Goal: Task Accomplishment & Management: Use online tool/utility

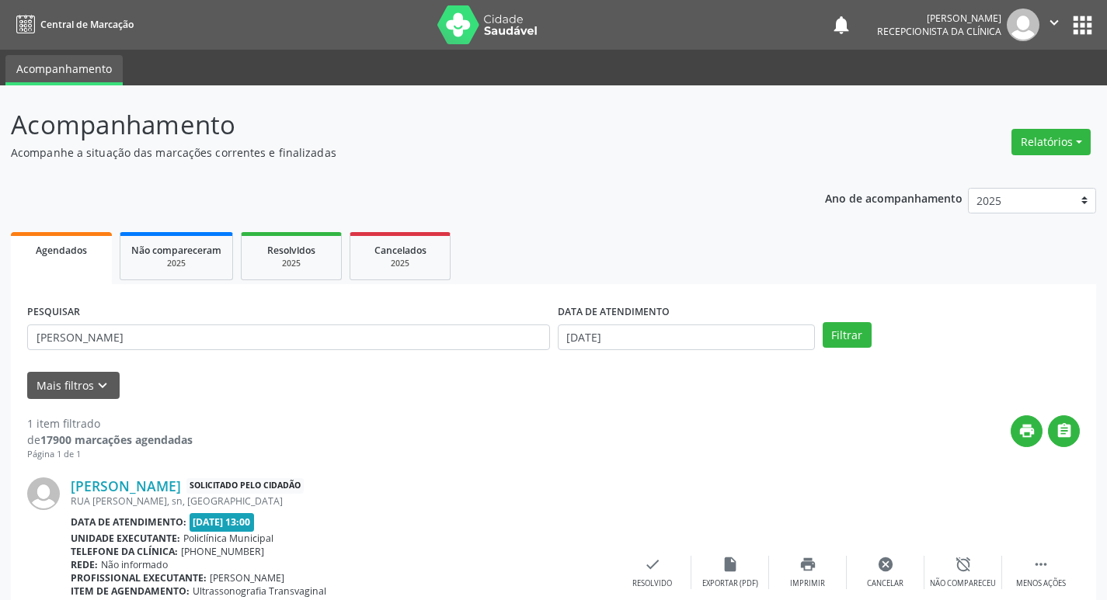
scroll to position [111, 0]
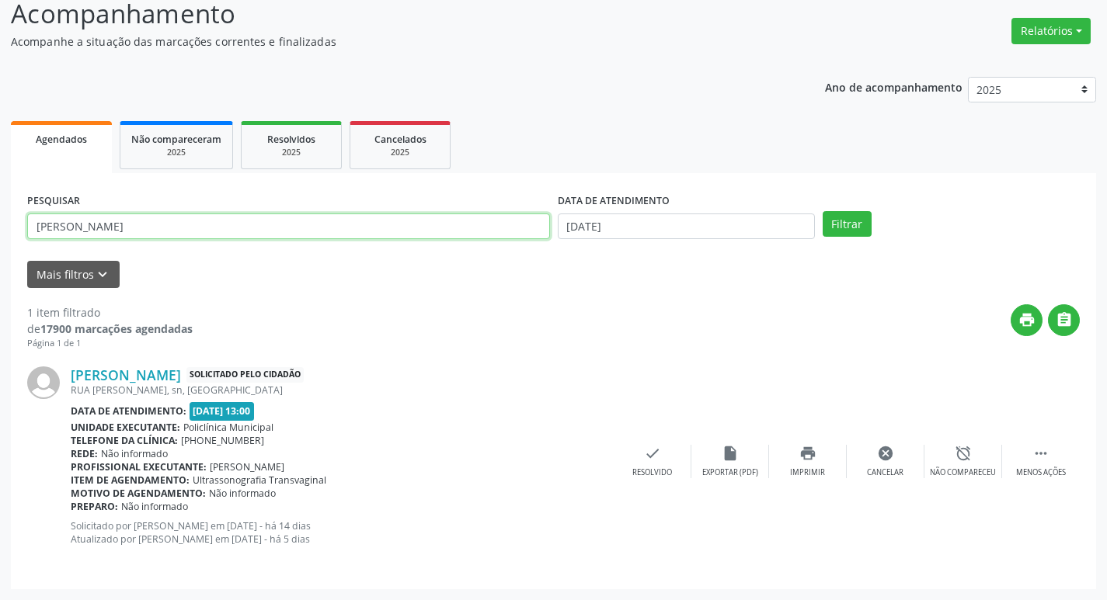
click at [192, 226] on input "[PERSON_NAME]" at bounding box center [288, 227] width 523 height 26
type input "d"
type input "[PERSON_NAME]"
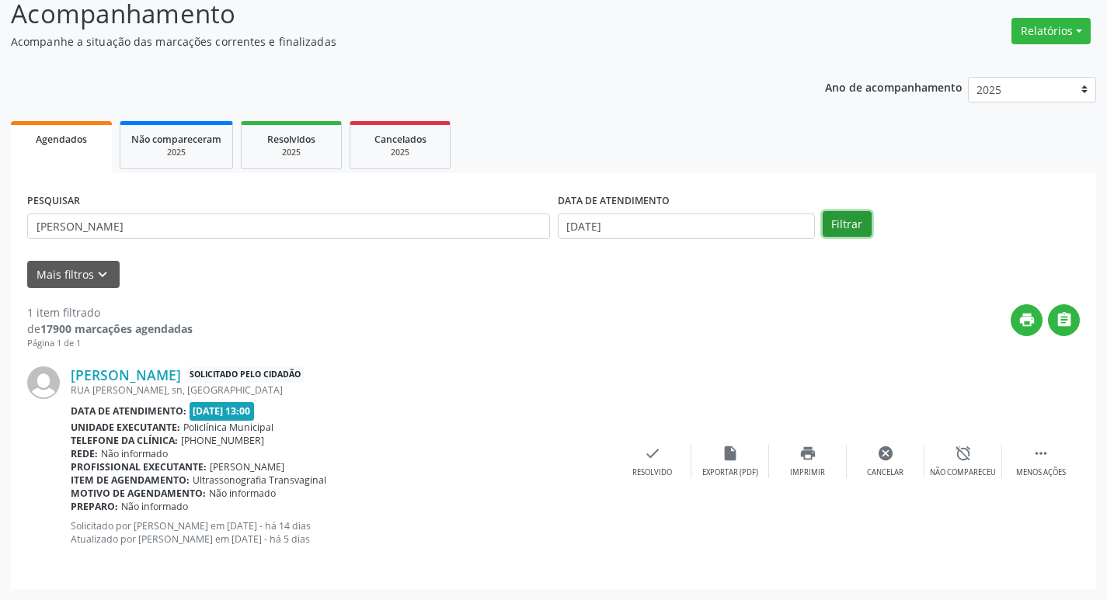
click at [852, 217] on button "Filtrar" at bounding box center [846, 224] width 49 height 26
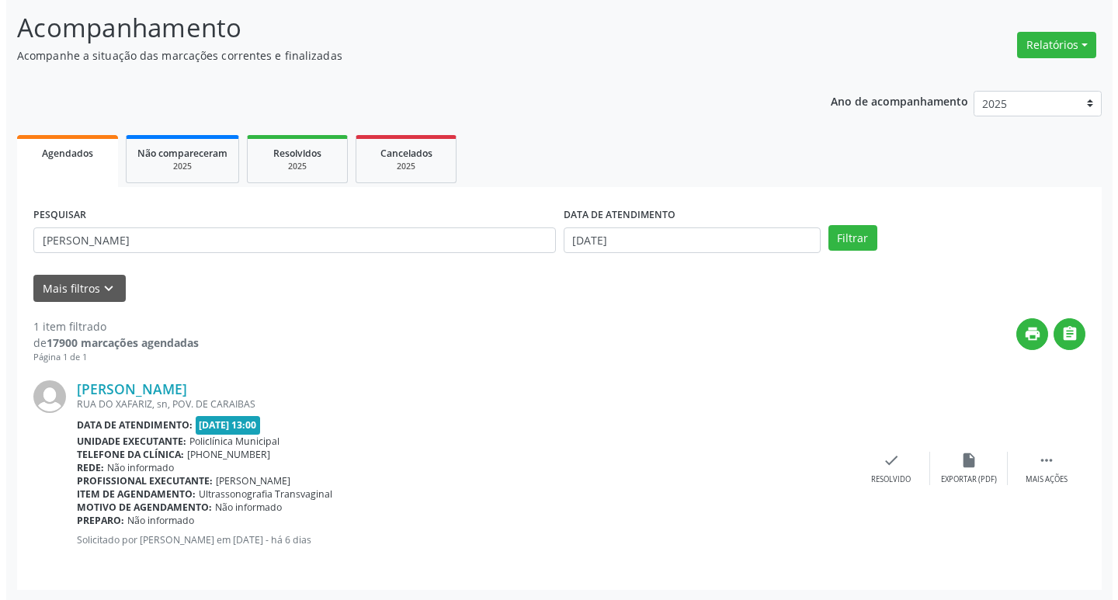
scroll to position [98, 0]
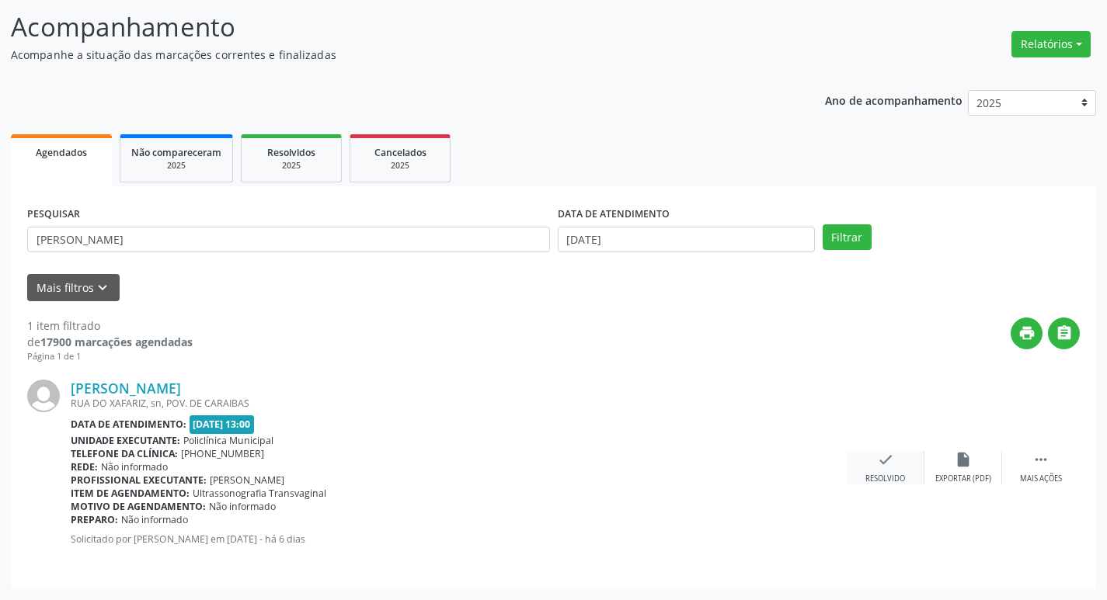
click at [891, 467] on icon "check" at bounding box center [885, 459] width 17 height 17
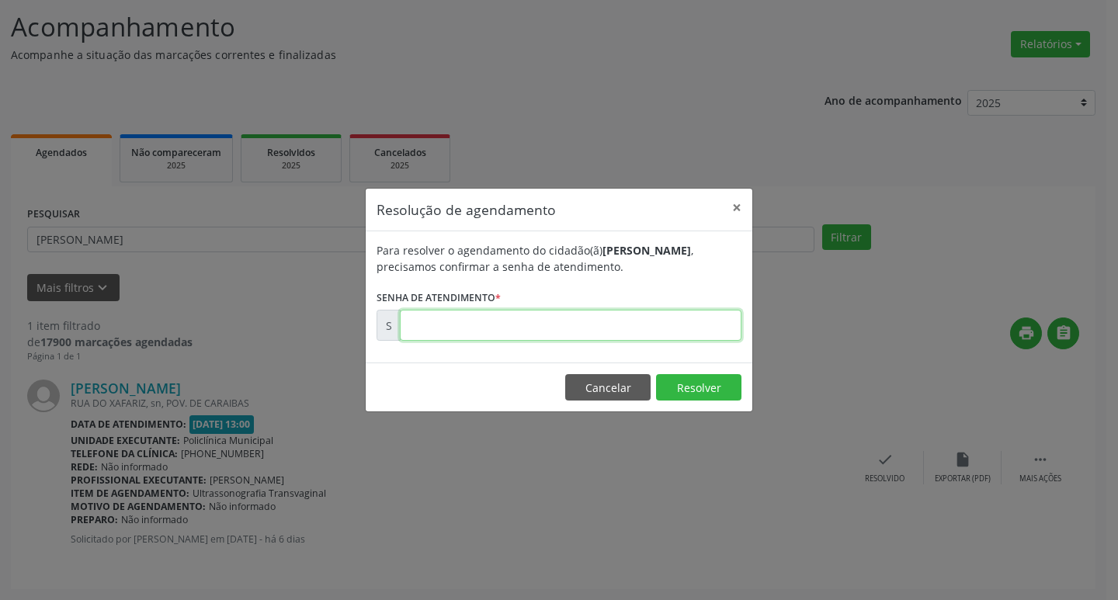
click at [414, 324] on input "text" at bounding box center [571, 325] width 342 height 31
type input "00176505"
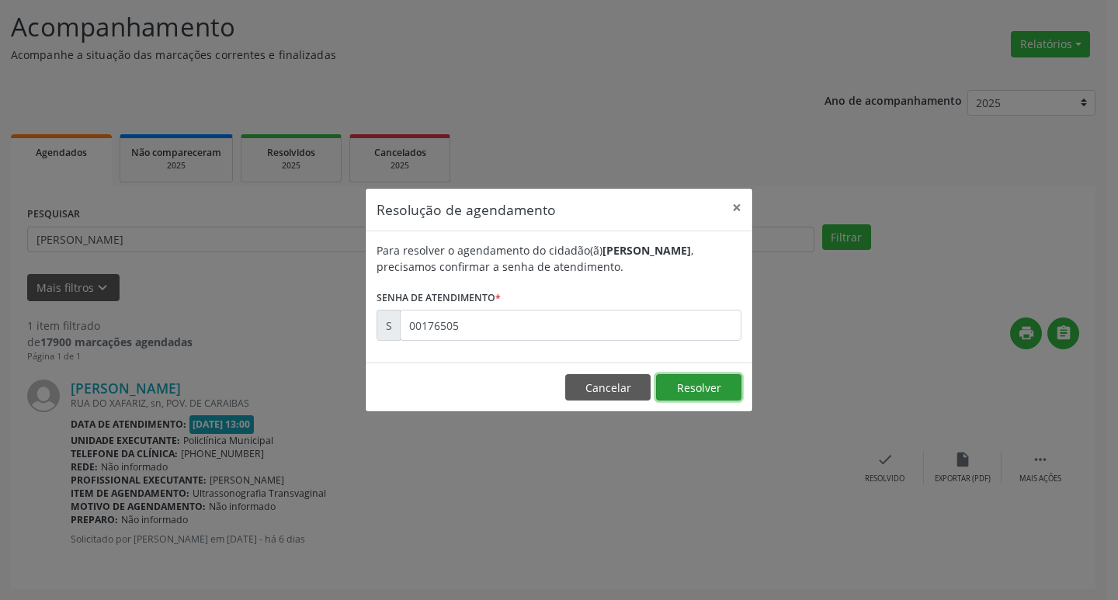
click at [694, 391] on button "Resolver" at bounding box center [698, 387] width 85 height 26
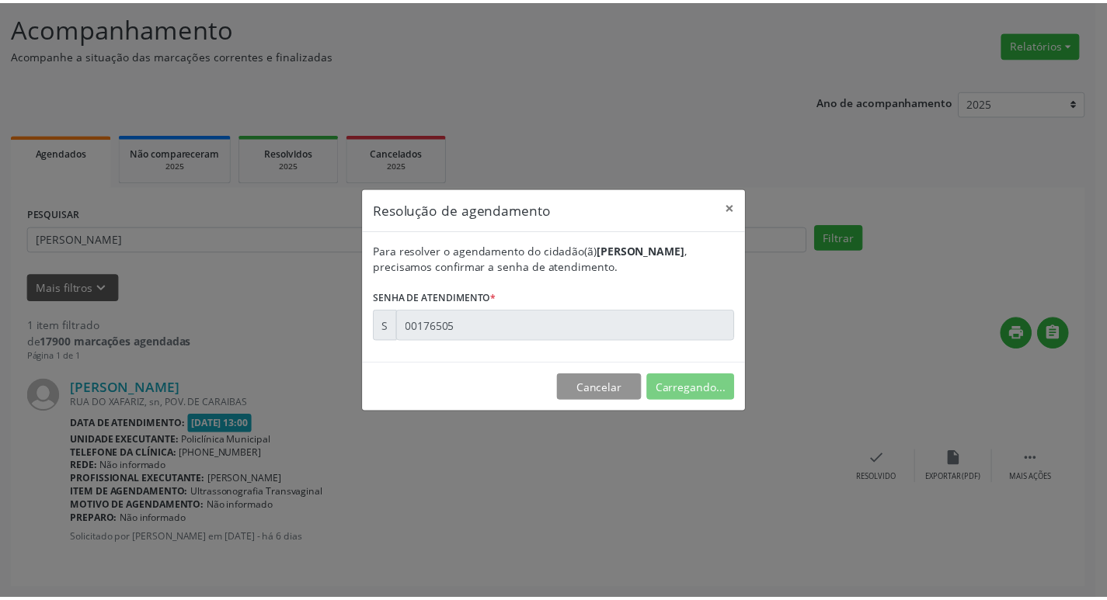
scroll to position [0, 0]
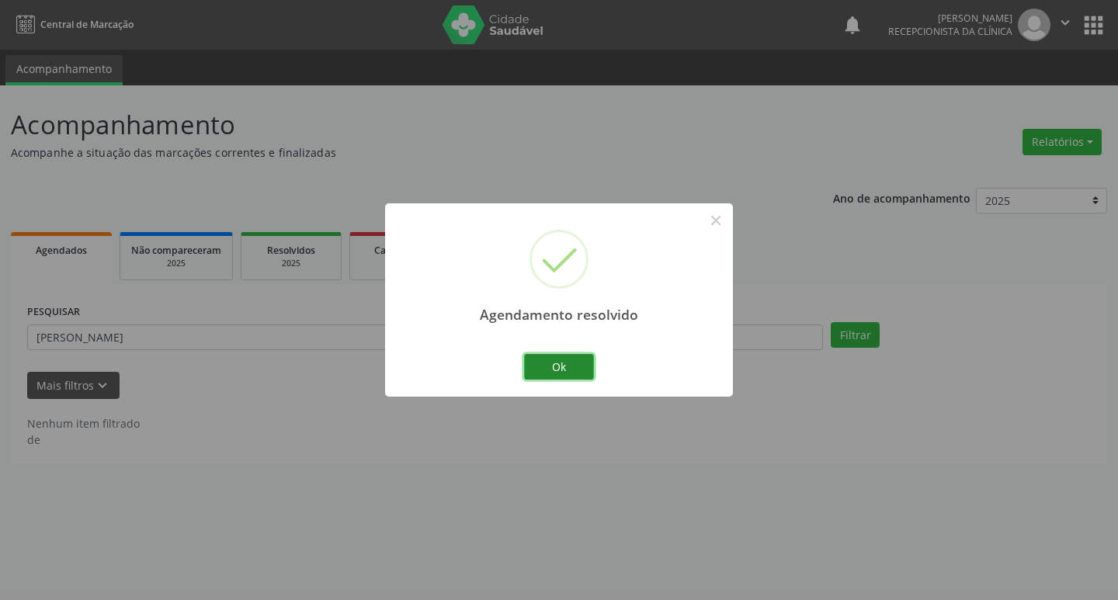
click at [572, 363] on button "Ok" at bounding box center [559, 367] width 70 height 26
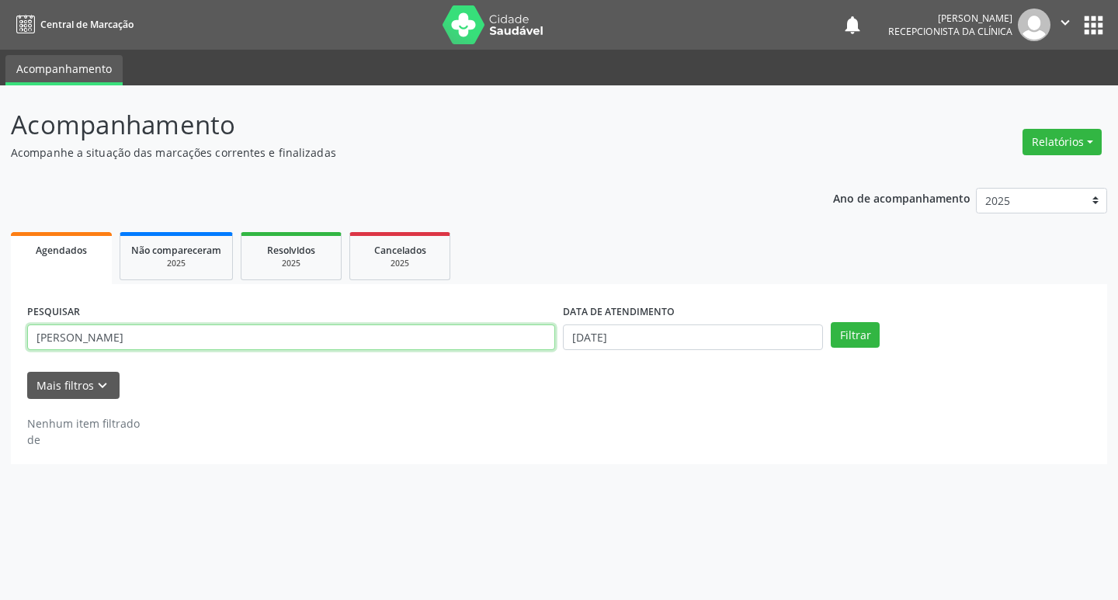
click at [410, 344] on input "[PERSON_NAME]" at bounding box center [291, 338] width 528 height 26
type input "m"
type input "[PERSON_NAME]"
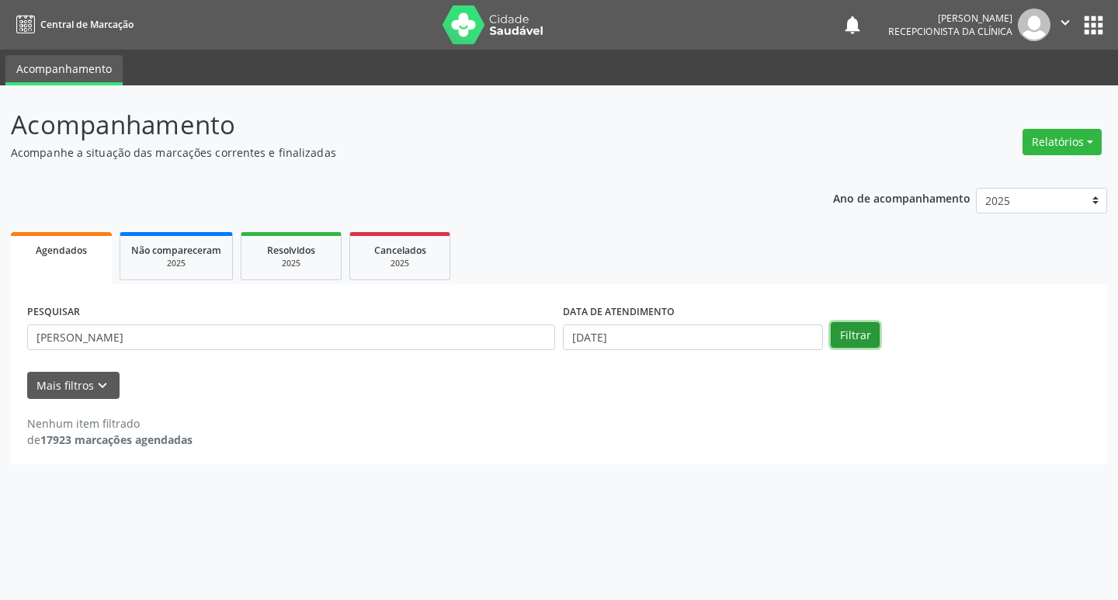
click at [857, 331] on button "Filtrar" at bounding box center [855, 335] width 49 height 26
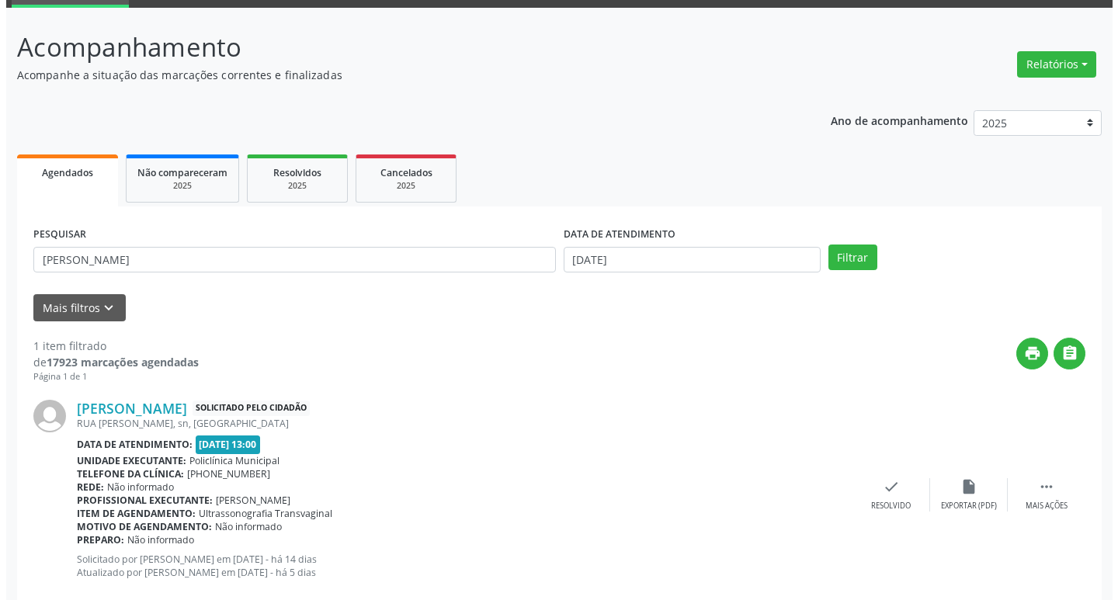
scroll to position [111, 0]
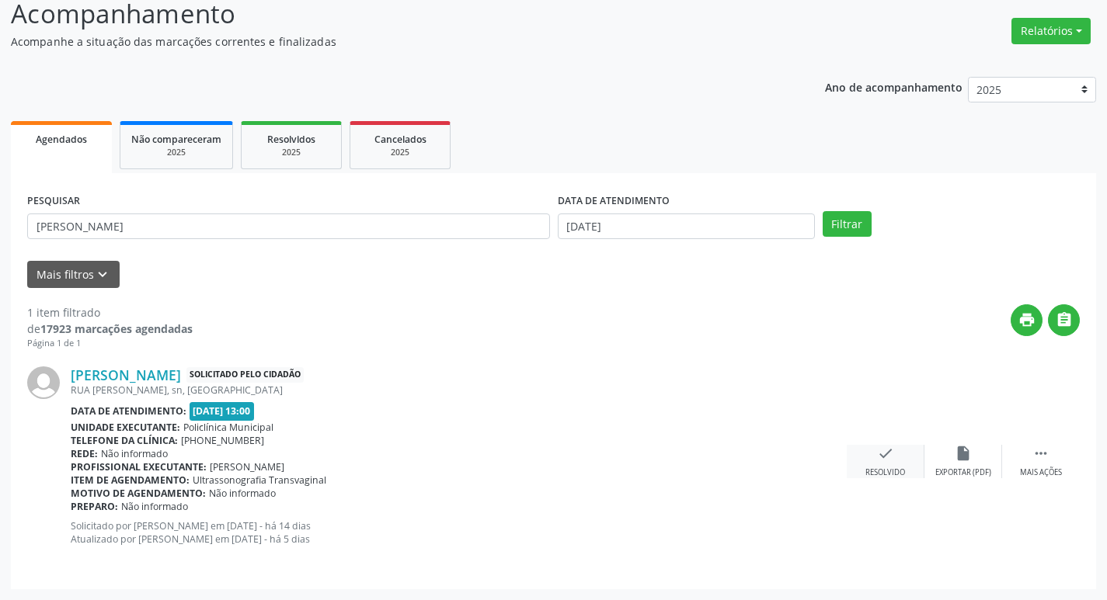
click at [891, 450] on icon "check" at bounding box center [885, 453] width 17 height 17
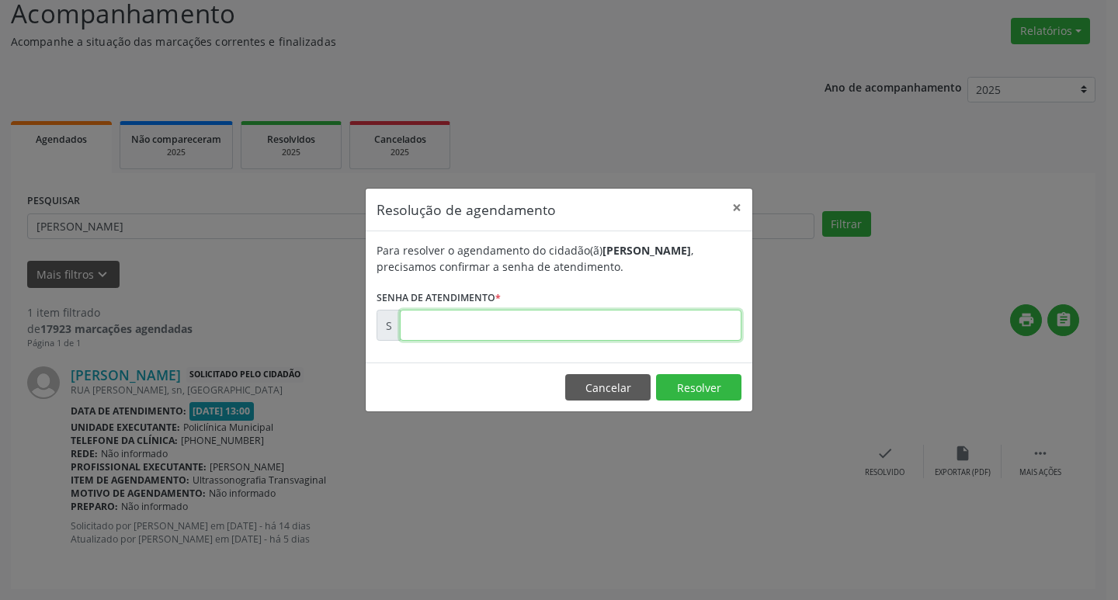
click at [501, 328] on input "text" at bounding box center [571, 325] width 342 height 31
type input "0"
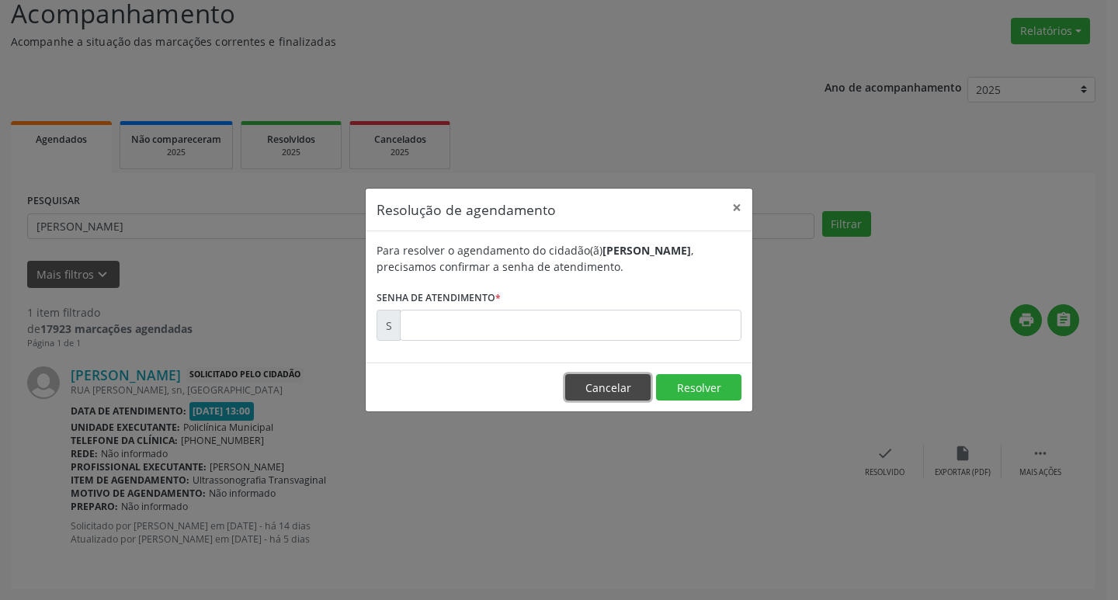
click at [620, 395] on button "Cancelar" at bounding box center [607, 387] width 85 height 26
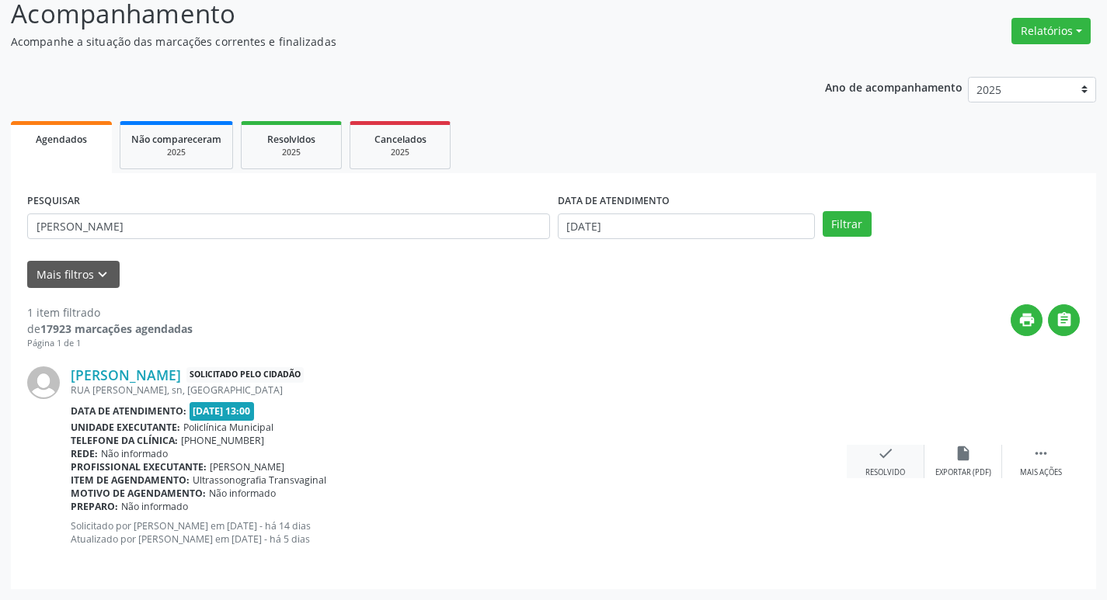
click at [902, 468] on div "Resolvido" at bounding box center [885, 472] width 40 height 11
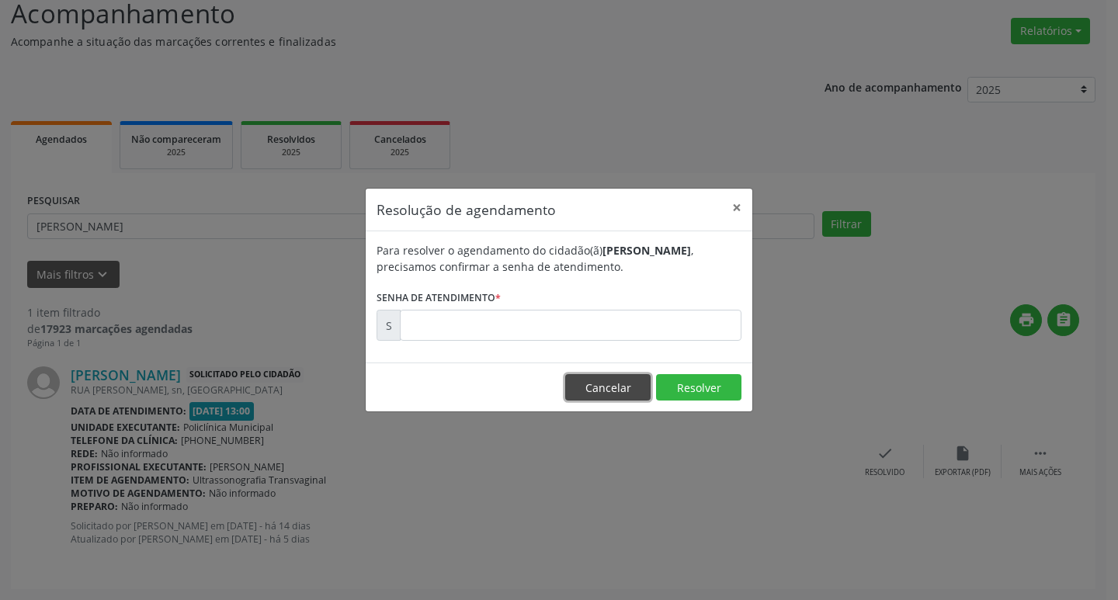
drag, startPoint x: 607, startPoint y: 387, endPoint x: 893, endPoint y: 450, distance: 292.8
click at [610, 387] on button "Cancelar" at bounding box center [607, 387] width 85 height 26
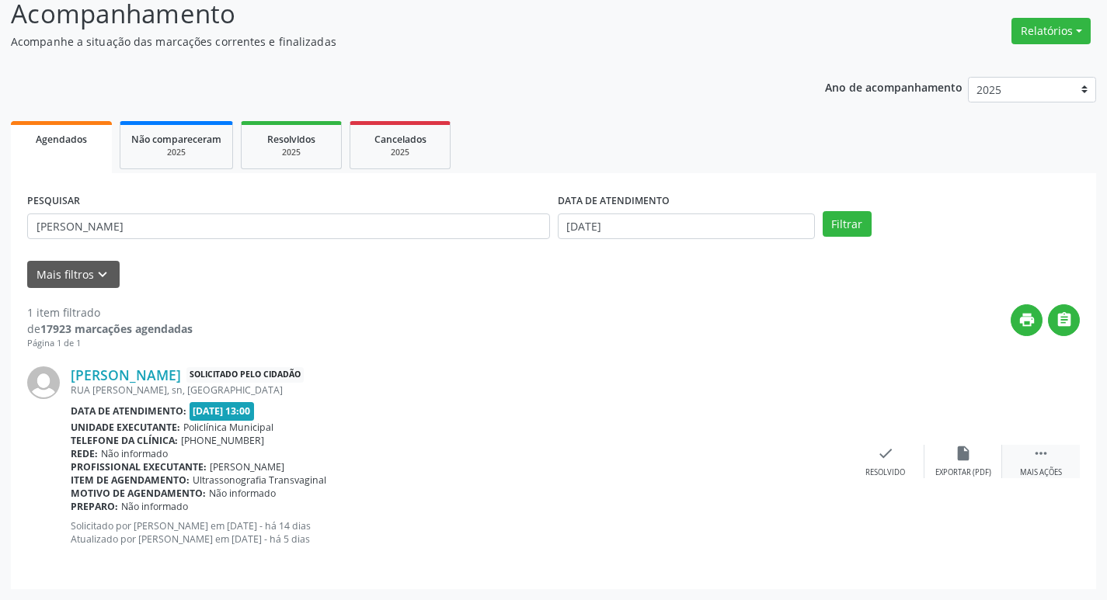
click at [1038, 456] on icon "" at bounding box center [1040, 453] width 17 height 17
click at [815, 457] on icon "print" at bounding box center [807, 453] width 17 height 17
click at [647, 450] on icon "check" at bounding box center [652, 453] width 17 height 17
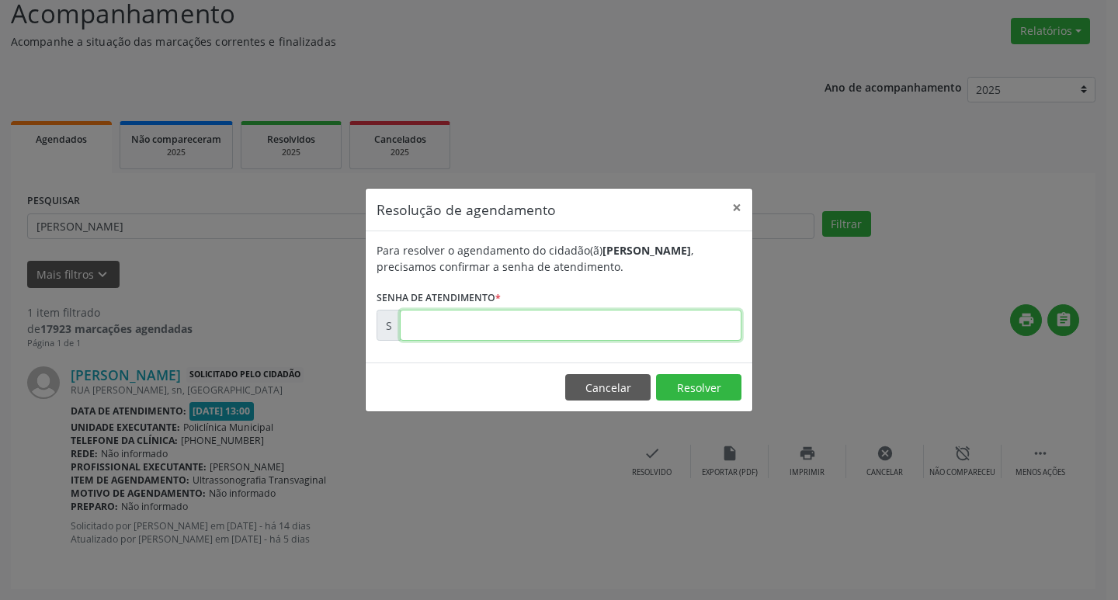
click at [547, 327] on input "text" at bounding box center [571, 325] width 342 height 31
type input "00175081"
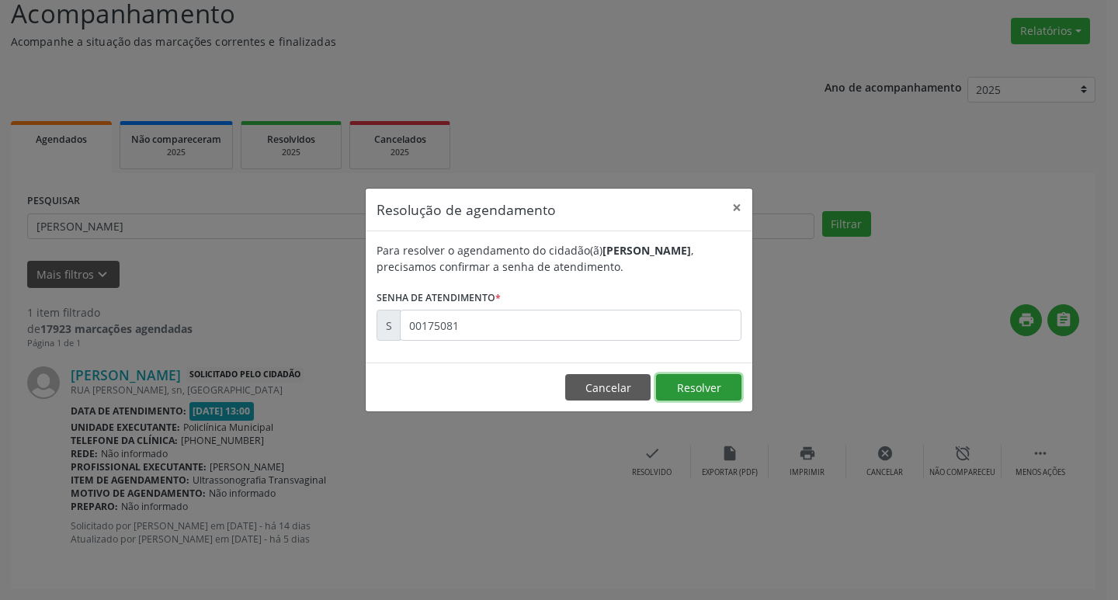
click at [711, 387] on button "Resolver" at bounding box center [698, 387] width 85 height 26
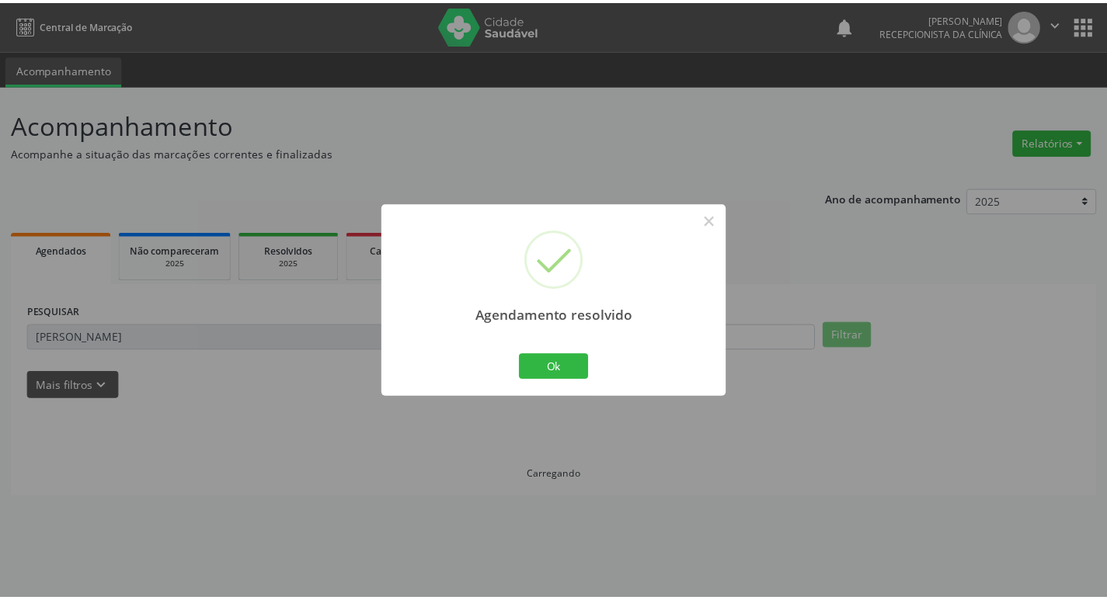
scroll to position [0, 0]
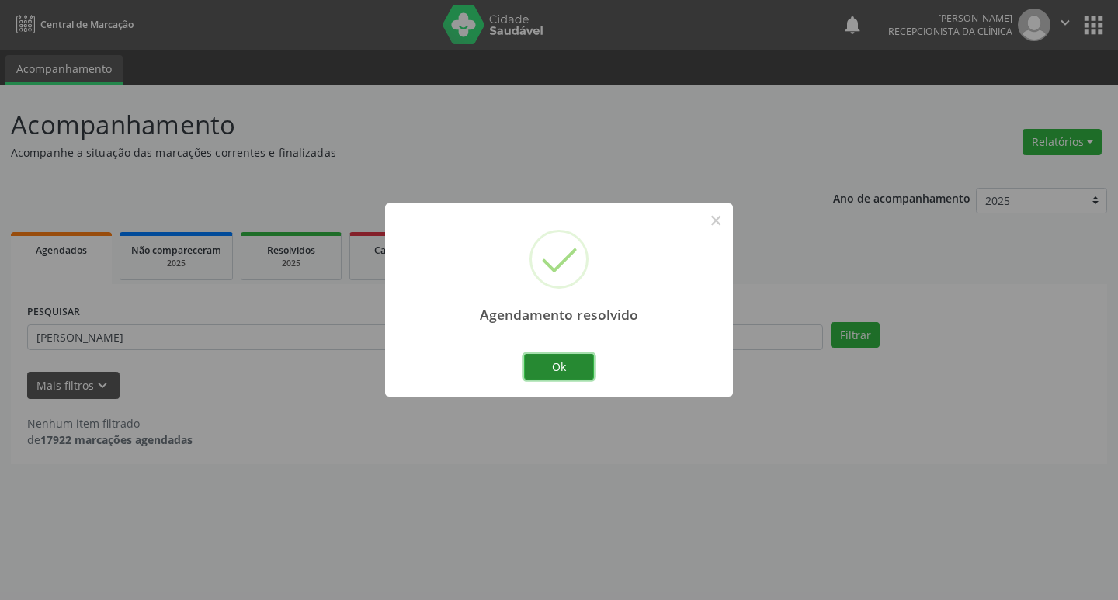
click at [532, 363] on button "Ok" at bounding box center [559, 367] width 70 height 26
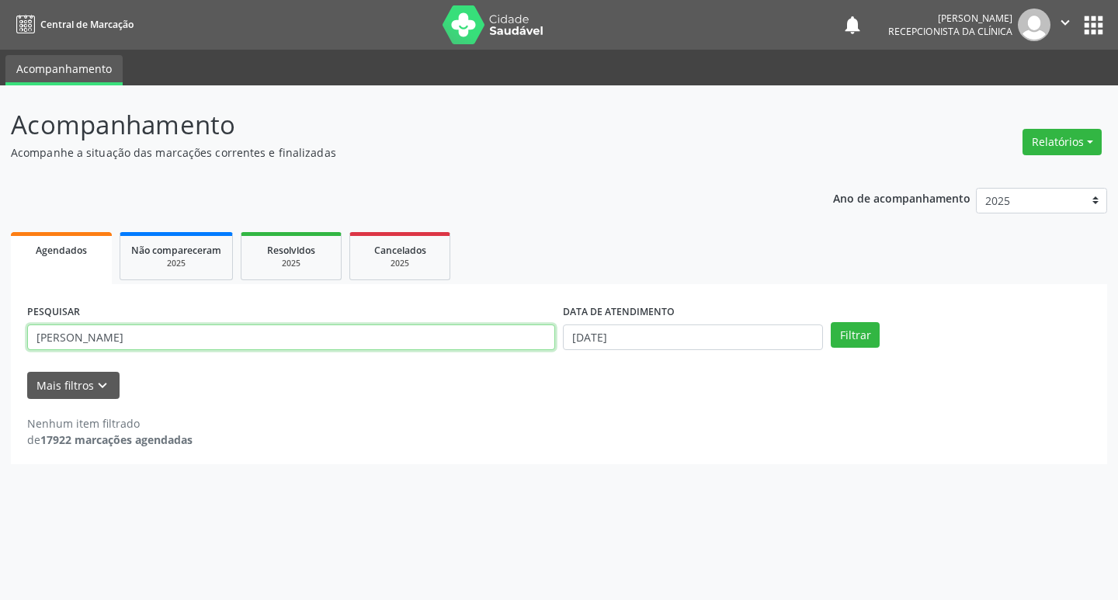
click at [131, 334] on input "[PERSON_NAME]" at bounding box center [291, 338] width 528 height 26
type input "d"
type input "jamire"
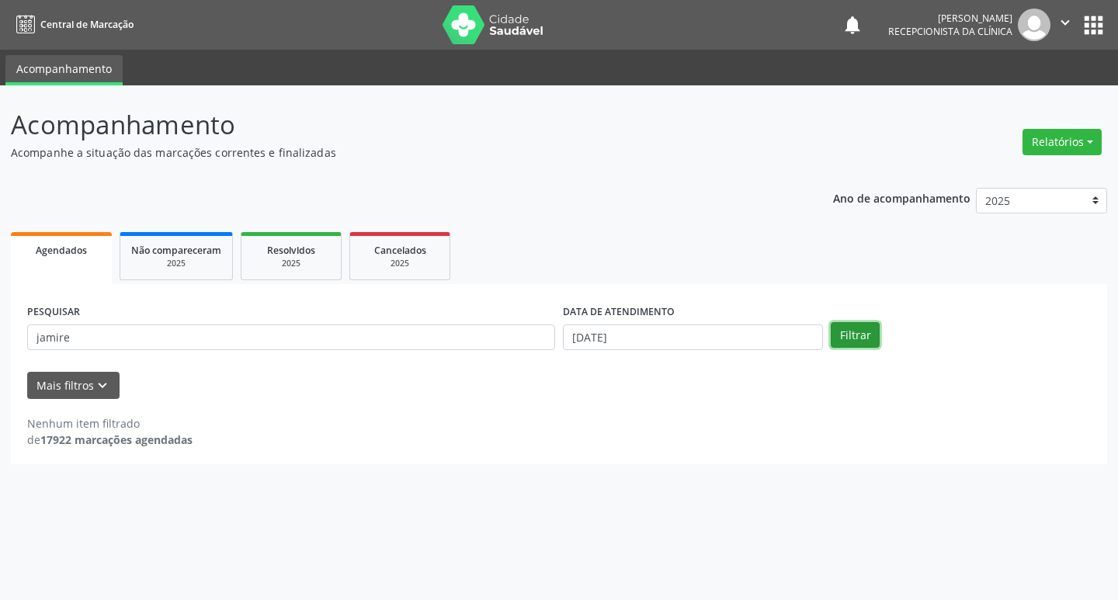
click at [867, 332] on button "Filtrar" at bounding box center [855, 335] width 49 height 26
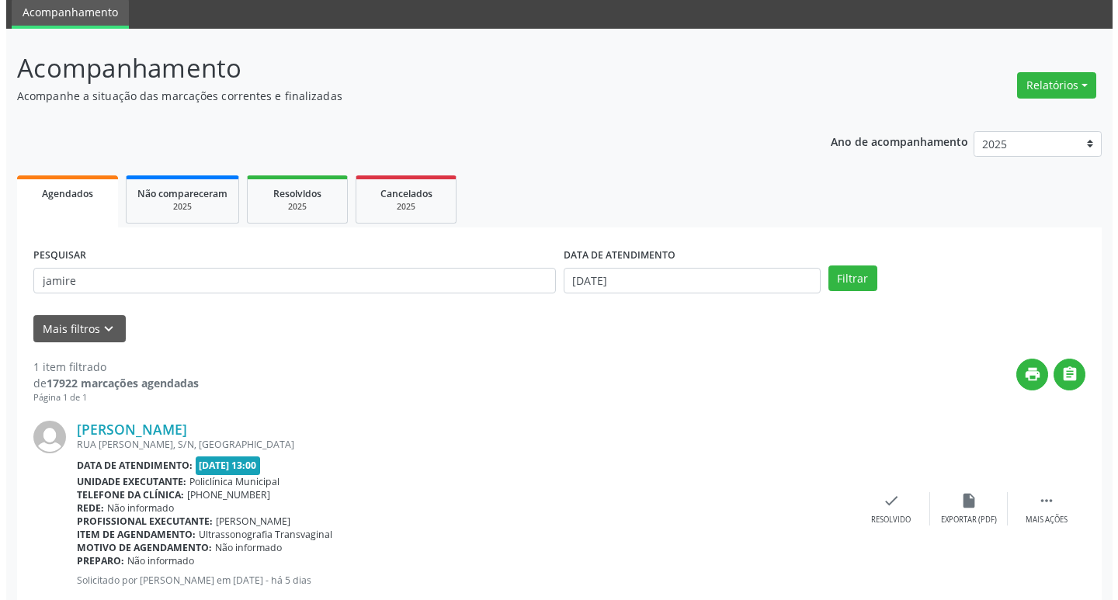
scroll to position [98, 0]
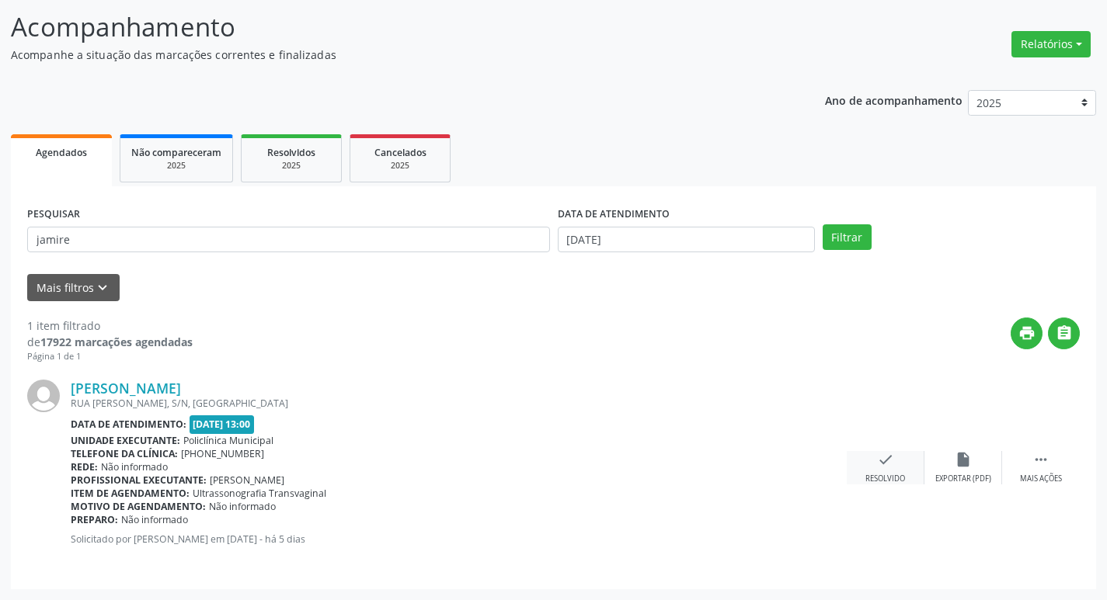
click at [891, 479] on div "Resolvido" at bounding box center [885, 479] width 40 height 11
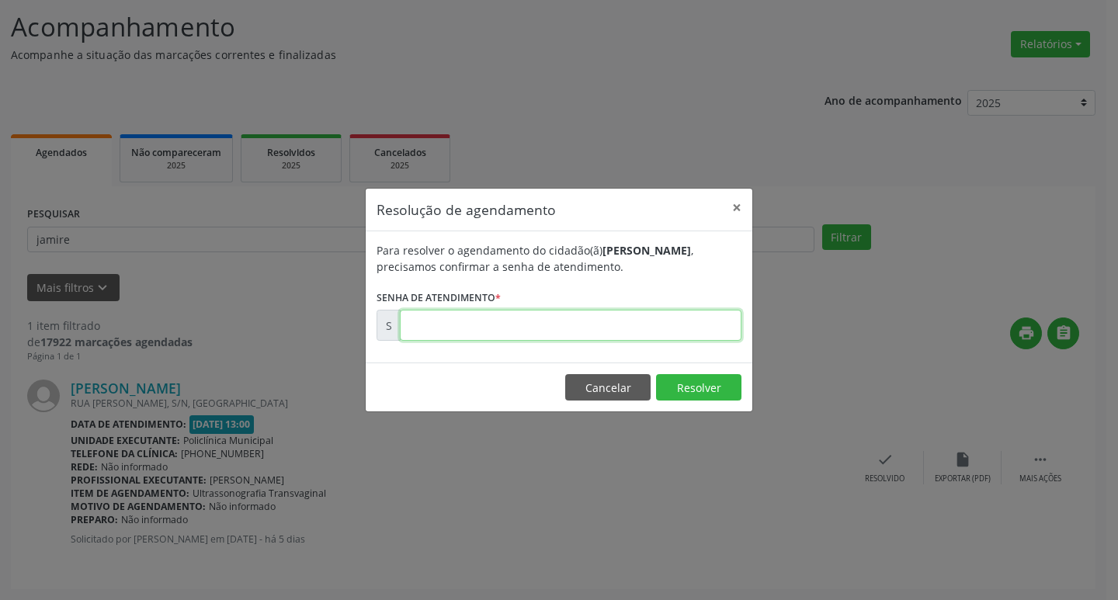
click at [514, 333] on input "text" at bounding box center [571, 325] width 342 height 31
type input "00001767"
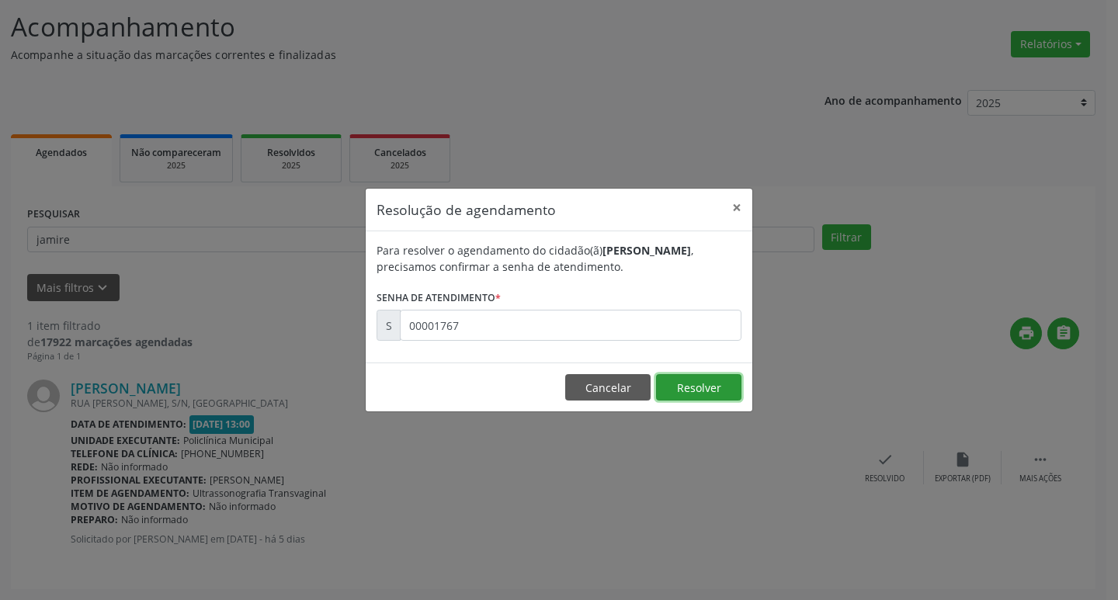
click at [692, 394] on button "Resolver" at bounding box center [698, 387] width 85 height 26
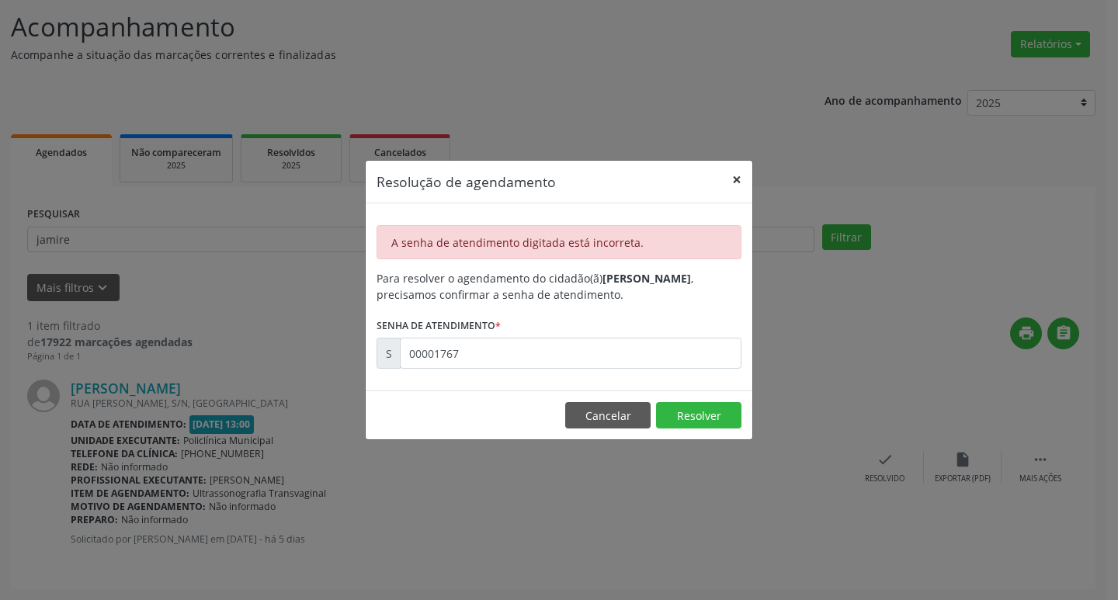
click at [738, 177] on button "×" at bounding box center [736, 180] width 31 height 38
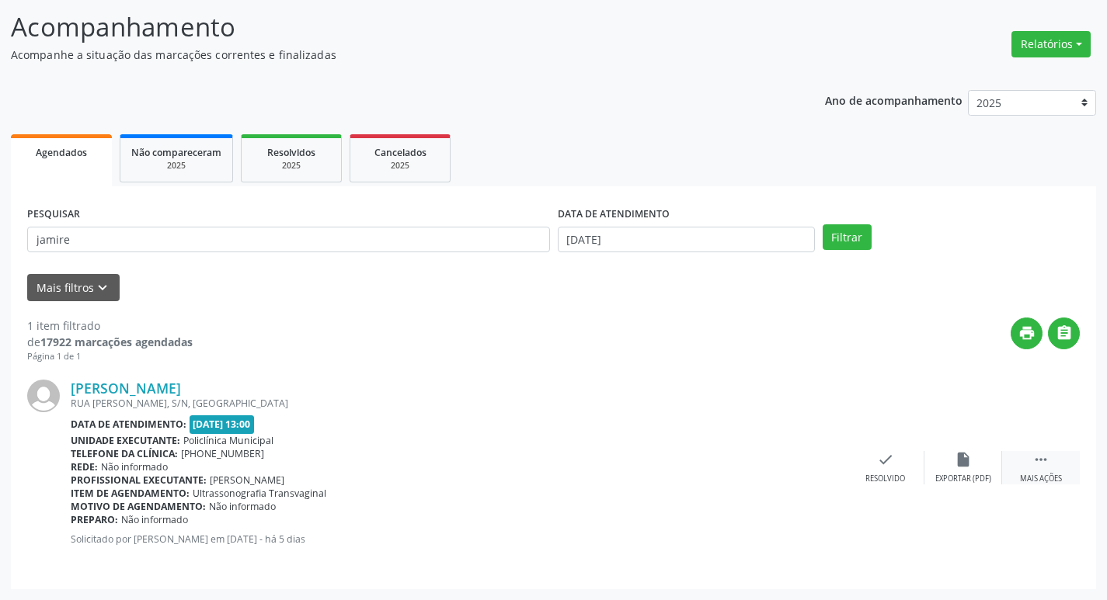
click at [1044, 471] on div " Mais ações" at bounding box center [1041, 467] width 78 height 33
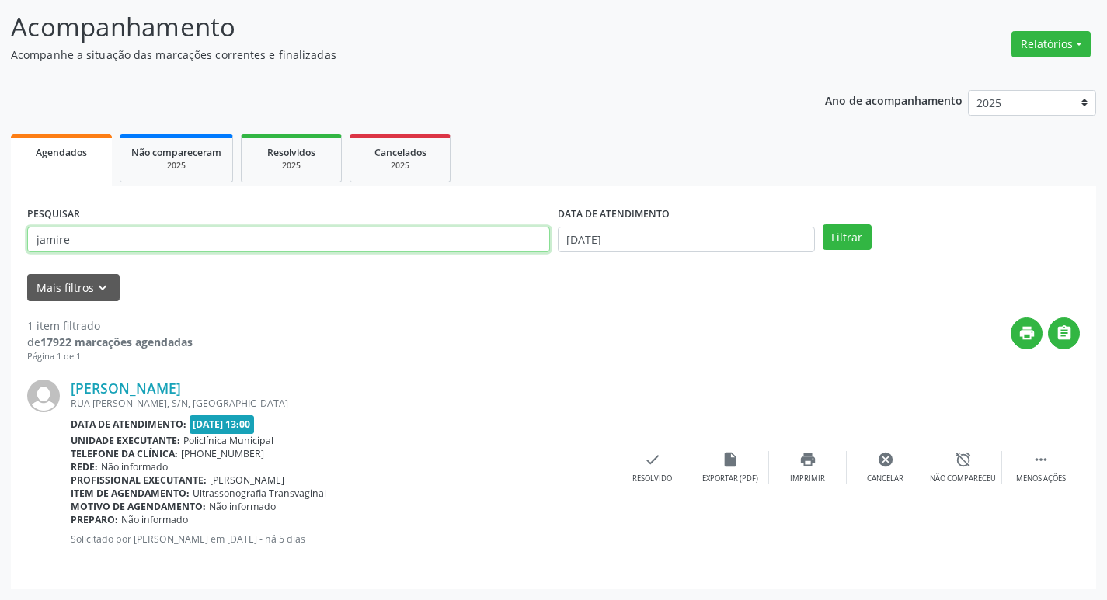
click at [430, 247] on input "jamire" at bounding box center [288, 240] width 523 height 26
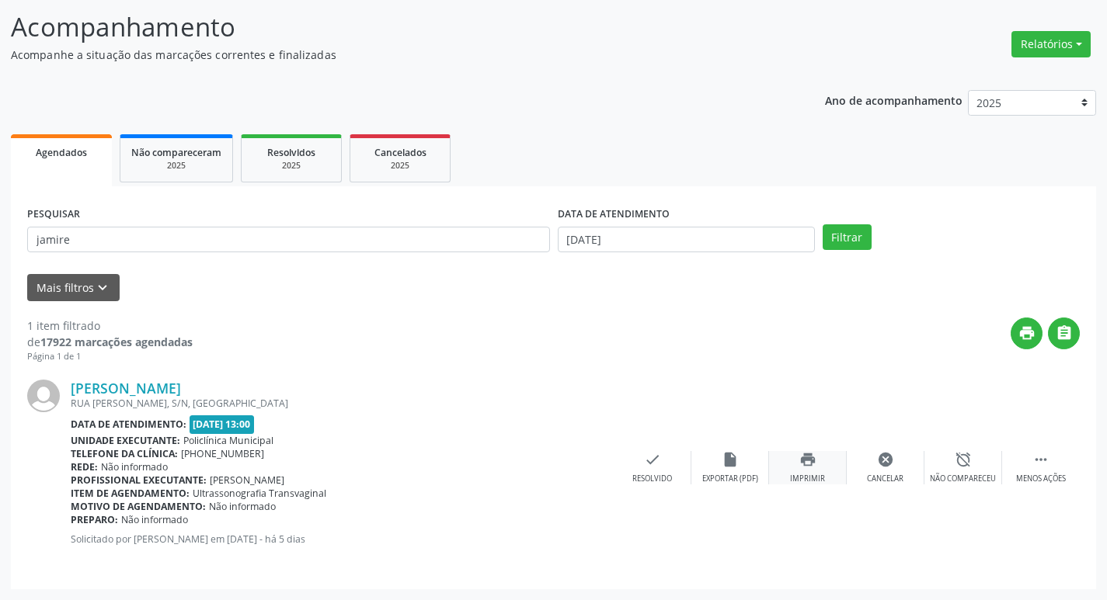
click at [813, 468] on icon "print" at bounding box center [807, 459] width 17 height 17
click at [657, 470] on div "check Resolvido" at bounding box center [652, 467] width 78 height 33
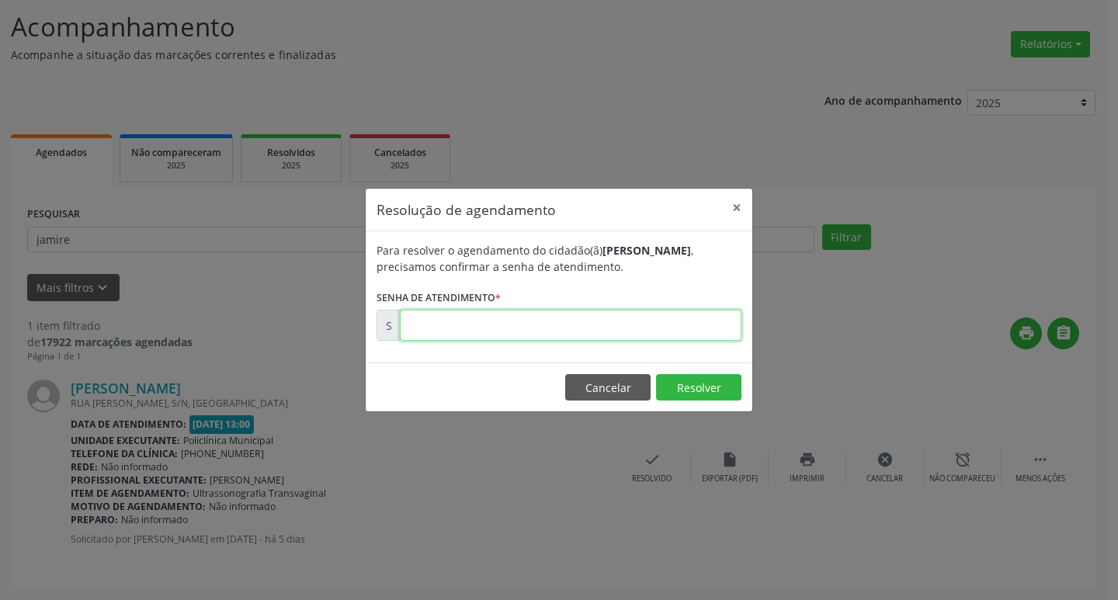
click at [542, 327] on input "text" at bounding box center [571, 325] width 342 height 31
type input "00176733"
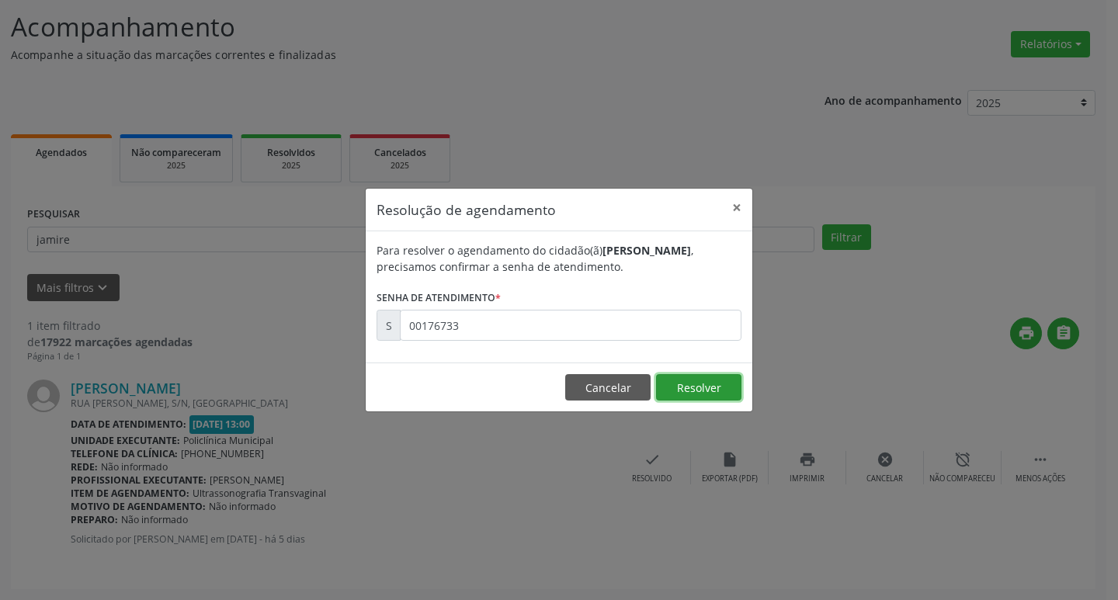
click at [669, 394] on button "Resolver" at bounding box center [698, 387] width 85 height 26
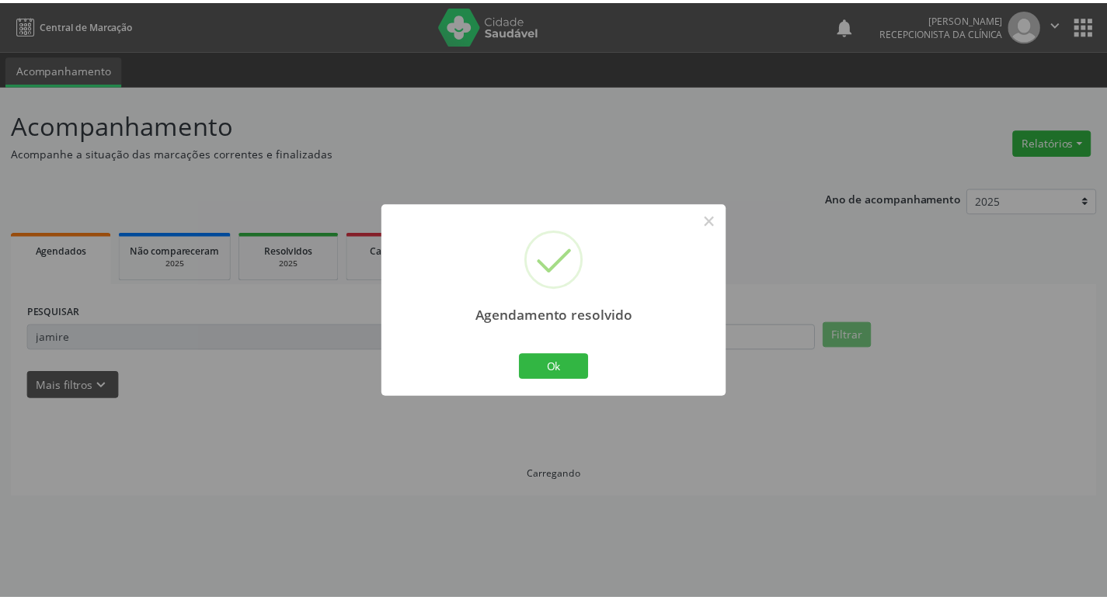
scroll to position [0, 0]
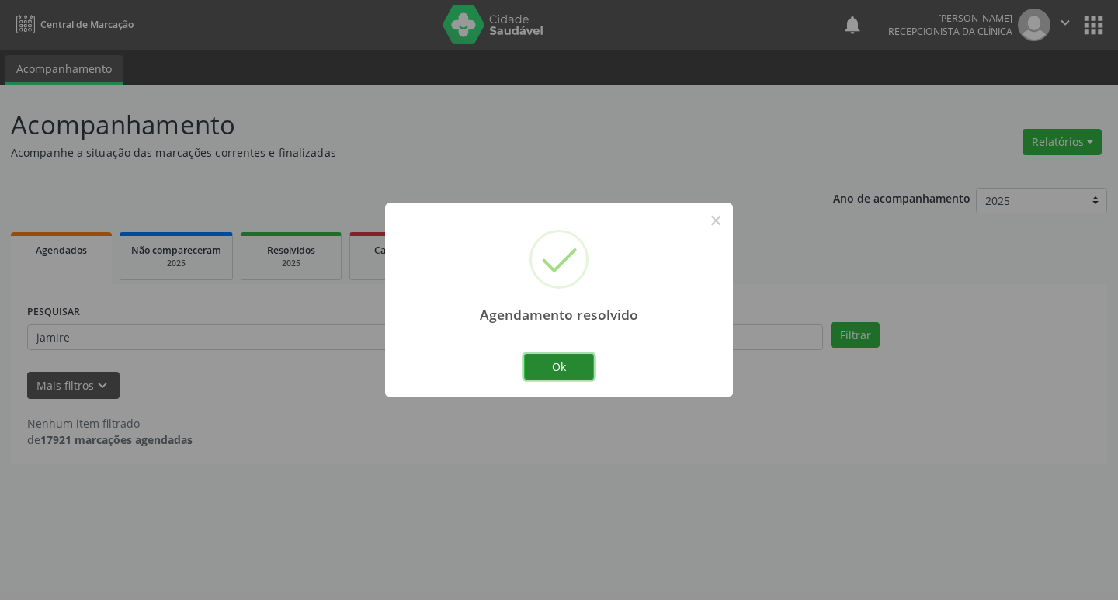
click at [586, 368] on button "Ok" at bounding box center [559, 367] width 70 height 26
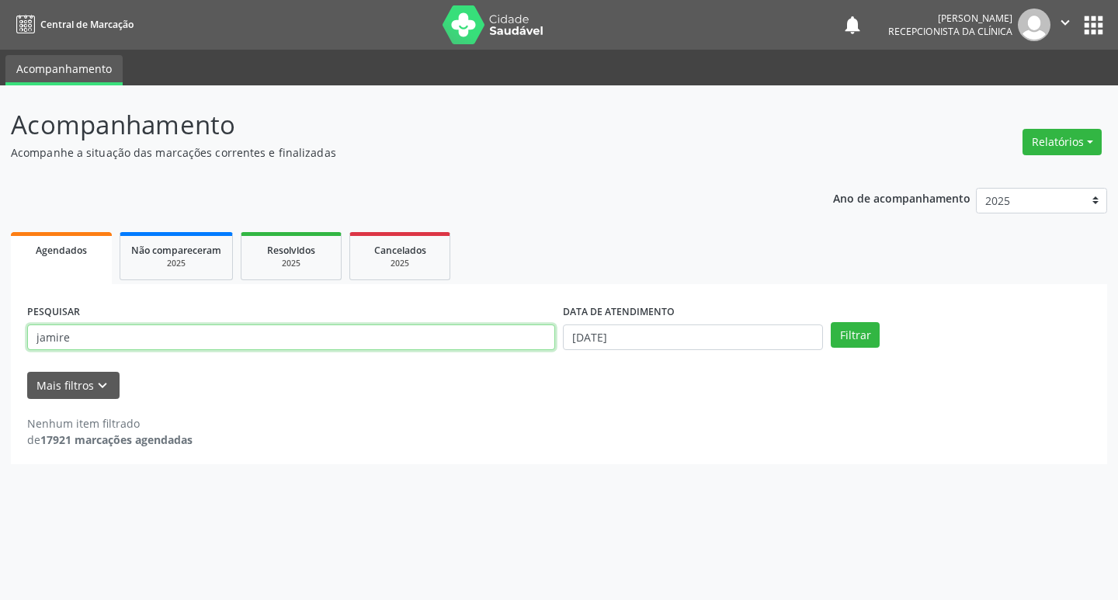
click at [124, 342] on input "jamire" at bounding box center [291, 338] width 528 height 26
type input "j"
type input "taize"
click at [854, 332] on button "Filtrar" at bounding box center [855, 335] width 49 height 26
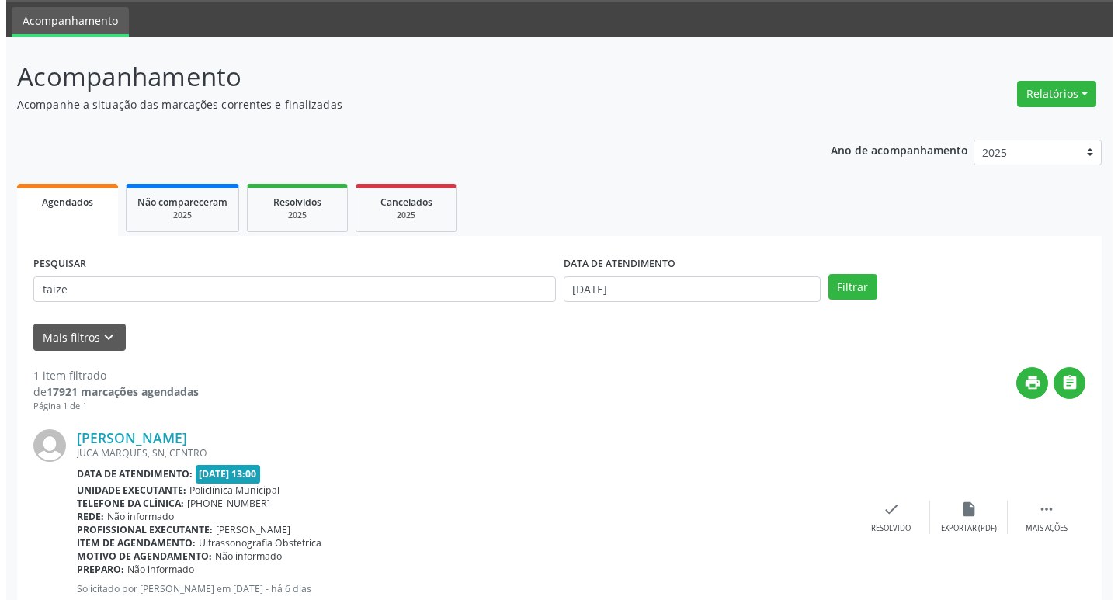
scroll to position [98, 0]
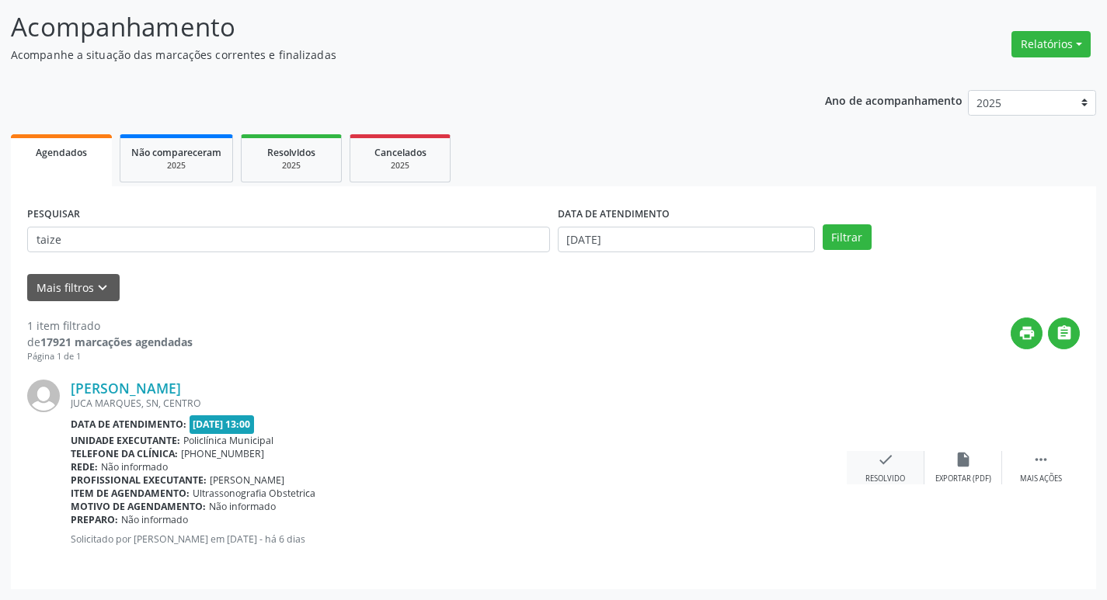
click at [881, 460] on icon "check" at bounding box center [885, 459] width 17 height 17
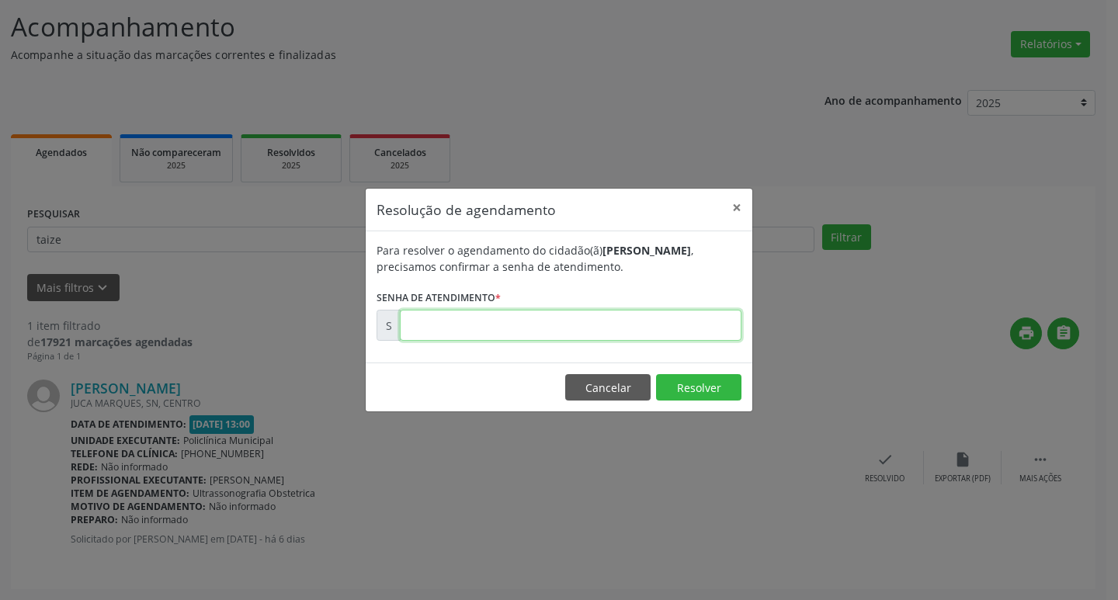
click at [605, 327] on input "text" at bounding box center [571, 325] width 342 height 31
type input "00176492"
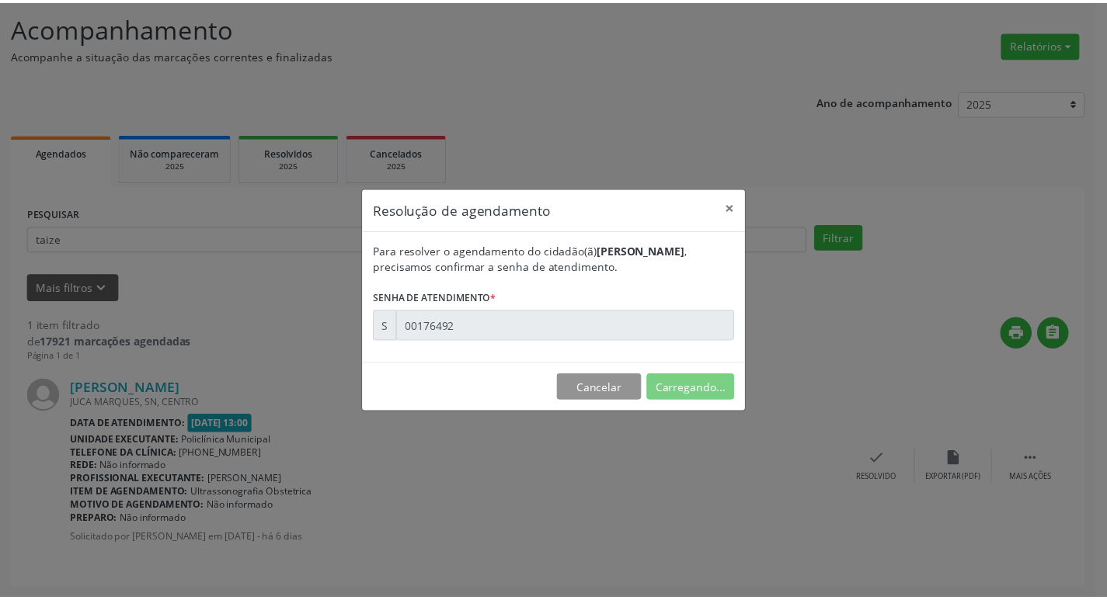
scroll to position [0, 0]
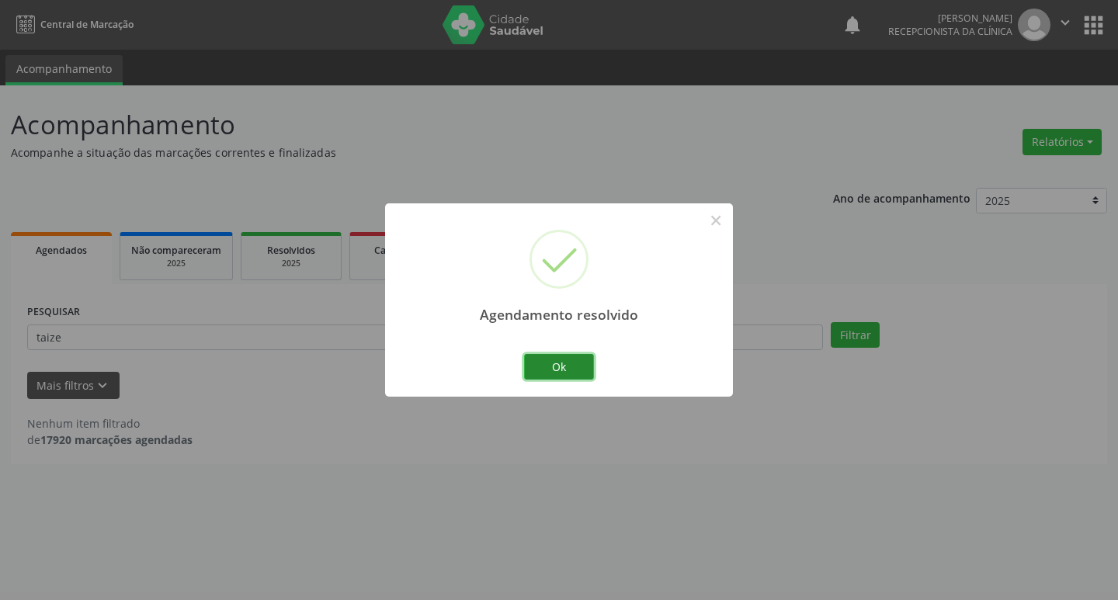
click at [579, 373] on button "Ok" at bounding box center [559, 367] width 70 height 26
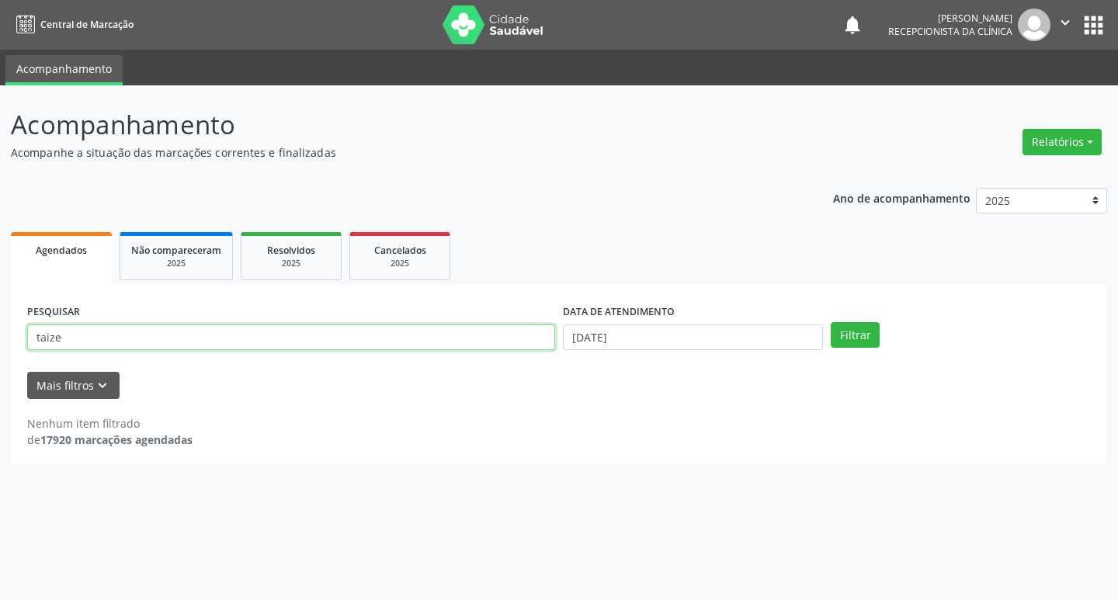
click at [165, 335] on input "taize" at bounding box center [291, 338] width 528 height 26
type input "t"
type input "tamirys"
click at [856, 339] on button "Filtrar" at bounding box center [855, 335] width 49 height 26
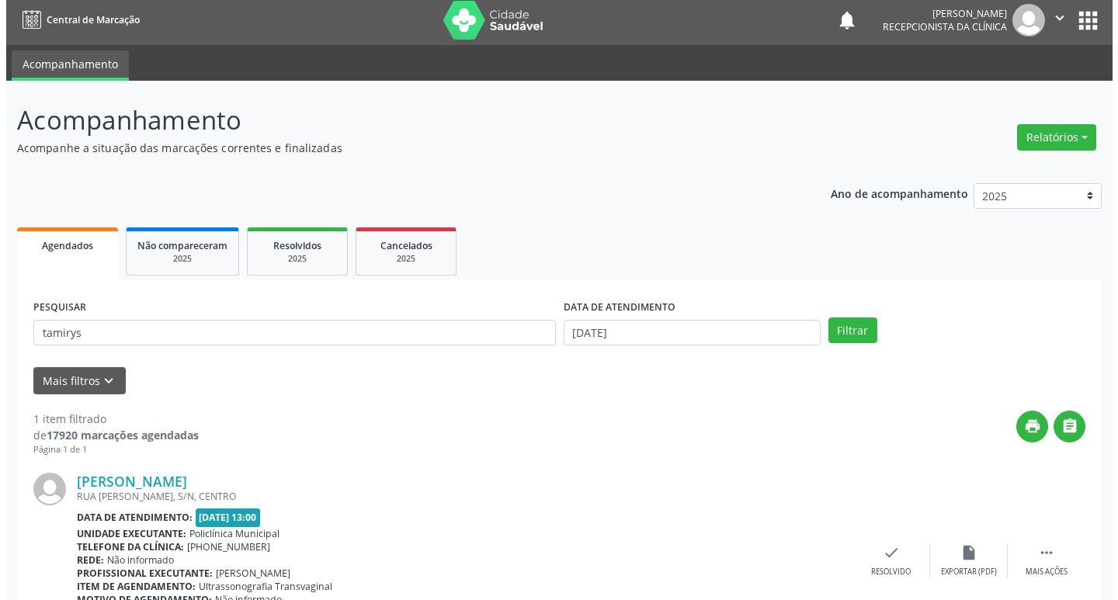
scroll to position [98, 0]
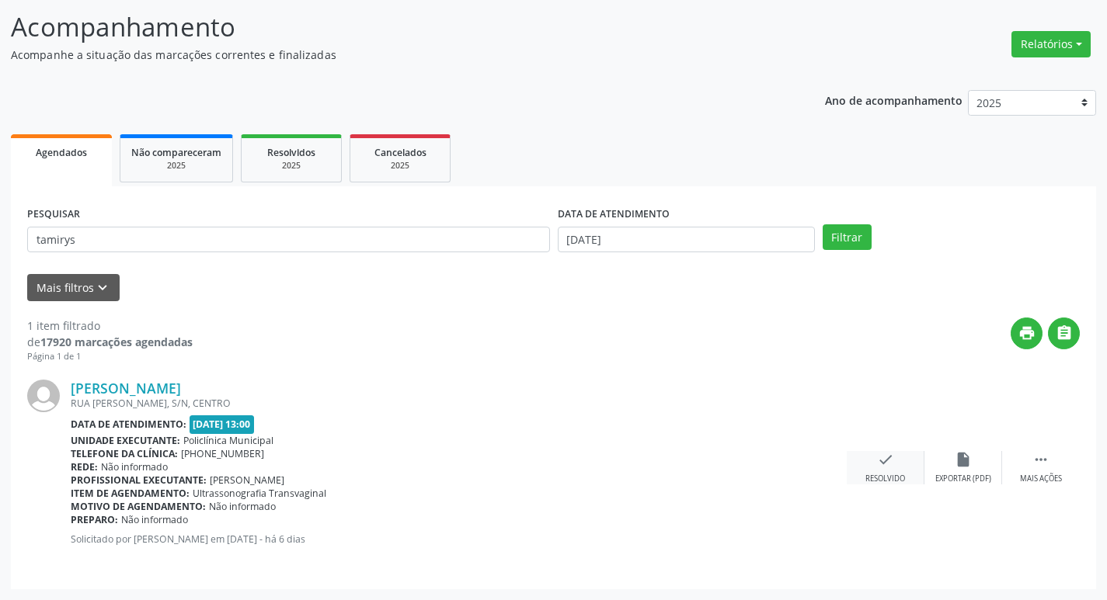
click at [881, 471] on div "check Resolvido" at bounding box center [885, 467] width 78 height 33
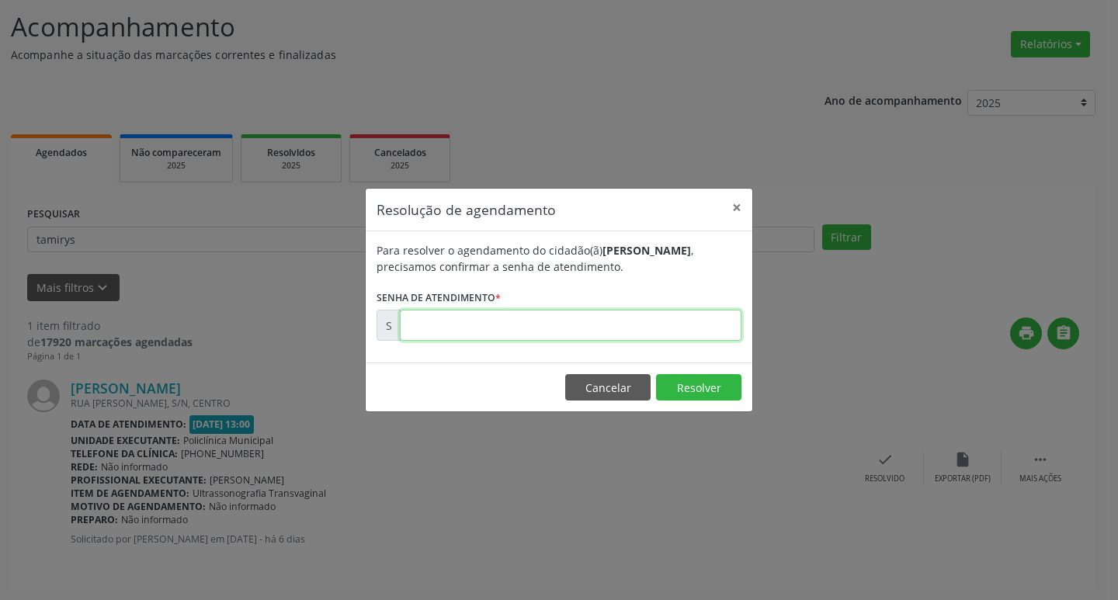
click at [679, 319] on input "text" at bounding box center [571, 325] width 342 height 31
type input "00176513"
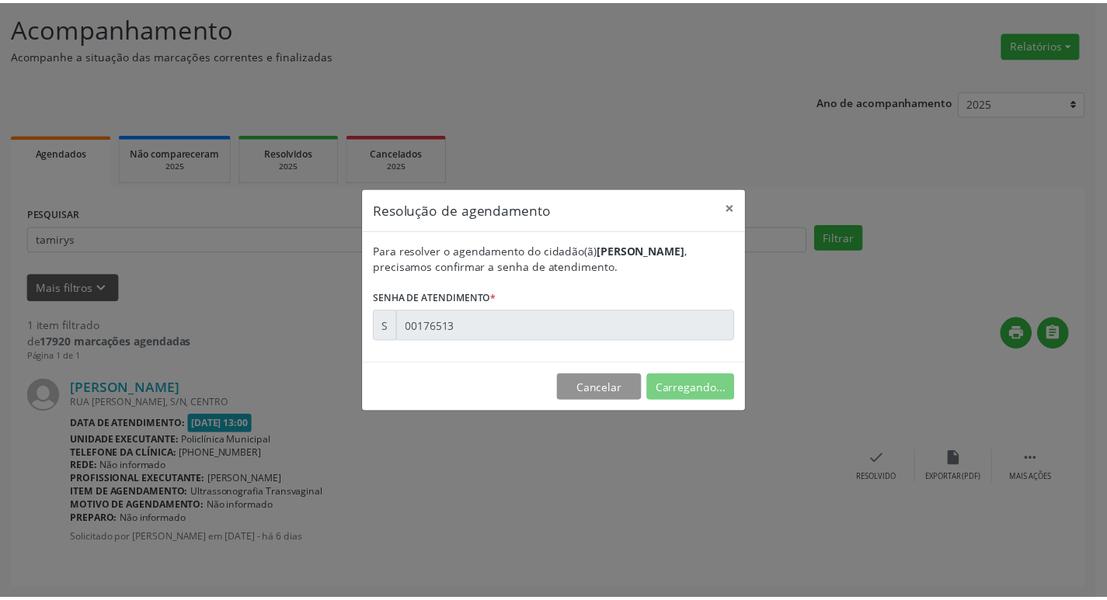
scroll to position [0, 0]
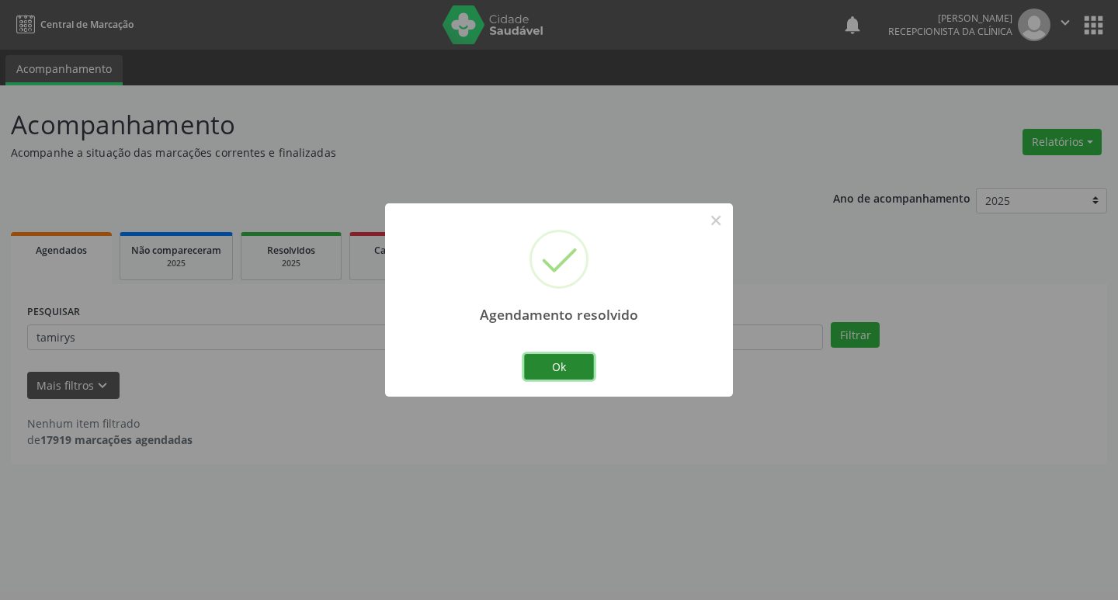
click at [579, 360] on button "Ok" at bounding box center [559, 367] width 70 height 26
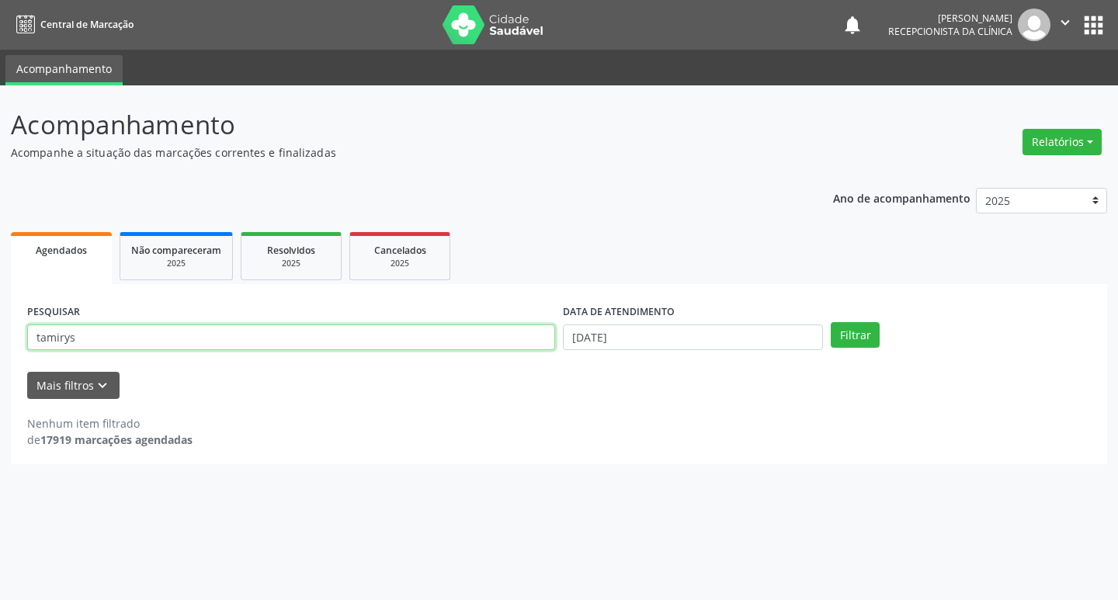
click at [133, 333] on input "tamirys" at bounding box center [291, 338] width 528 height 26
type input "t"
type input "emilly"
click at [831, 322] on button "Filtrar" at bounding box center [855, 335] width 49 height 26
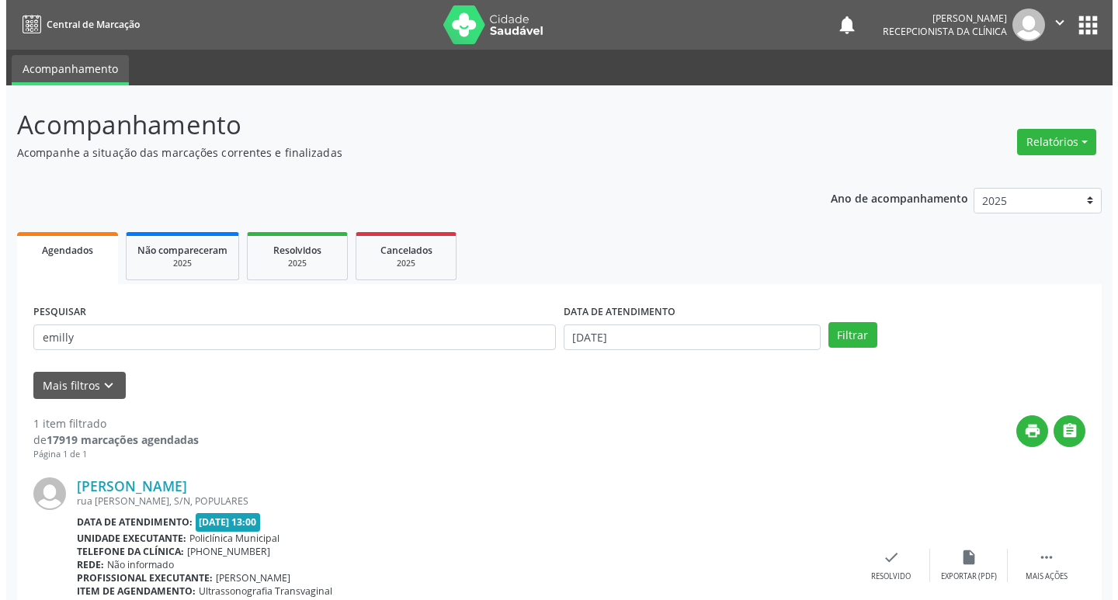
scroll to position [98, 0]
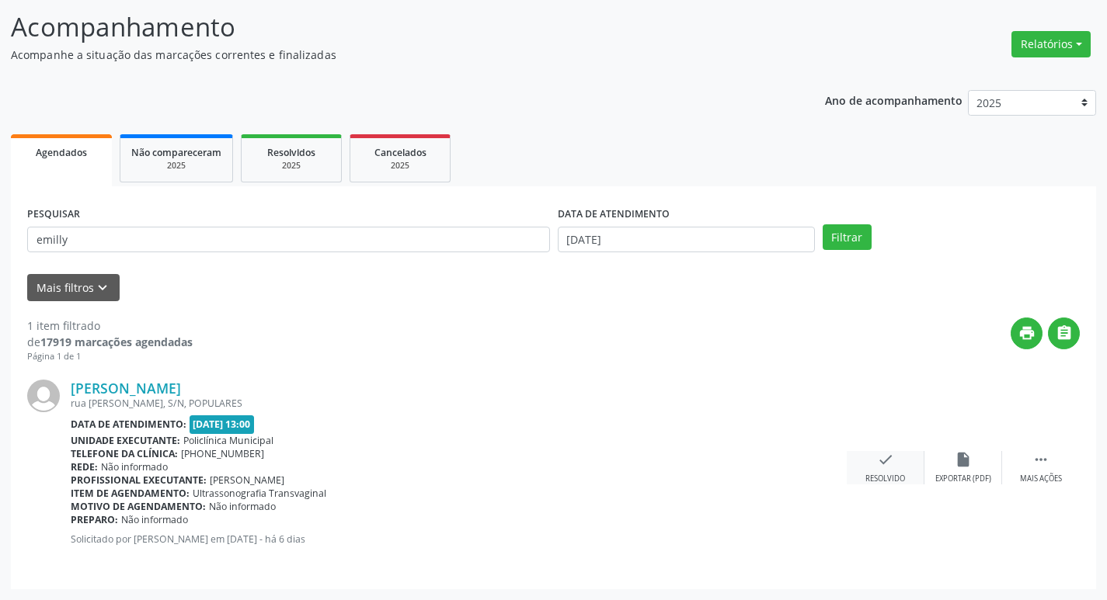
click at [905, 461] on div "check Resolvido" at bounding box center [885, 467] width 78 height 33
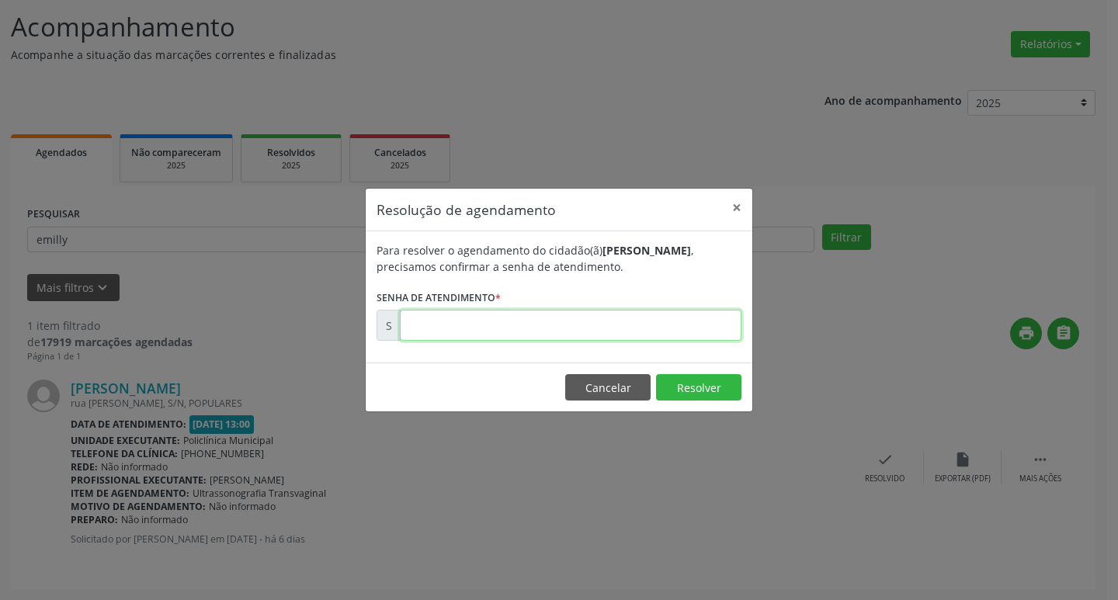
click at [615, 320] on input "text" at bounding box center [571, 325] width 342 height 31
type input "00676516"
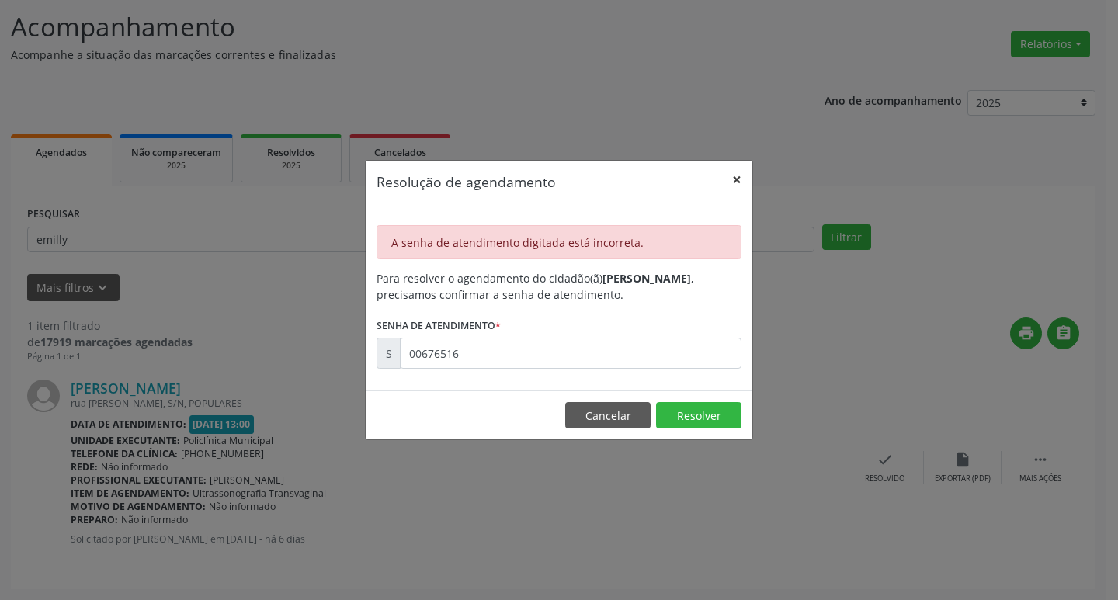
click at [745, 166] on button "×" at bounding box center [736, 180] width 31 height 38
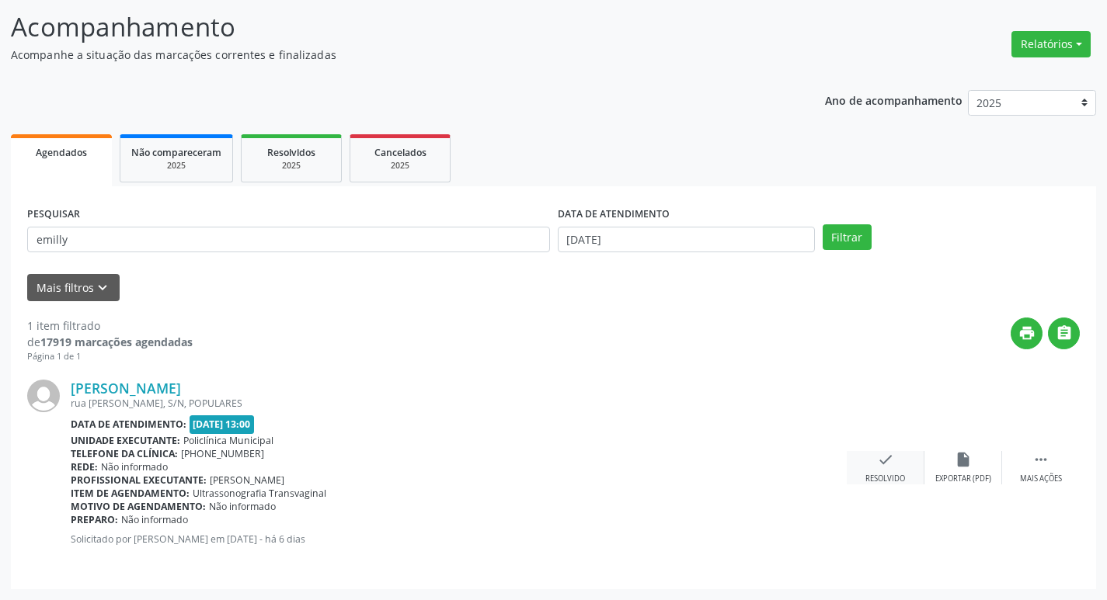
click at [883, 473] on div "check Resolvido" at bounding box center [885, 467] width 78 height 33
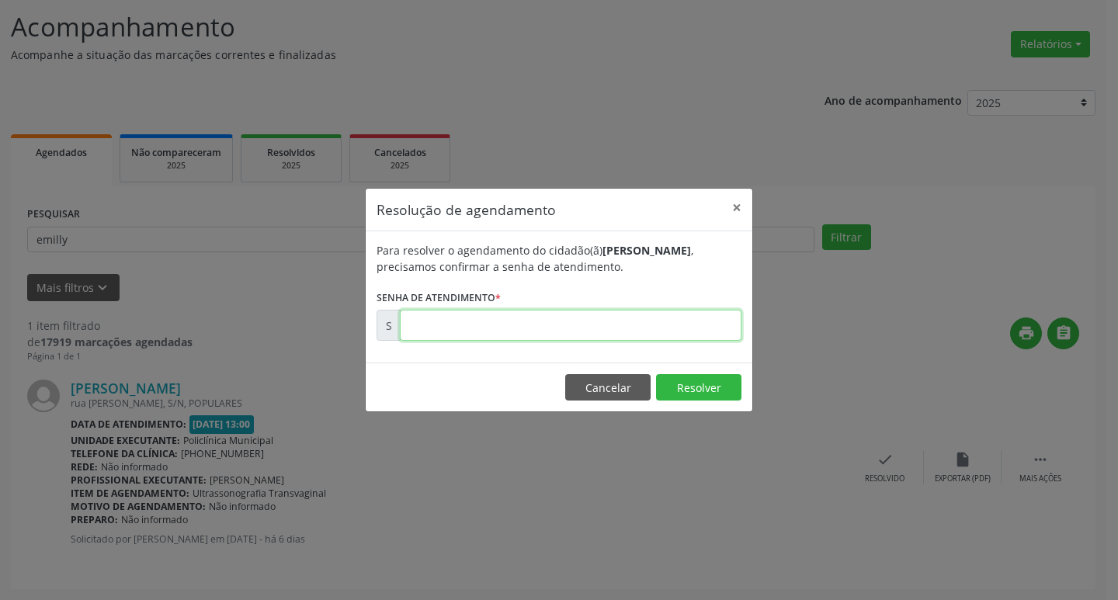
click at [636, 321] on input "text" at bounding box center [571, 325] width 342 height 31
type input "00176516"
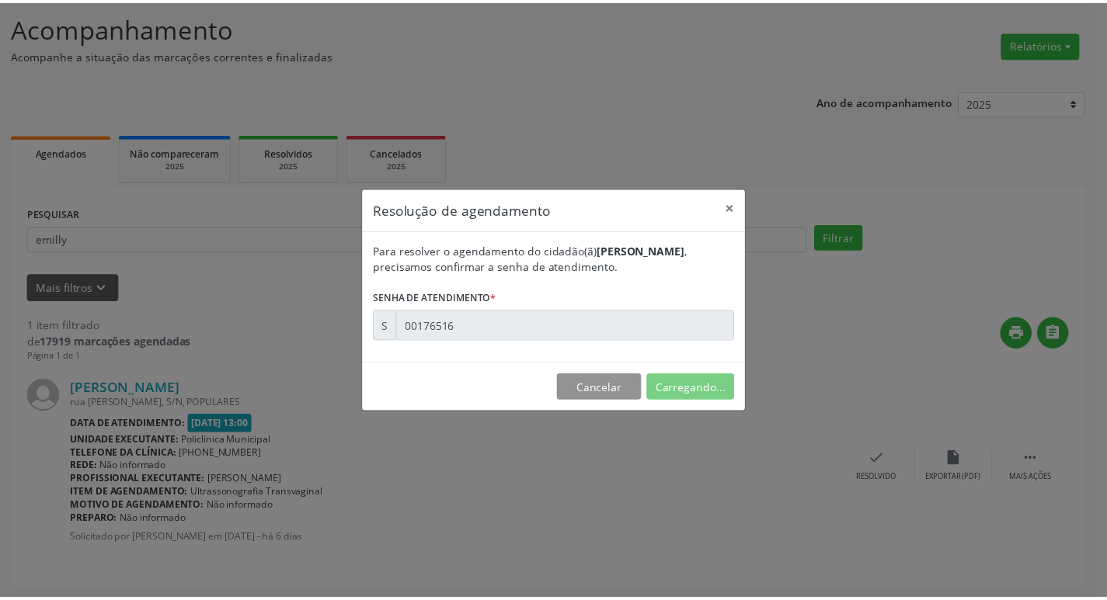
scroll to position [0, 0]
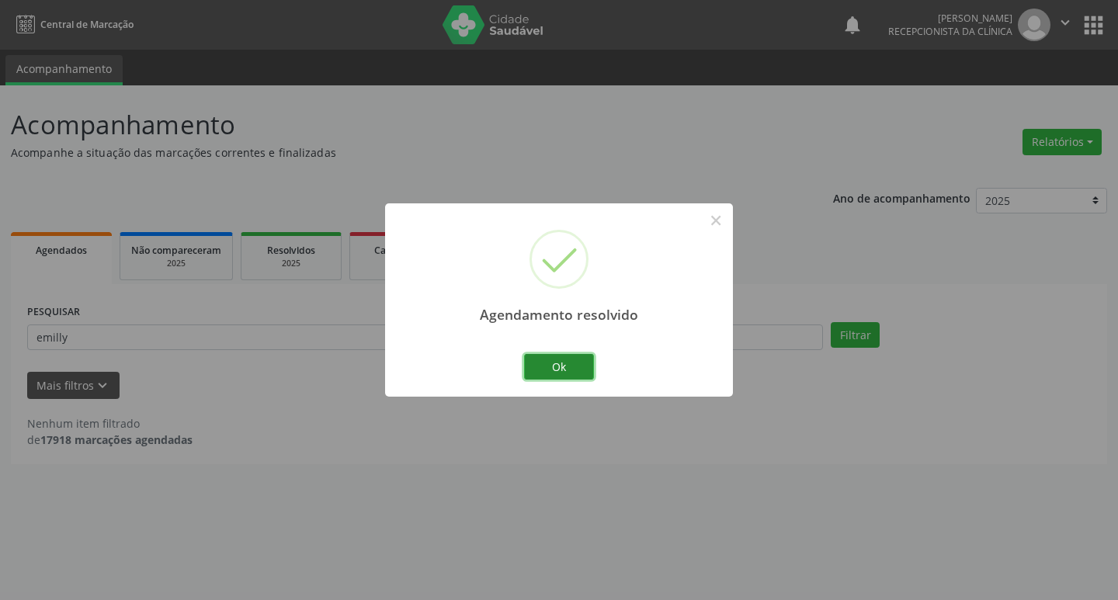
click at [569, 361] on button "Ok" at bounding box center [559, 367] width 70 height 26
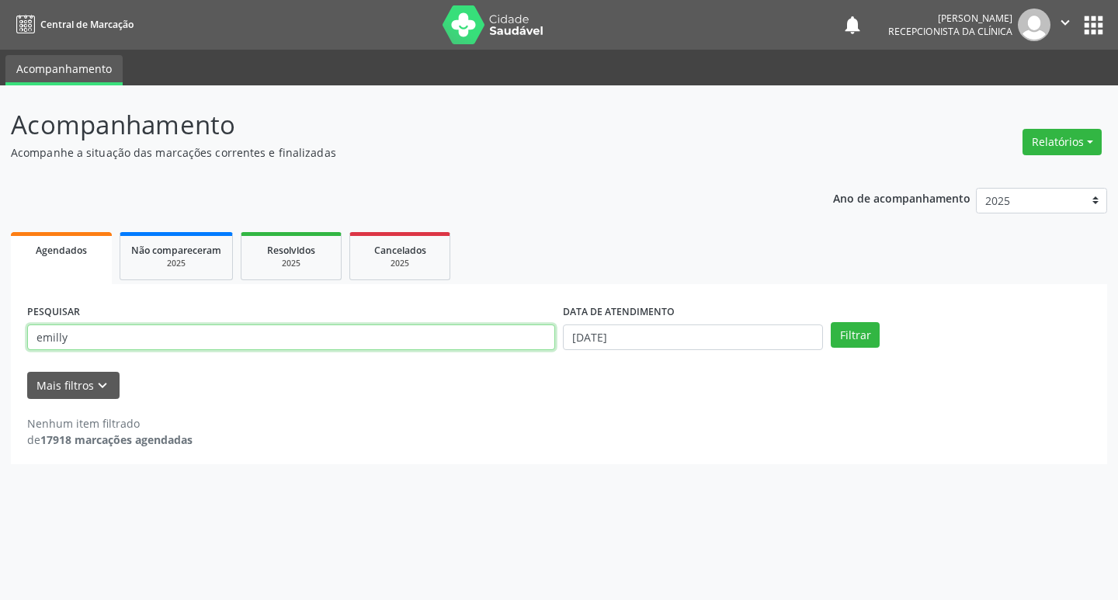
click at [181, 332] on input "emilly" at bounding box center [291, 338] width 528 height 26
type input "e"
type input "ieda"
click at [859, 346] on button "Filtrar" at bounding box center [855, 335] width 49 height 26
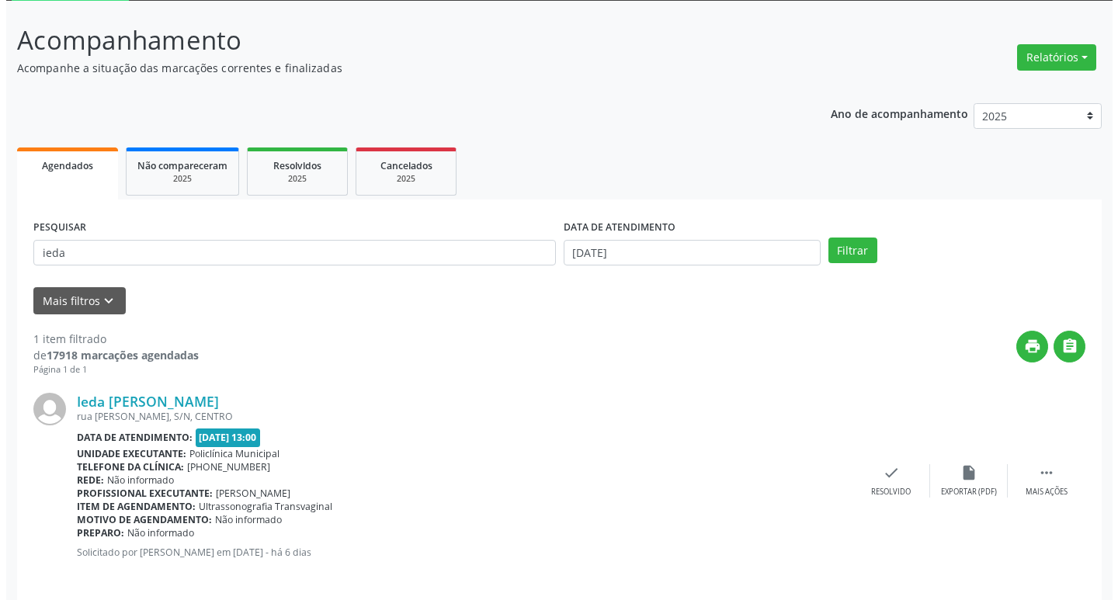
scroll to position [98, 0]
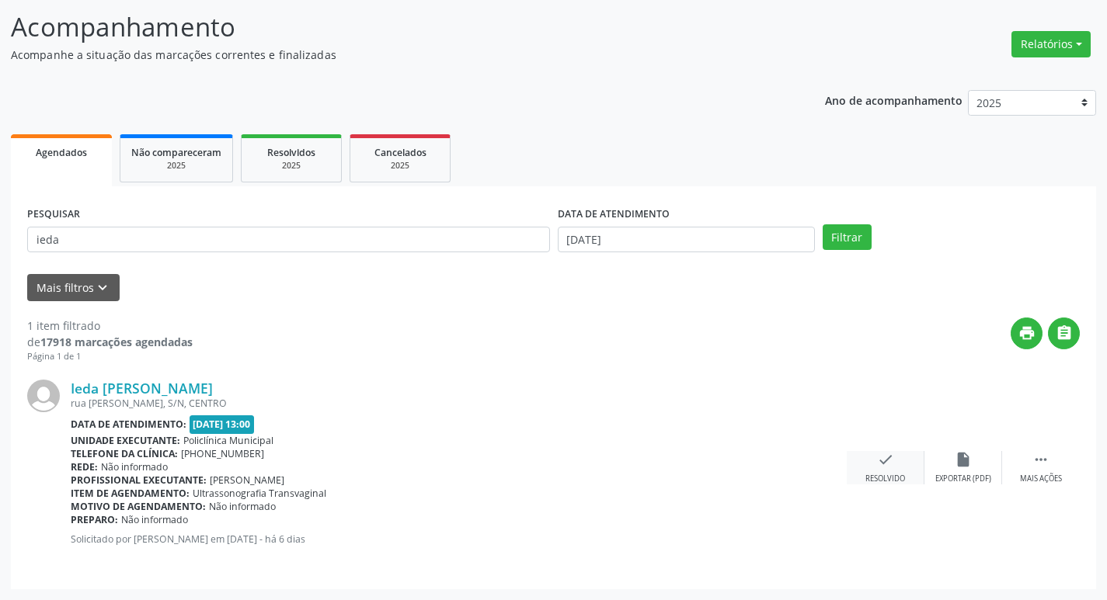
click at [878, 474] on div "Resolvido" at bounding box center [885, 479] width 40 height 11
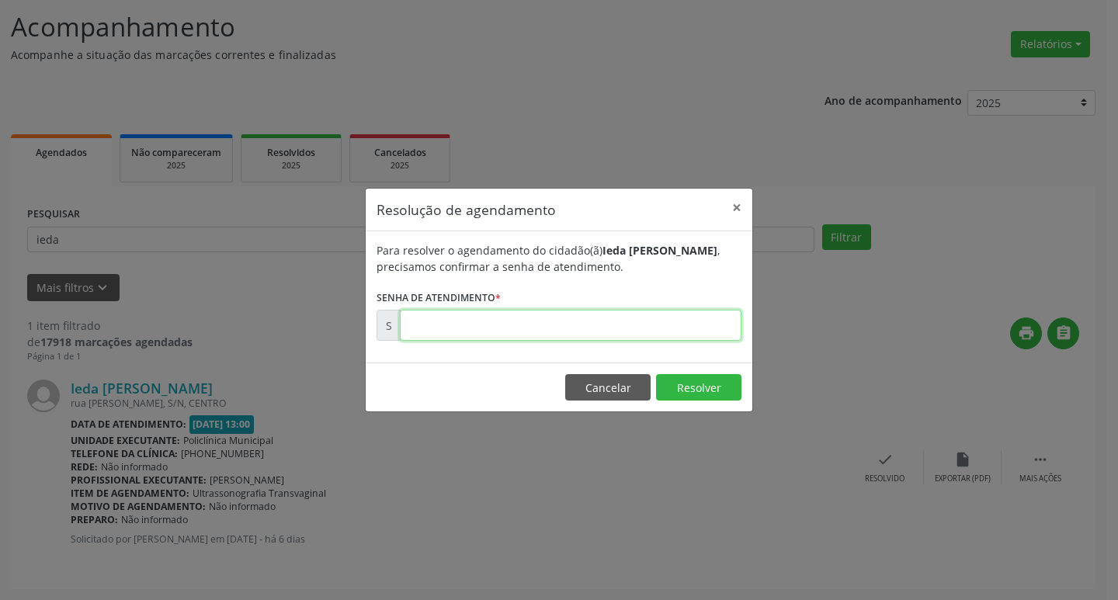
click at [695, 318] on input "text" at bounding box center [571, 325] width 342 height 31
type input "00176514"
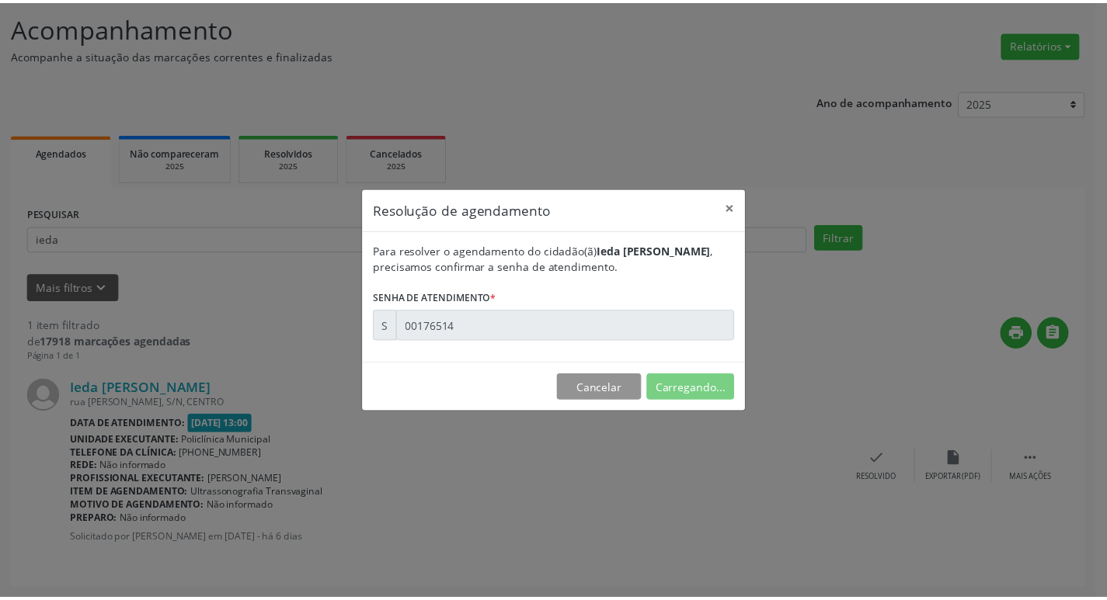
scroll to position [0, 0]
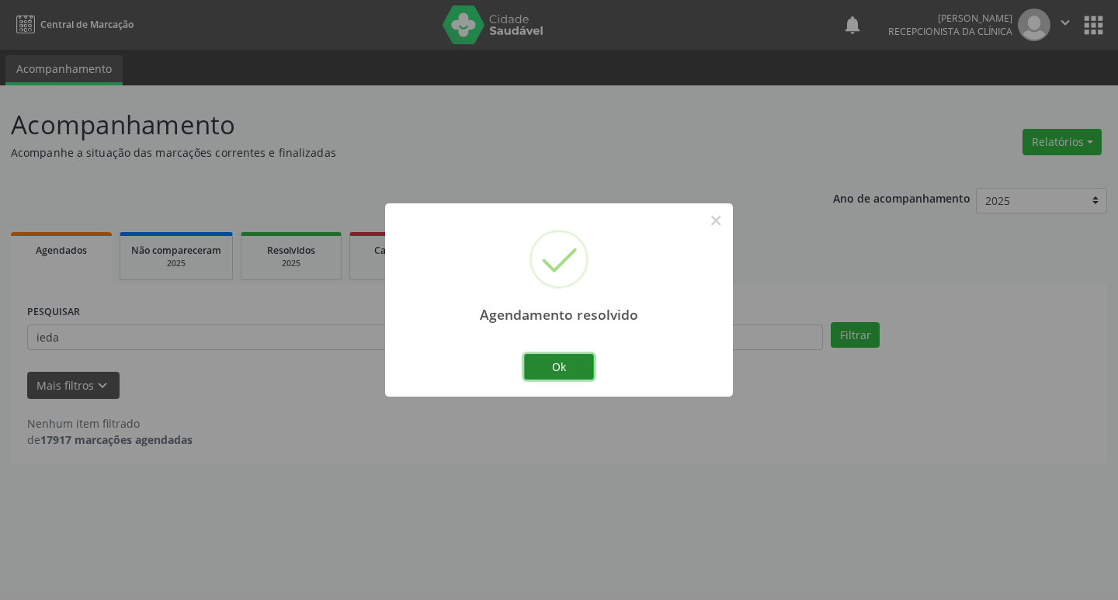
click at [560, 363] on button "Ok" at bounding box center [559, 367] width 70 height 26
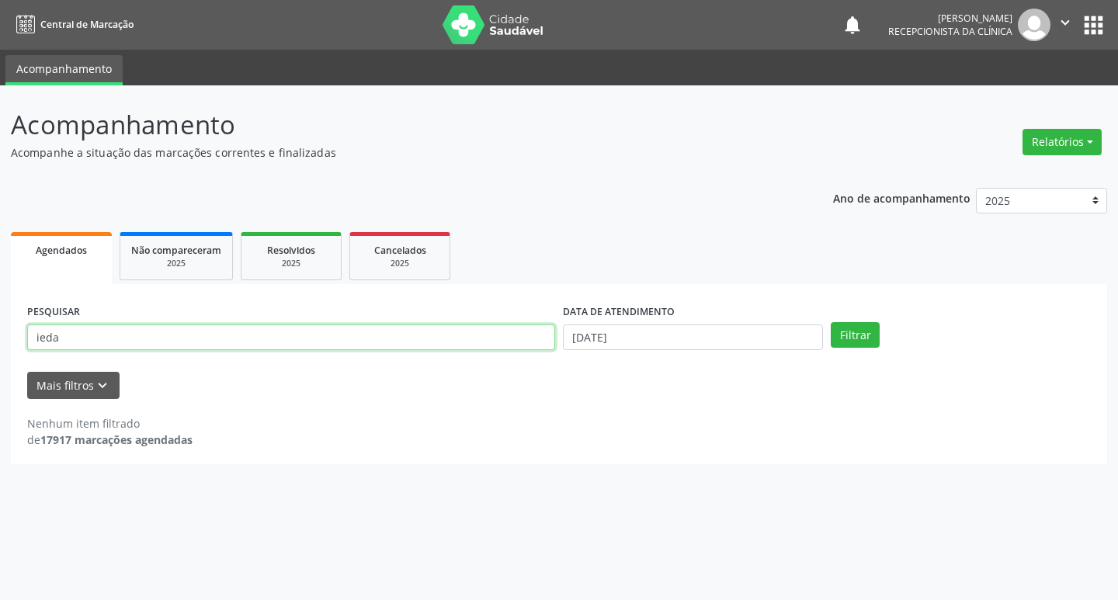
click at [122, 340] on input "ieda" at bounding box center [291, 338] width 528 height 26
type input "i"
click at [855, 328] on button "Filtrar" at bounding box center [855, 335] width 49 height 26
click at [346, 335] on input "esterlita" at bounding box center [291, 338] width 528 height 26
type input "e"
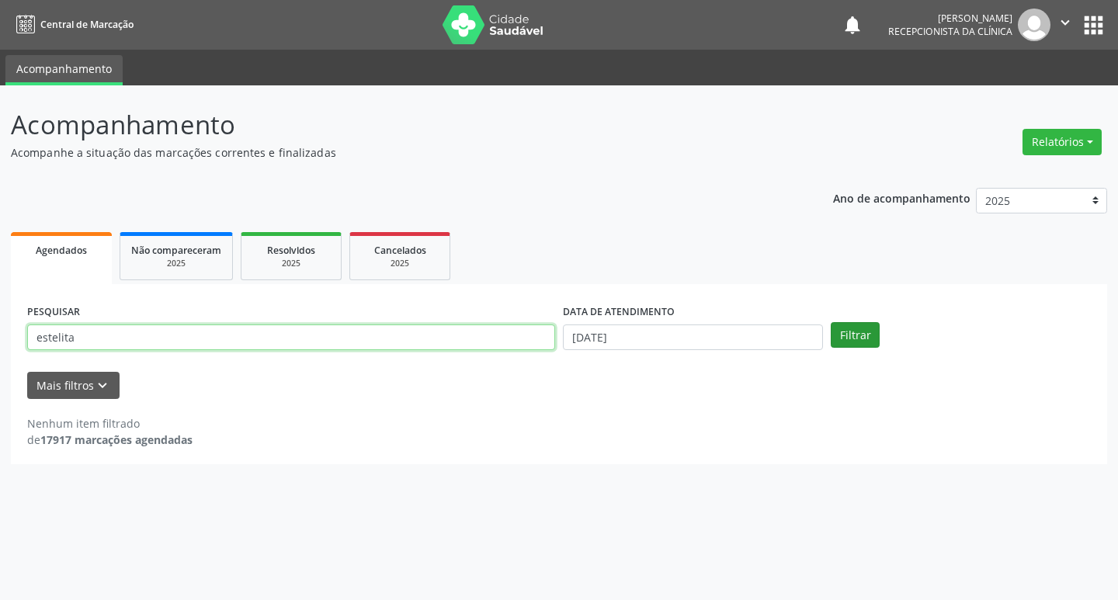
type input "estelita"
click at [853, 325] on button "Filtrar" at bounding box center [855, 335] width 49 height 26
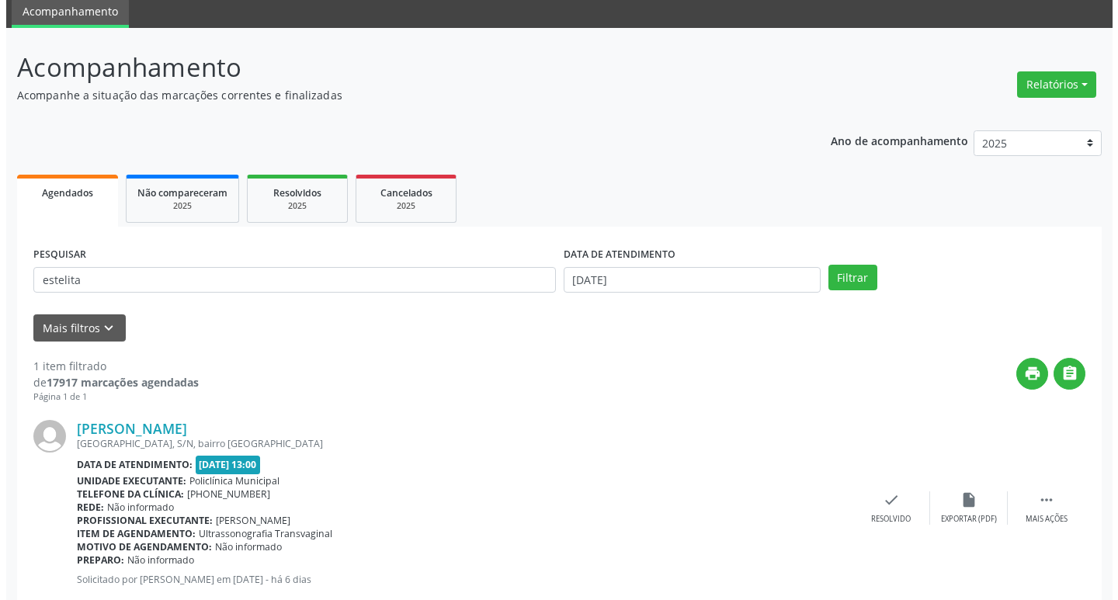
scroll to position [98, 0]
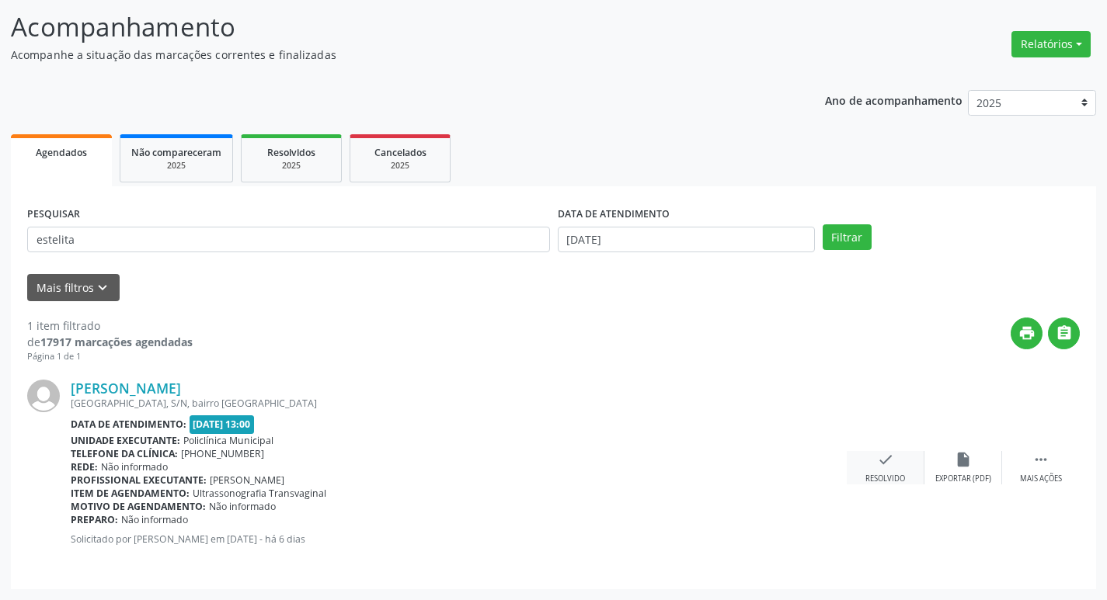
click at [887, 465] on icon "check" at bounding box center [885, 459] width 17 height 17
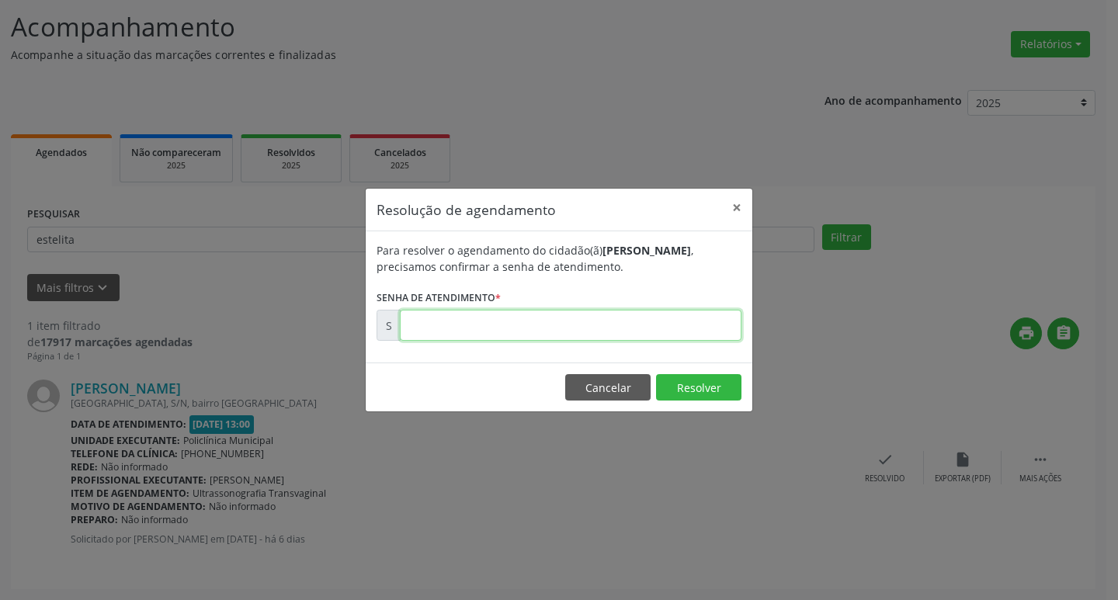
click at [535, 326] on input "text" at bounding box center [571, 325] width 342 height 31
type input "00176493"
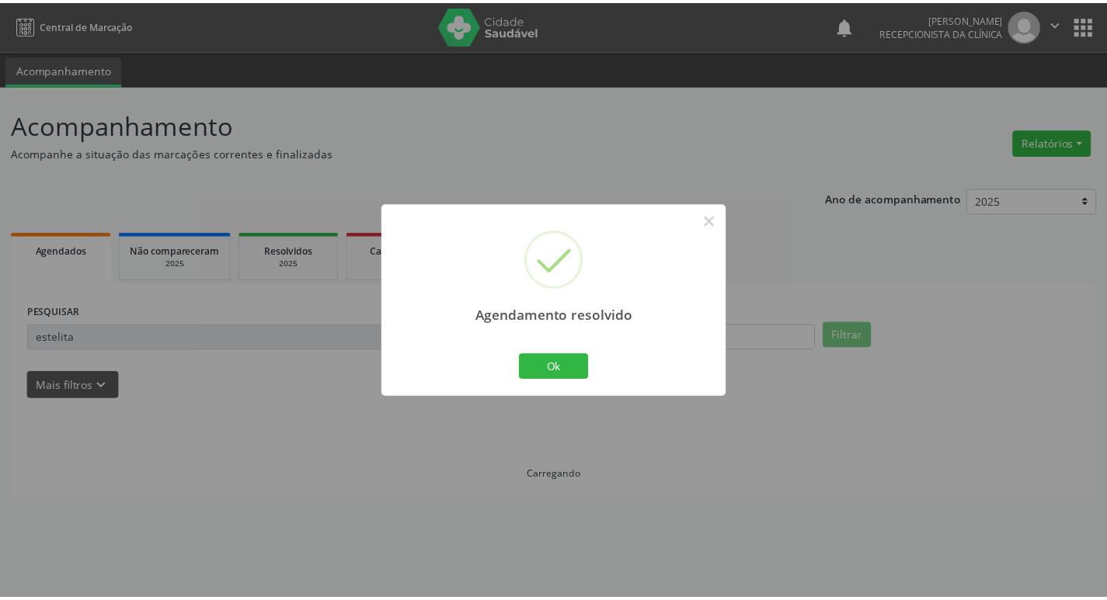
scroll to position [0, 0]
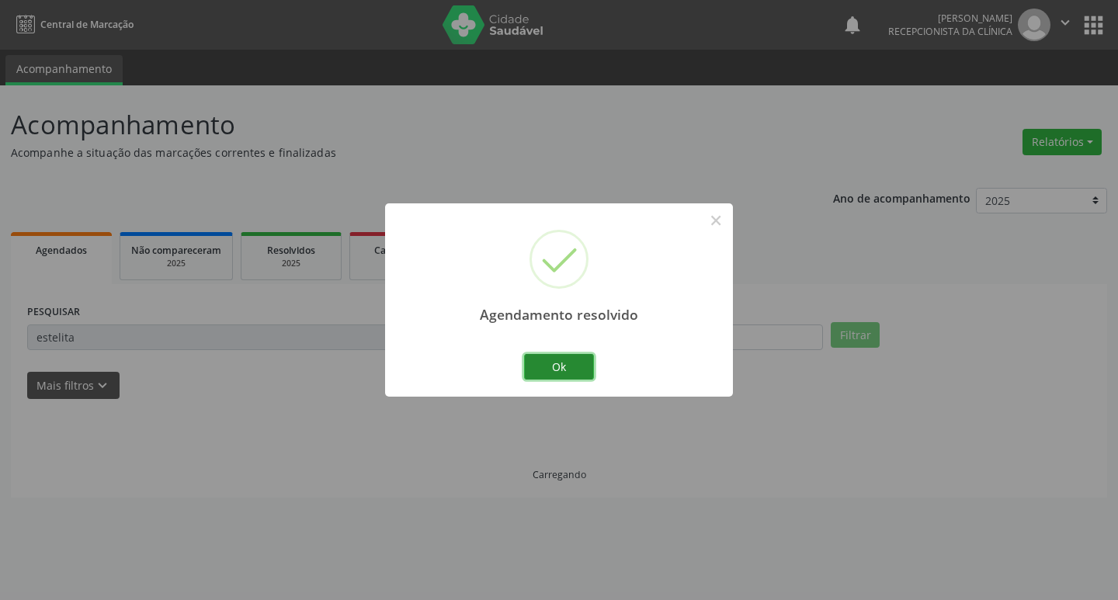
click at [582, 356] on button "Ok" at bounding box center [559, 367] width 70 height 26
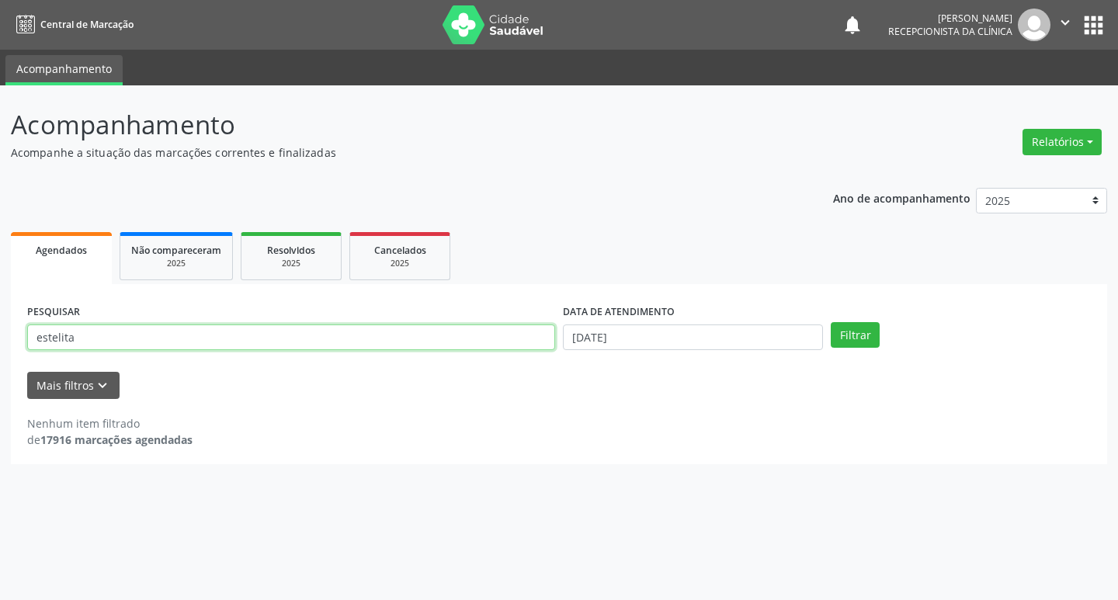
click at [82, 342] on input "estelita" at bounding box center [291, 338] width 528 height 26
type input "e"
click at [857, 336] on button "Filtrar" at bounding box center [855, 335] width 49 height 26
click at [214, 334] on input "genivaldo" at bounding box center [291, 338] width 528 height 26
type input "genivalda"
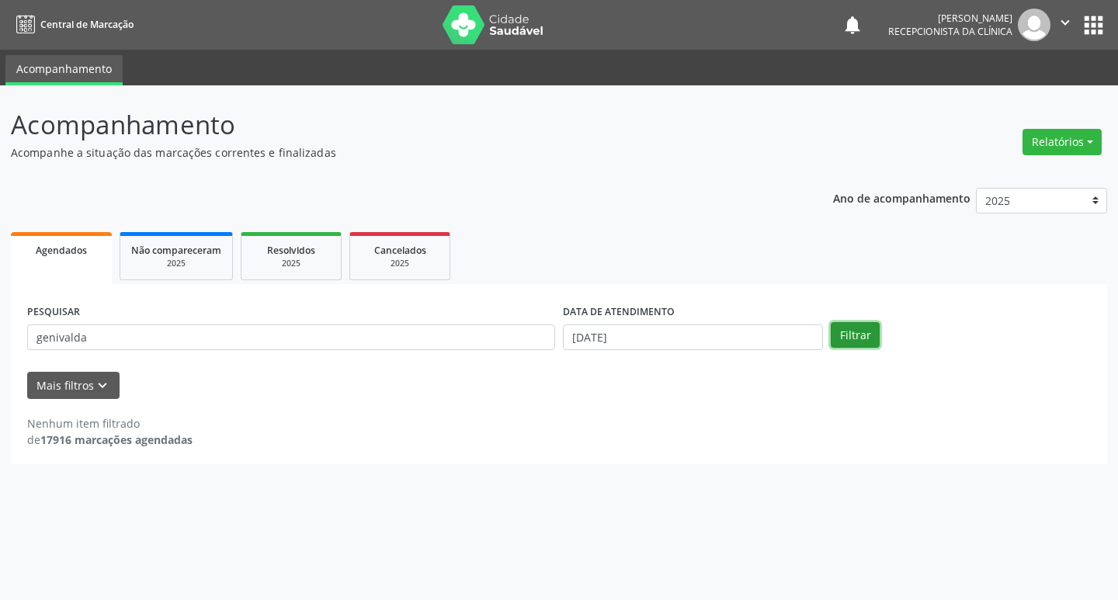
click at [874, 342] on button "Filtrar" at bounding box center [855, 335] width 49 height 26
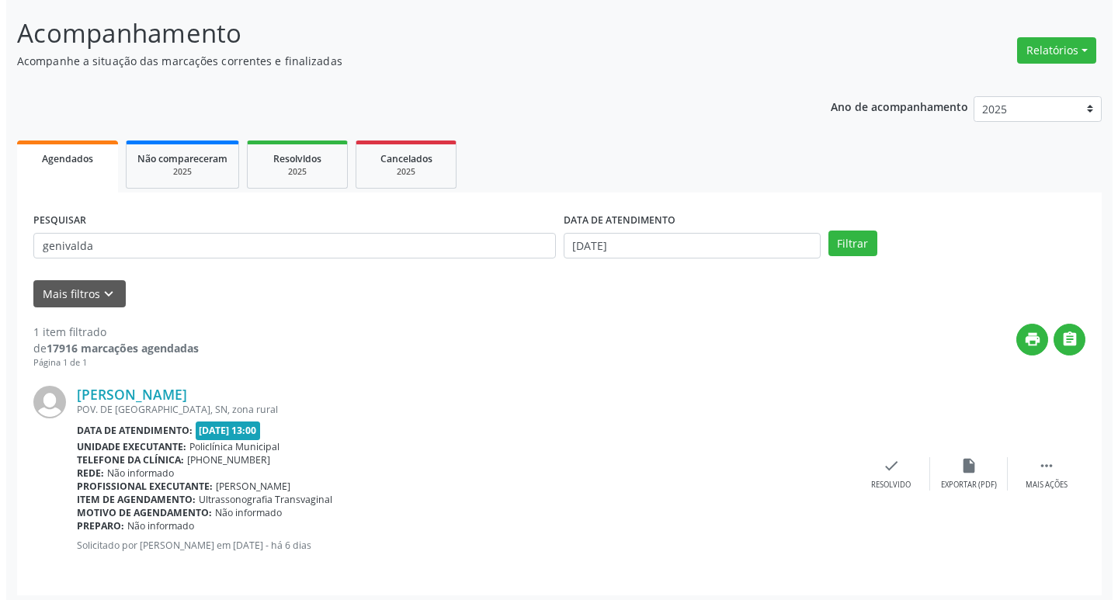
scroll to position [98, 0]
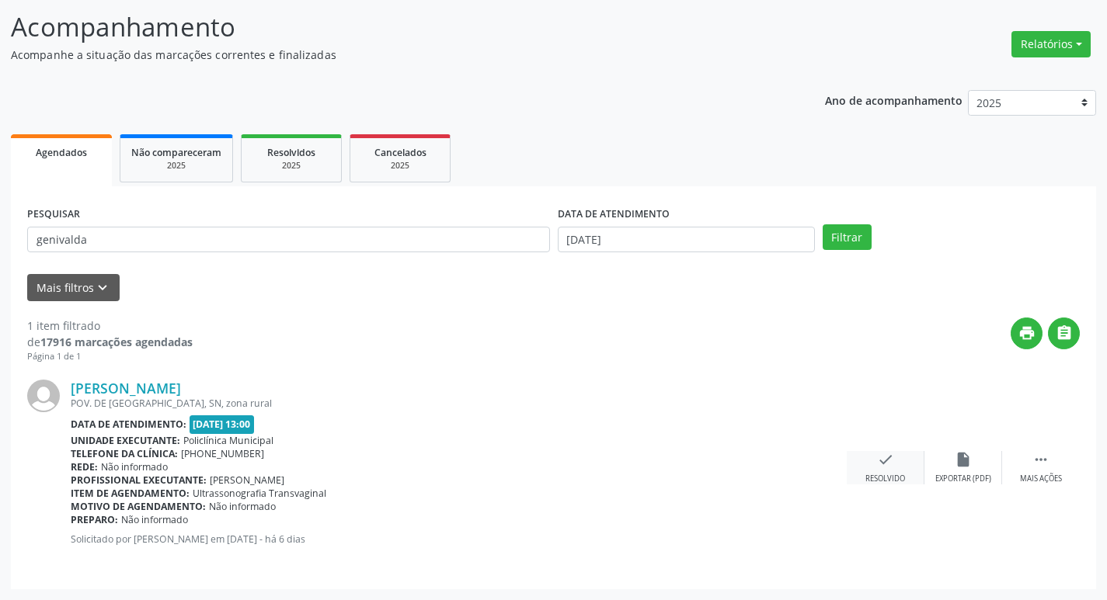
click at [888, 452] on icon "check" at bounding box center [885, 459] width 17 height 17
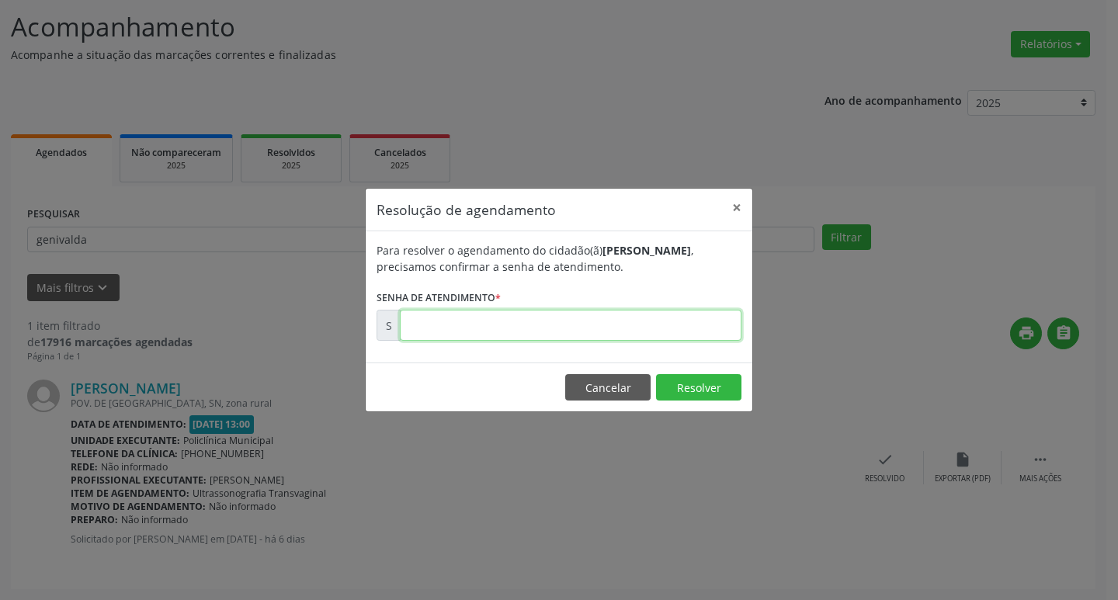
click at [631, 326] on input "text" at bounding box center [571, 325] width 342 height 31
type input "00176509"
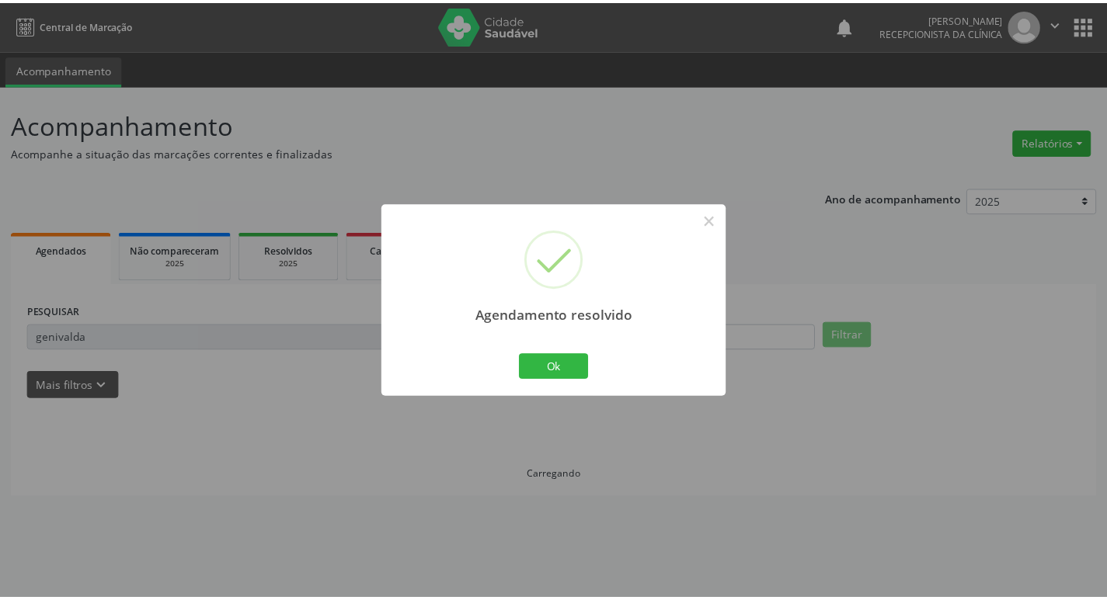
scroll to position [0, 0]
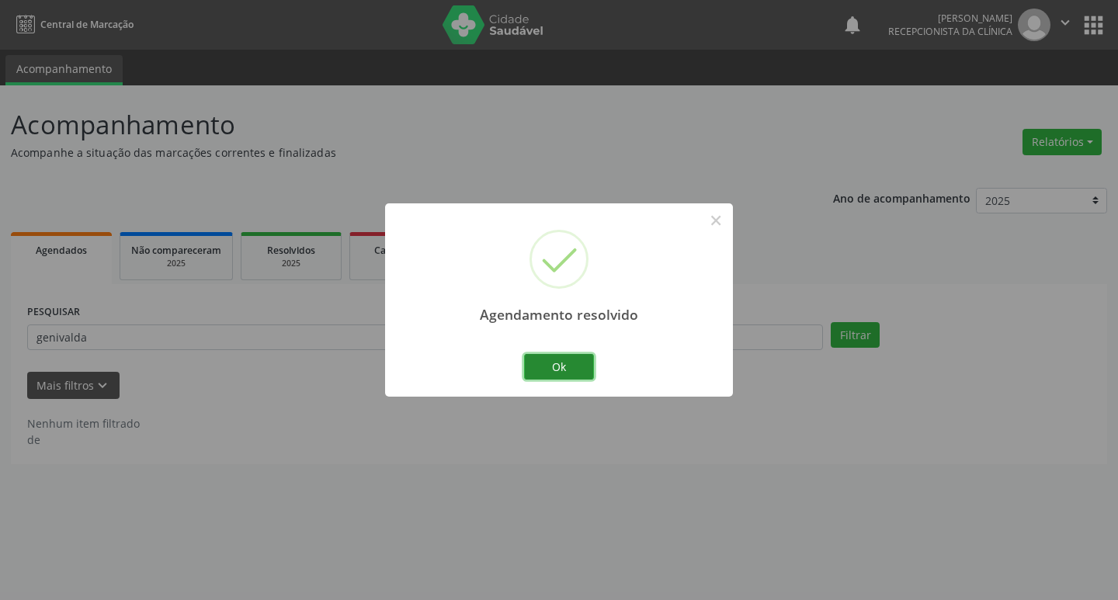
click at [589, 364] on button "Ok" at bounding box center [559, 367] width 70 height 26
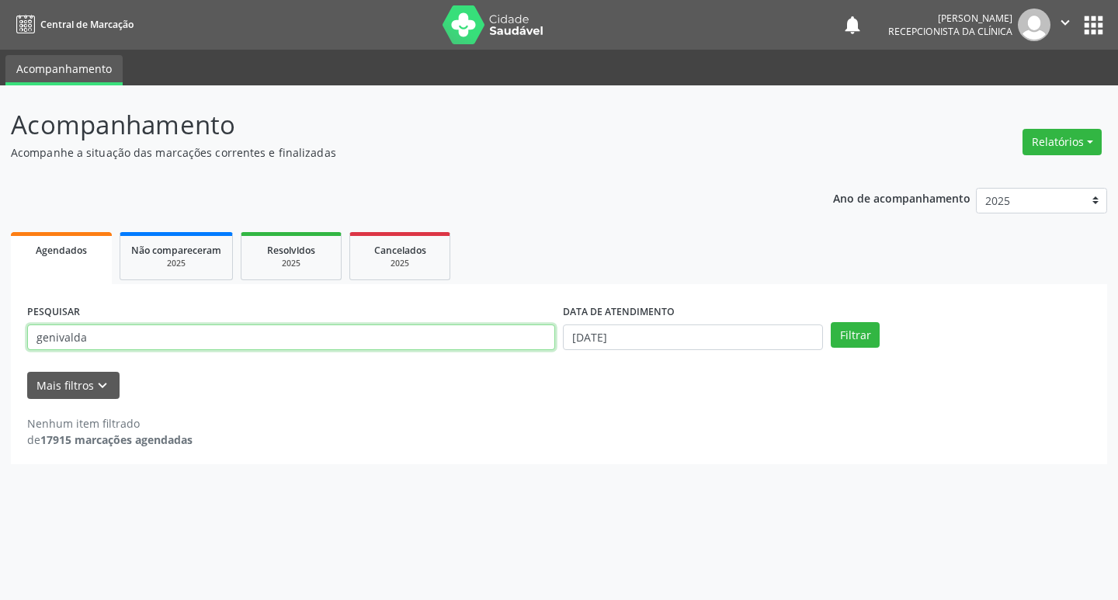
click at [247, 336] on input "genivalda" at bounding box center [291, 338] width 528 height 26
type input "g"
type input "keizy"
click at [831, 322] on button "Filtrar" at bounding box center [855, 335] width 49 height 26
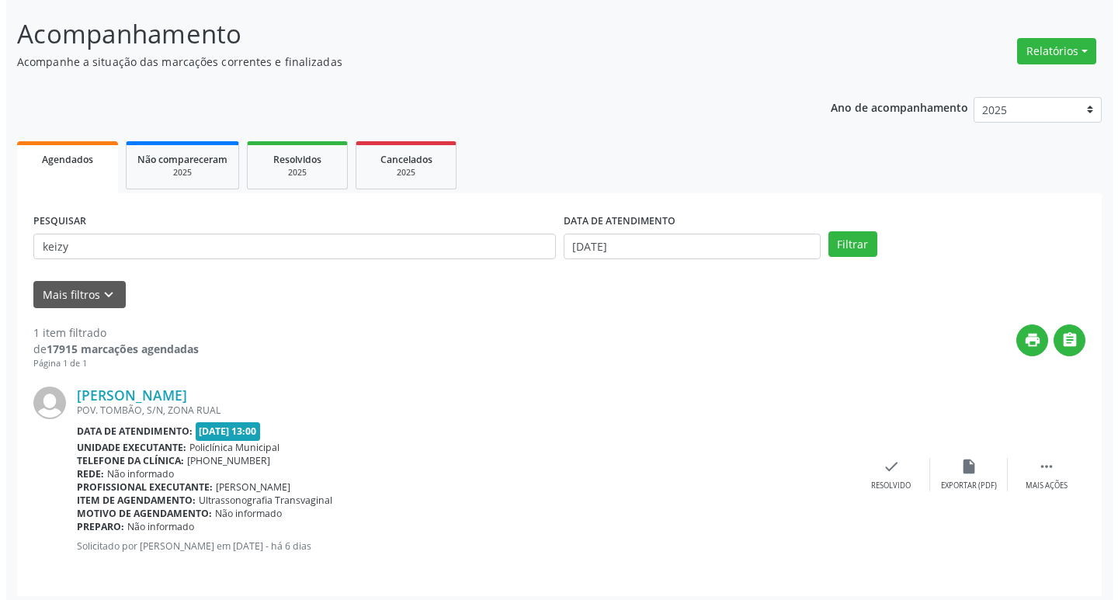
scroll to position [98, 0]
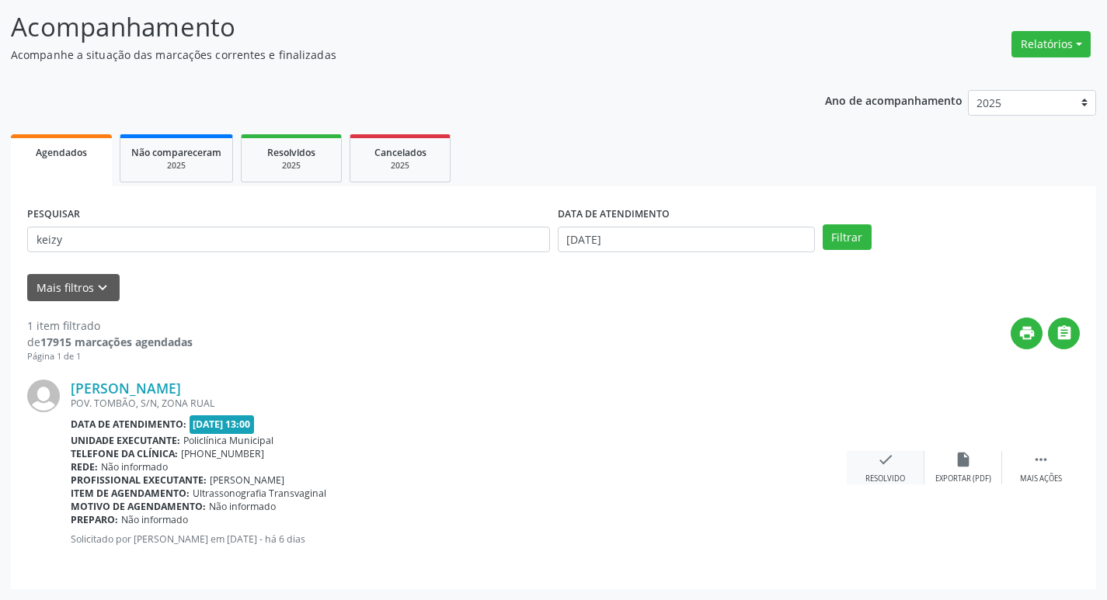
click at [892, 463] on icon "check" at bounding box center [885, 459] width 17 height 17
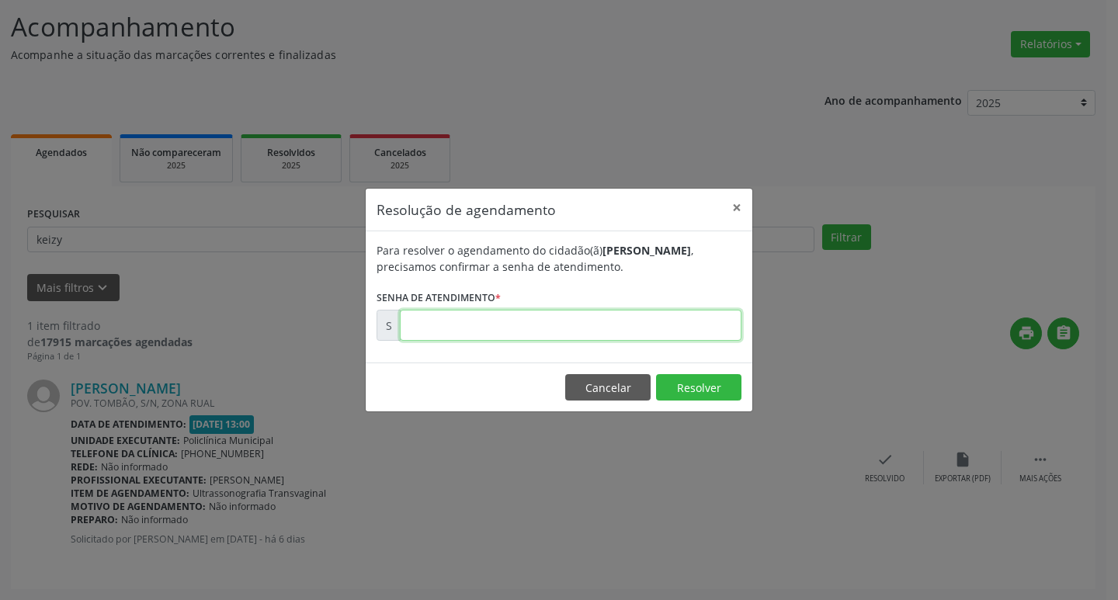
click at [593, 325] on input "text" at bounding box center [571, 325] width 342 height 31
type input "00176508"
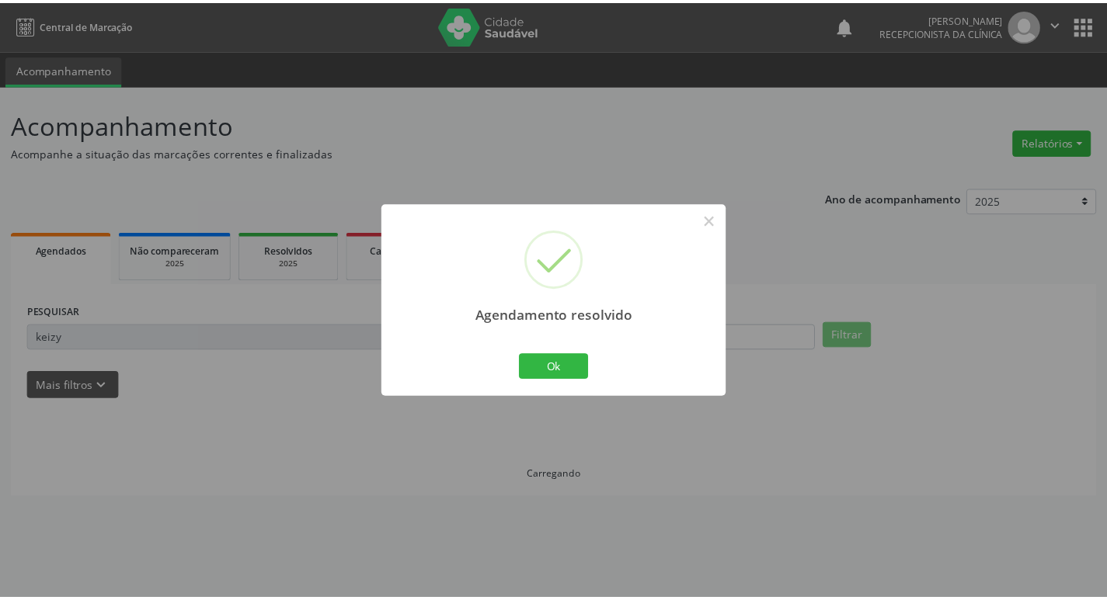
scroll to position [0, 0]
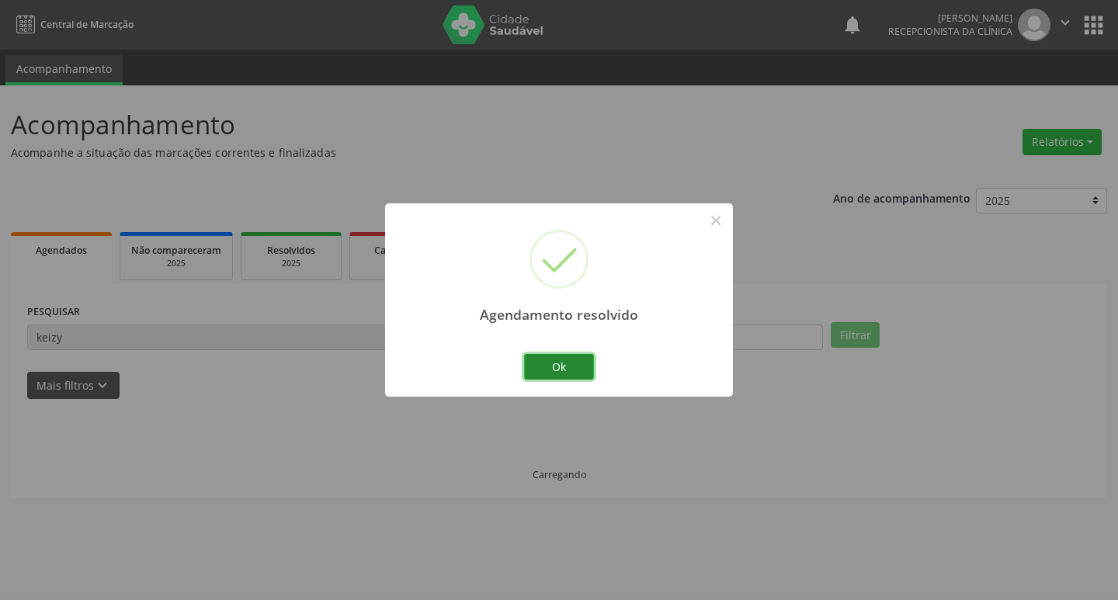
click at [582, 361] on button "Ok" at bounding box center [559, 367] width 70 height 26
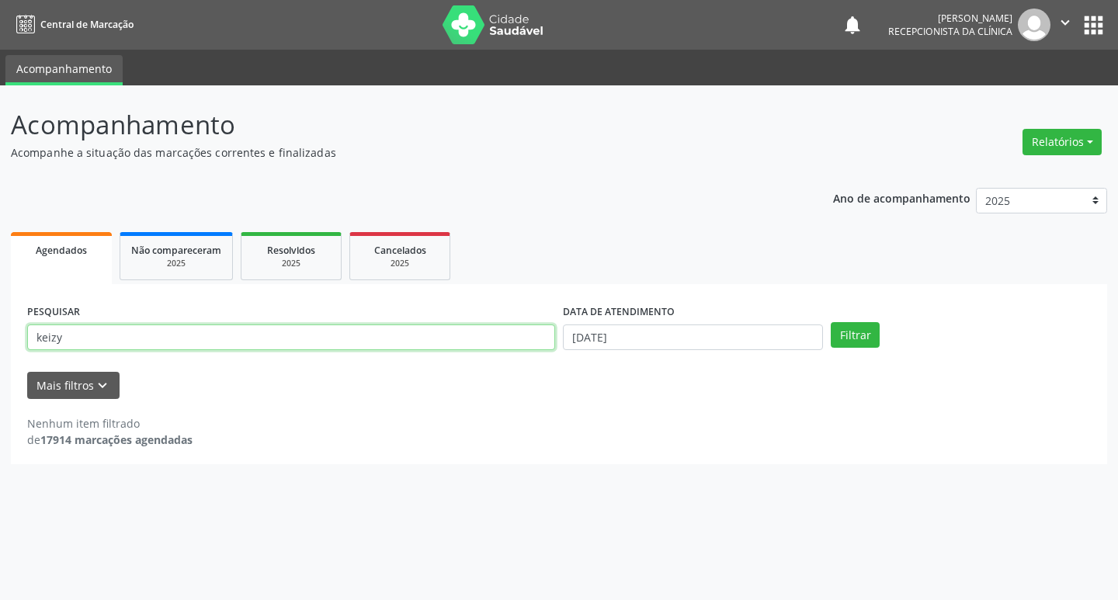
click at [305, 339] on input "keizy" at bounding box center [291, 338] width 528 height 26
type input "k"
type input "rejane"
click at [857, 327] on button "Filtrar" at bounding box center [855, 335] width 49 height 26
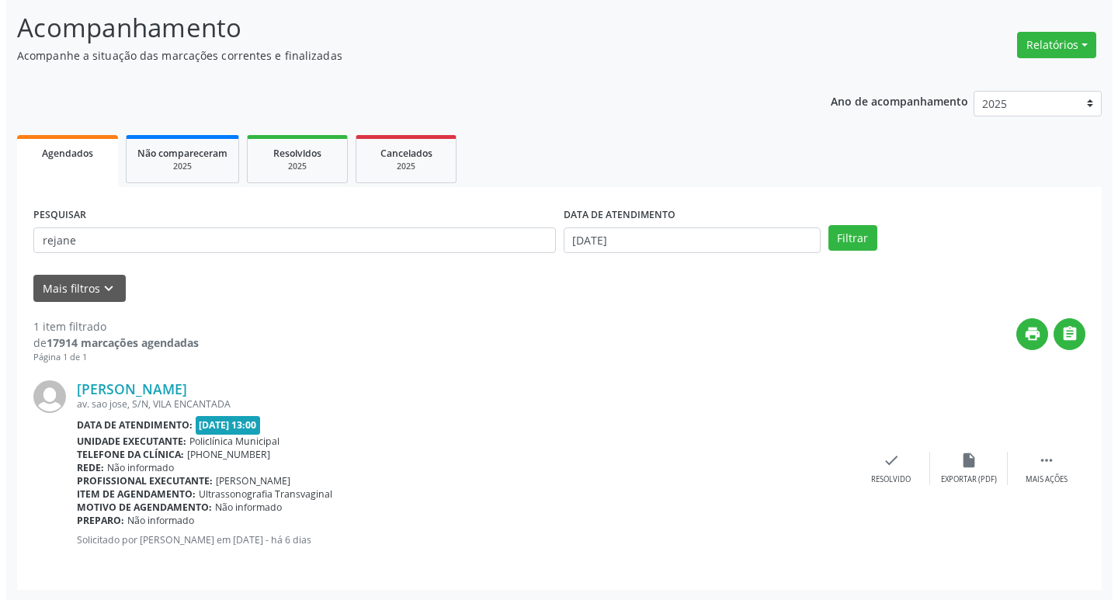
scroll to position [98, 0]
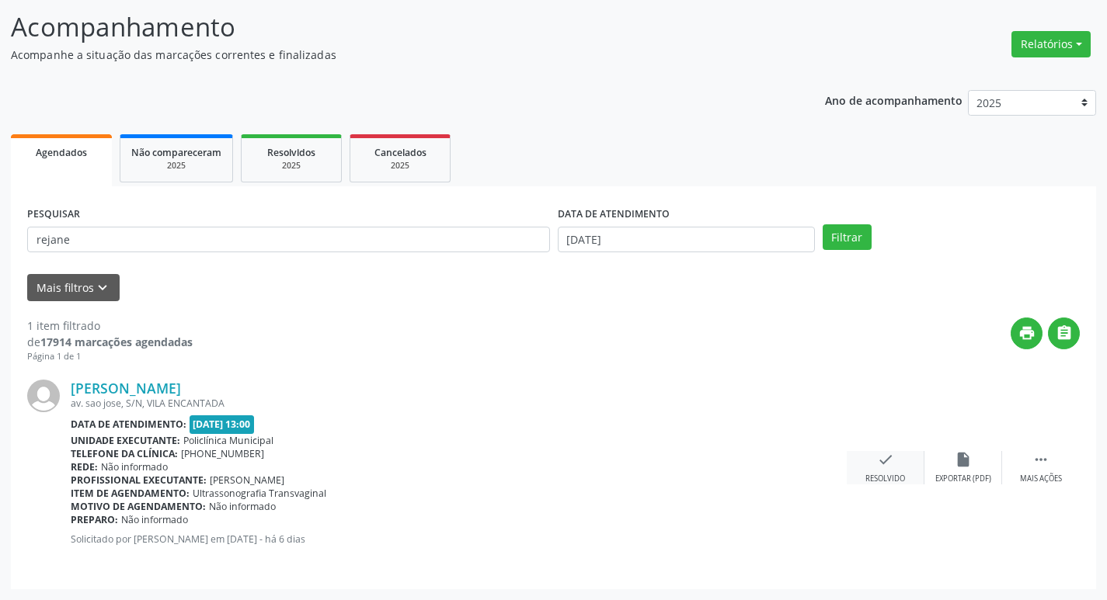
click at [891, 471] on div "check Resolvido" at bounding box center [885, 467] width 78 height 33
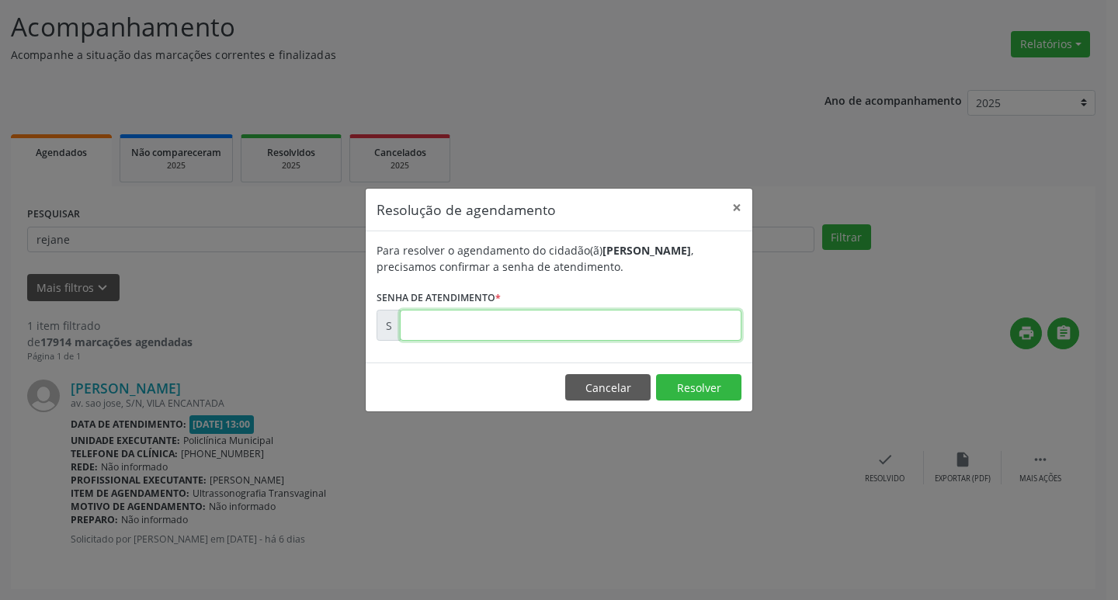
click at [578, 324] on input "text" at bounding box center [571, 325] width 342 height 31
type input "00176499"
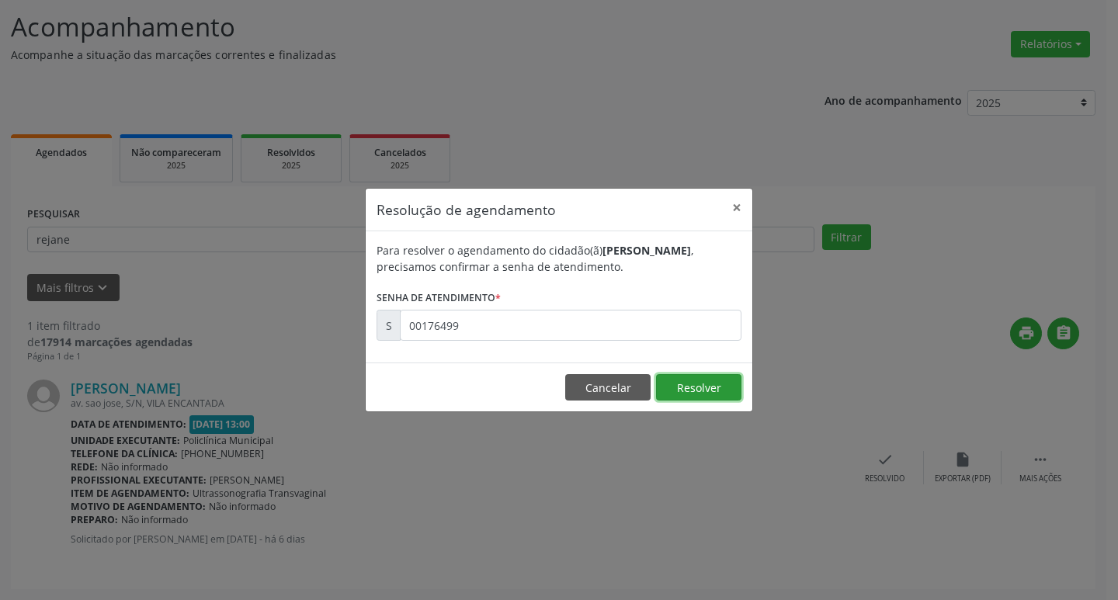
click at [711, 389] on button "Resolver" at bounding box center [698, 387] width 85 height 26
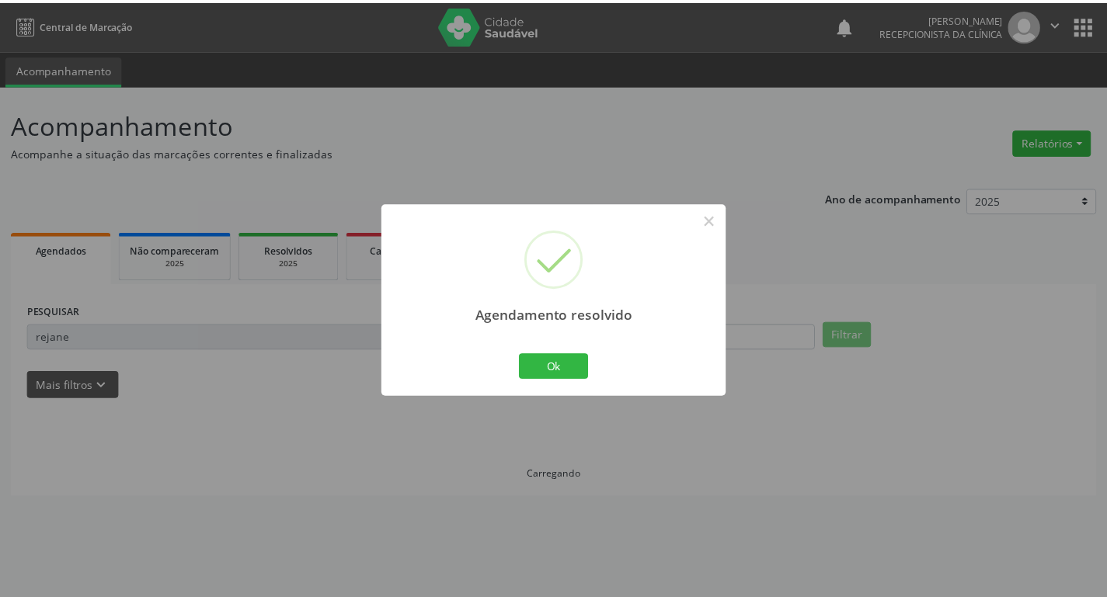
scroll to position [0, 0]
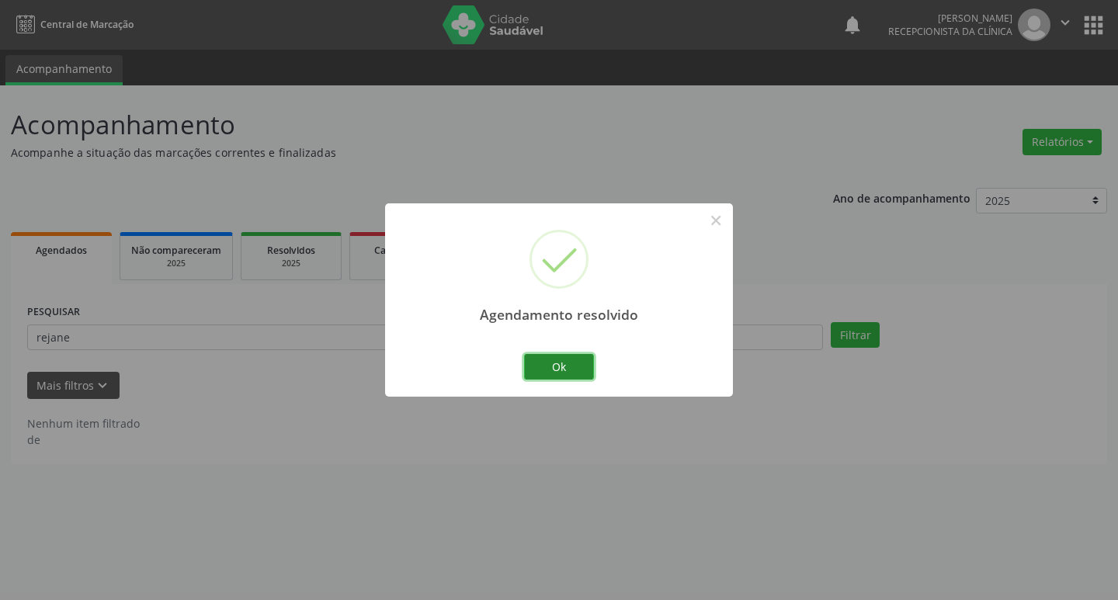
click at [588, 374] on button "Ok" at bounding box center [559, 367] width 70 height 26
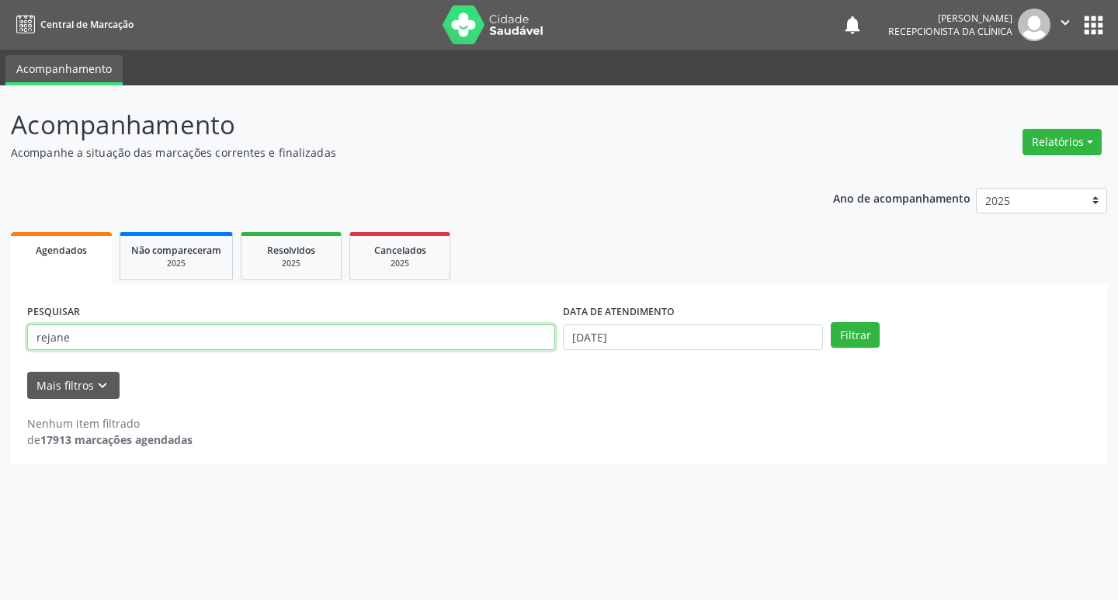
click at [141, 343] on input "rejane" at bounding box center [291, 338] width 528 height 26
type input "r"
type input "laiane"
click at [831, 322] on button "Filtrar" at bounding box center [855, 335] width 49 height 26
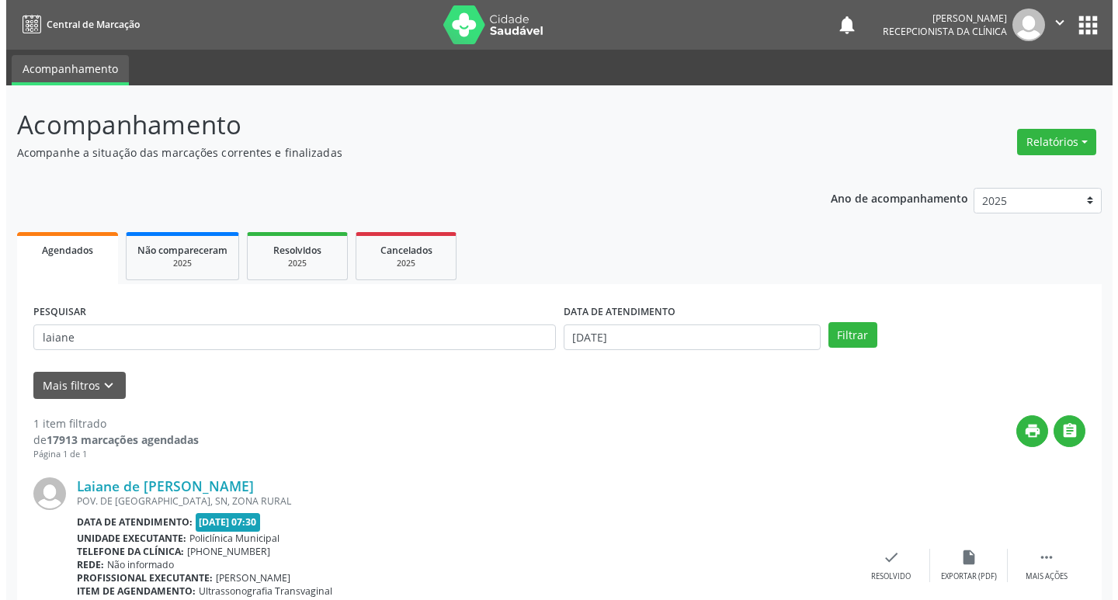
scroll to position [98, 0]
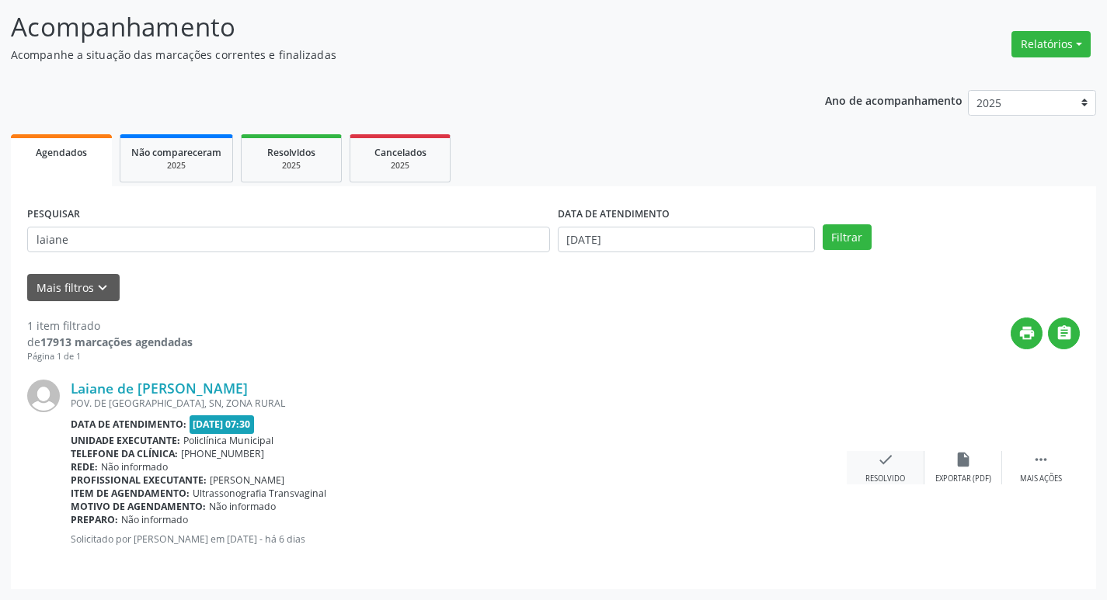
click at [878, 471] on div "check Resolvido" at bounding box center [885, 467] width 78 height 33
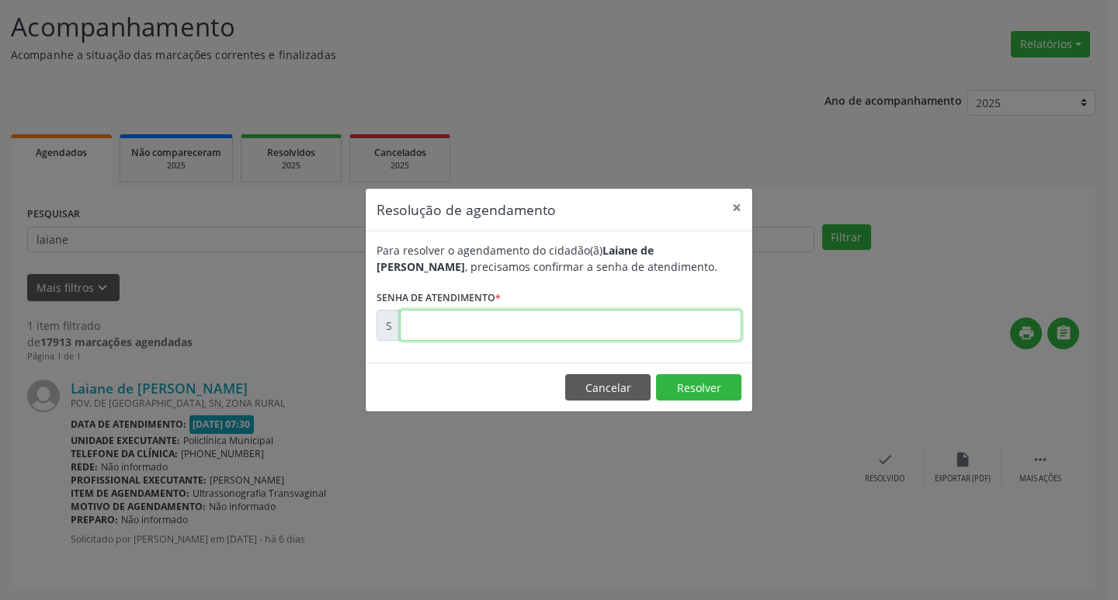
click at [566, 329] on input "text" at bounding box center [571, 325] width 342 height 31
type input "00176564"
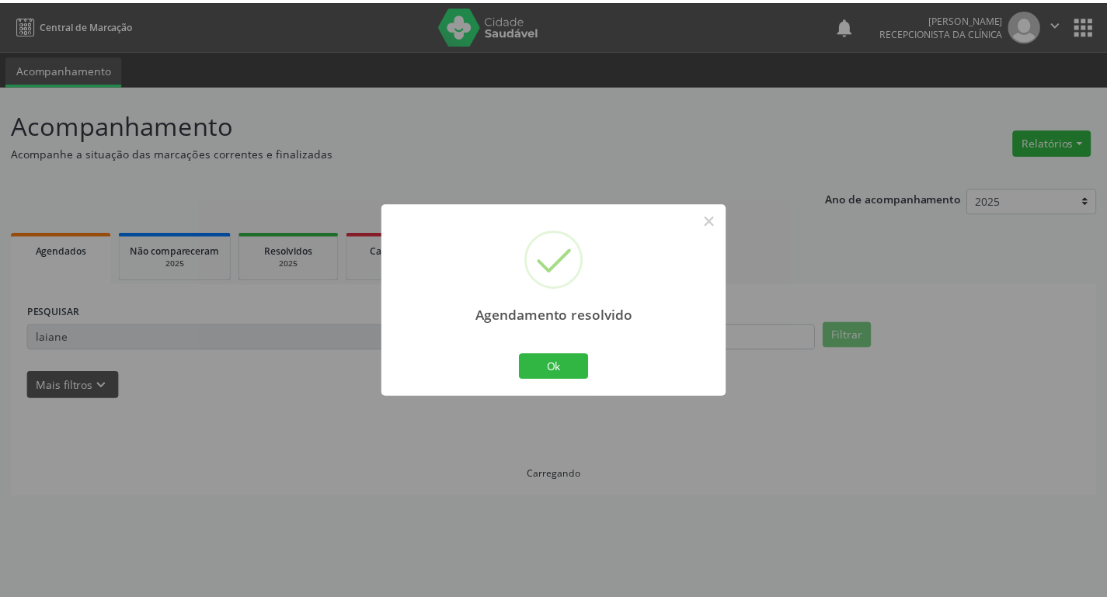
scroll to position [0, 0]
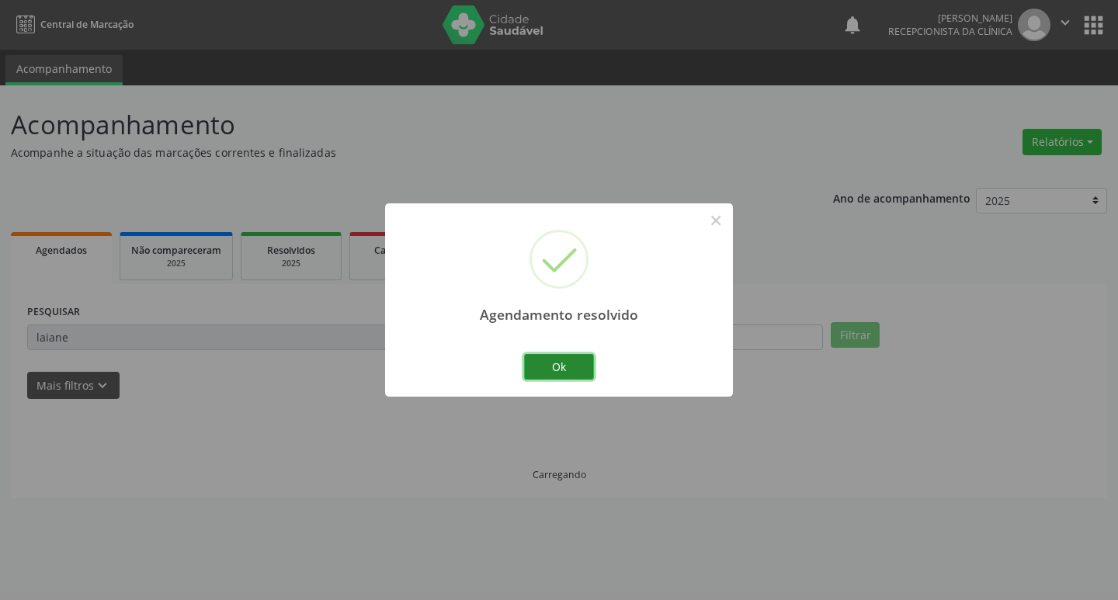
click at [579, 360] on button "Ok" at bounding box center [559, 367] width 70 height 26
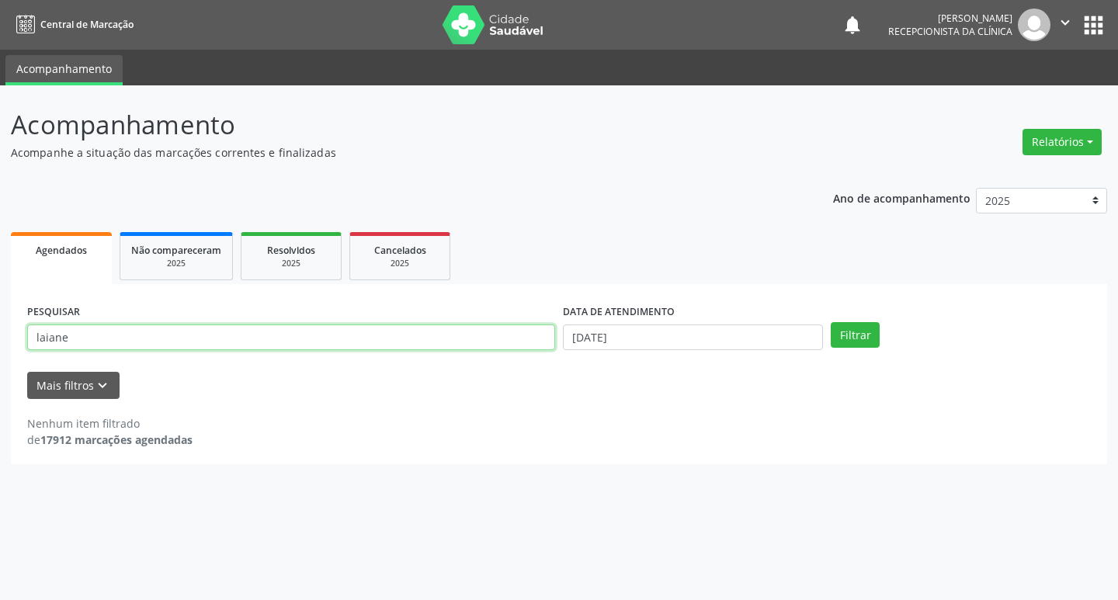
click at [271, 335] on input "laiane" at bounding box center [291, 338] width 528 height 26
type input "l"
type input "marcia"
click at [869, 336] on button "Filtrar" at bounding box center [855, 335] width 49 height 26
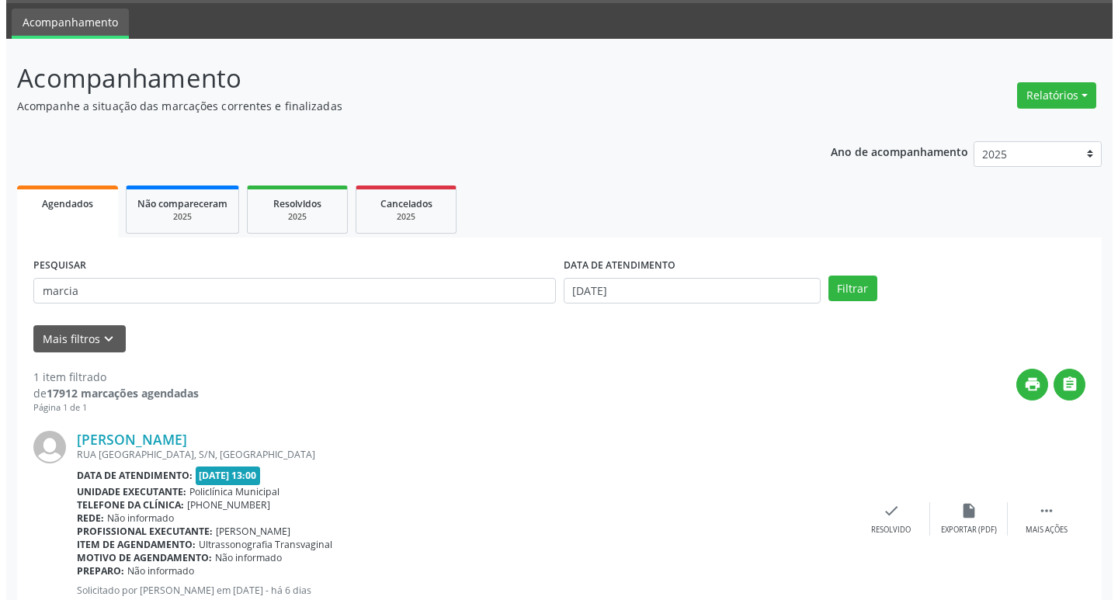
scroll to position [98, 0]
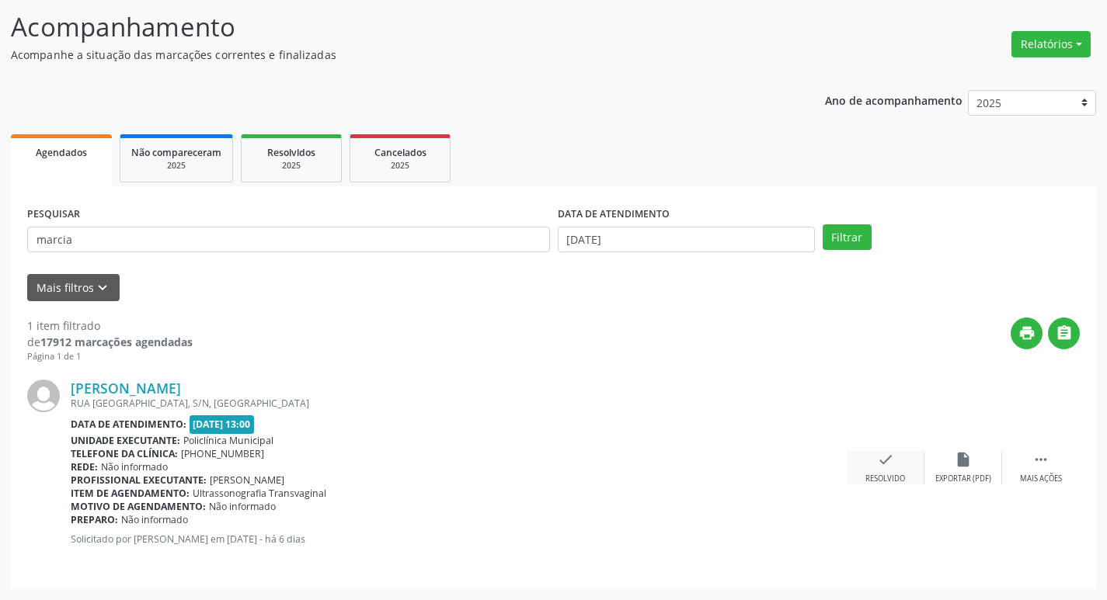
click at [867, 474] on div "Resolvido" at bounding box center [885, 479] width 40 height 11
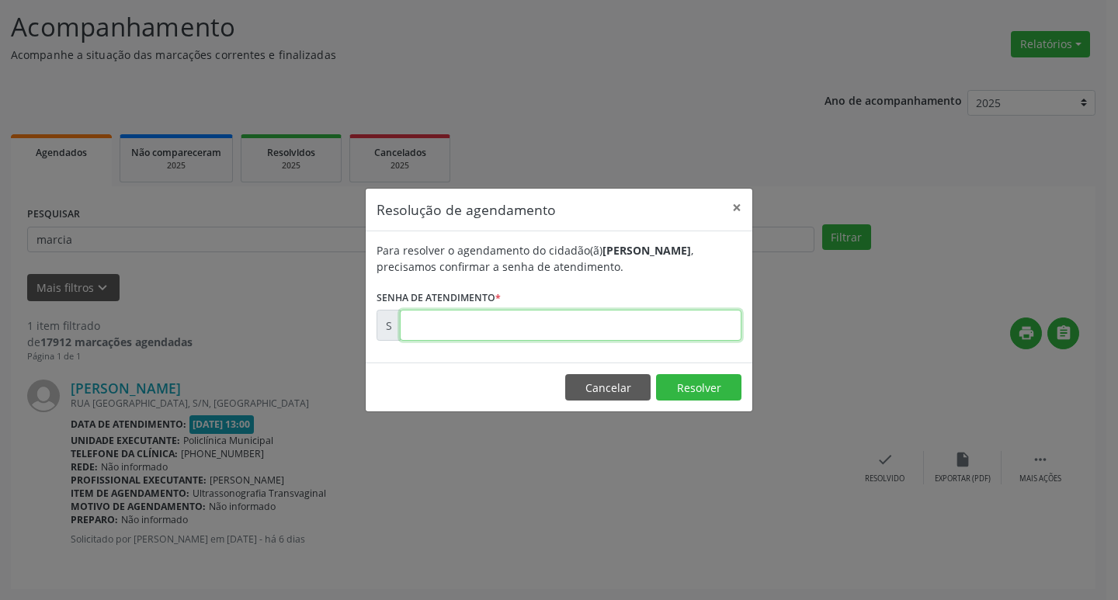
click at [711, 323] on input "text" at bounding box center [571, 325] width 342 height 31
type input "00176504"
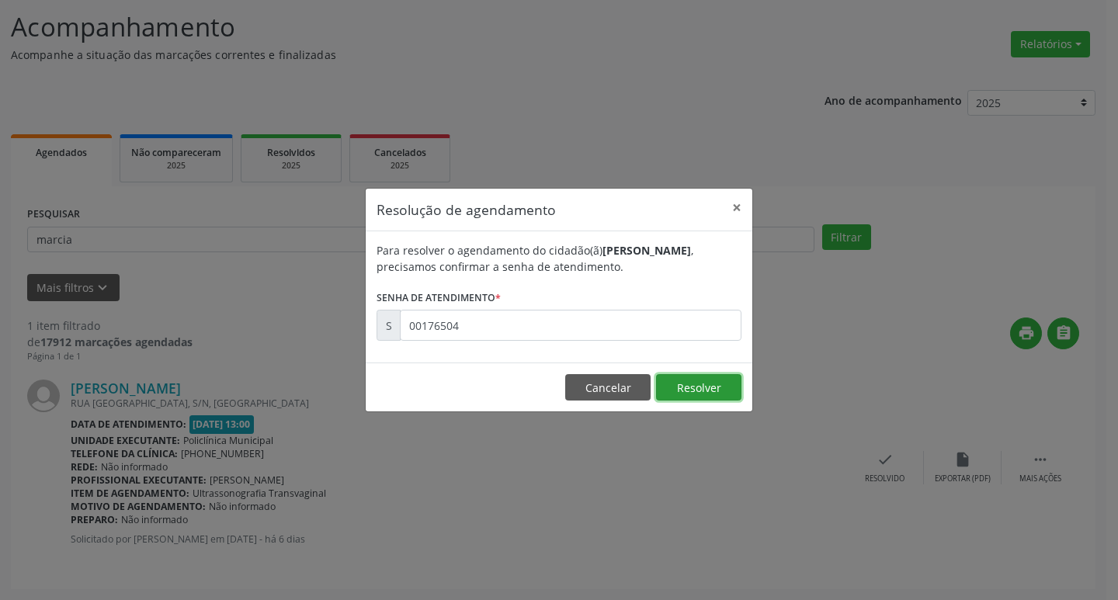
click at [706, 389] on button "Resolver" at bounding box center [698, 387] width 85 height 26
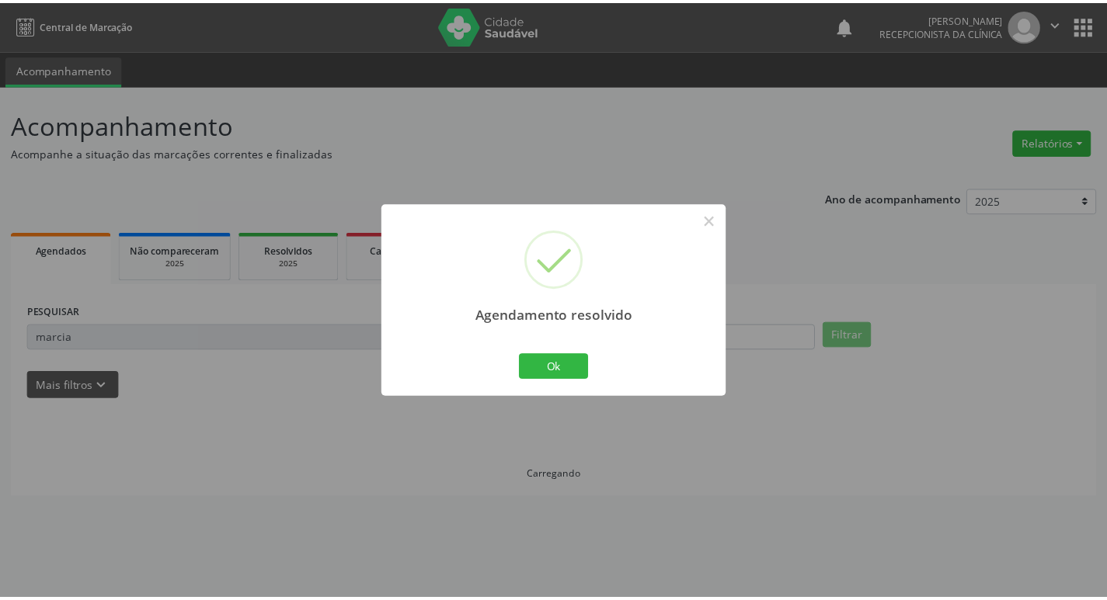
scroll to position [0, 0]
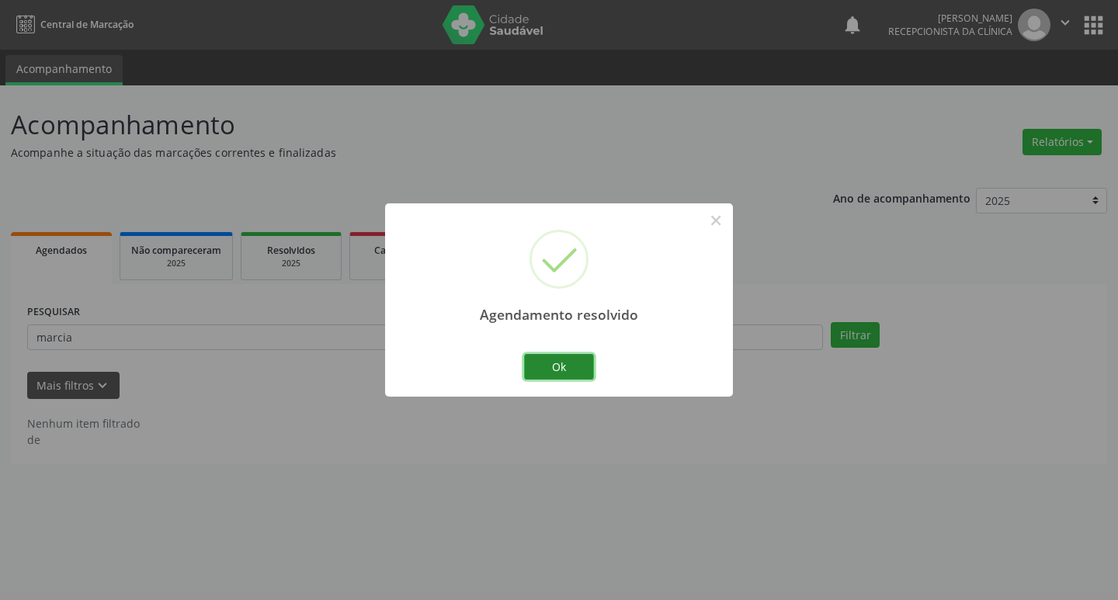
click at [588, 373] on button "Ok" at bounding box center [559, 367] width 70 height 26
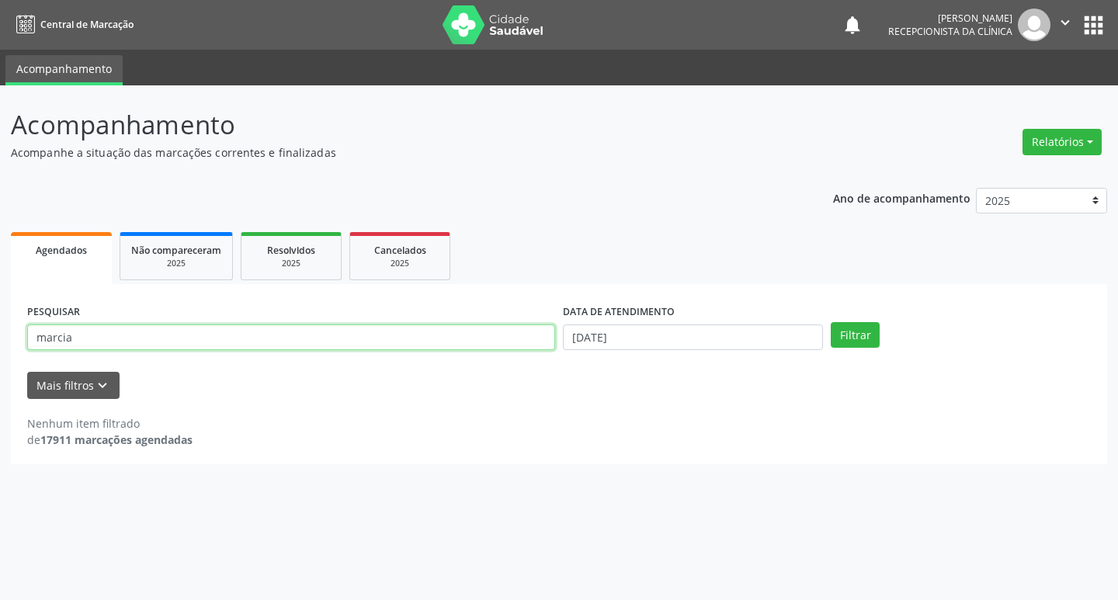
click at [351, 336] on input "marcia" at bounding box center [291, 338] width 528 height 26
type input "m"
type input "[PERSON_NAME]"
click at [850, 332] on button "Filtrar" at bounding box center [855, 335] width 49 height 26
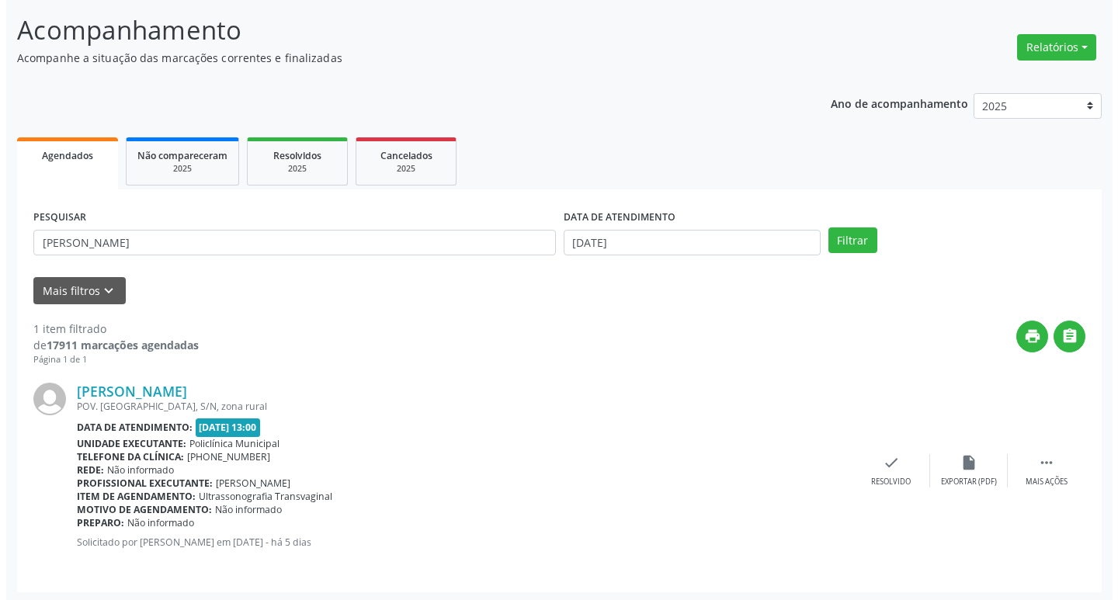
scroll to position [98, 0]
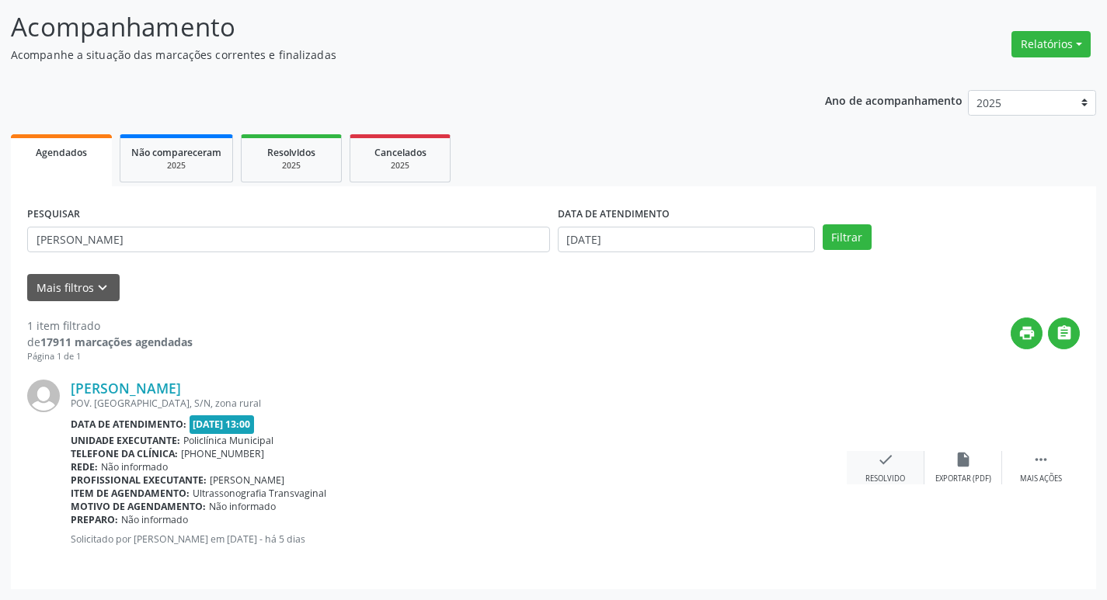
click at [904, 471] on div "check Resolvido" at bounding box center [885, 467] width 78 height 33
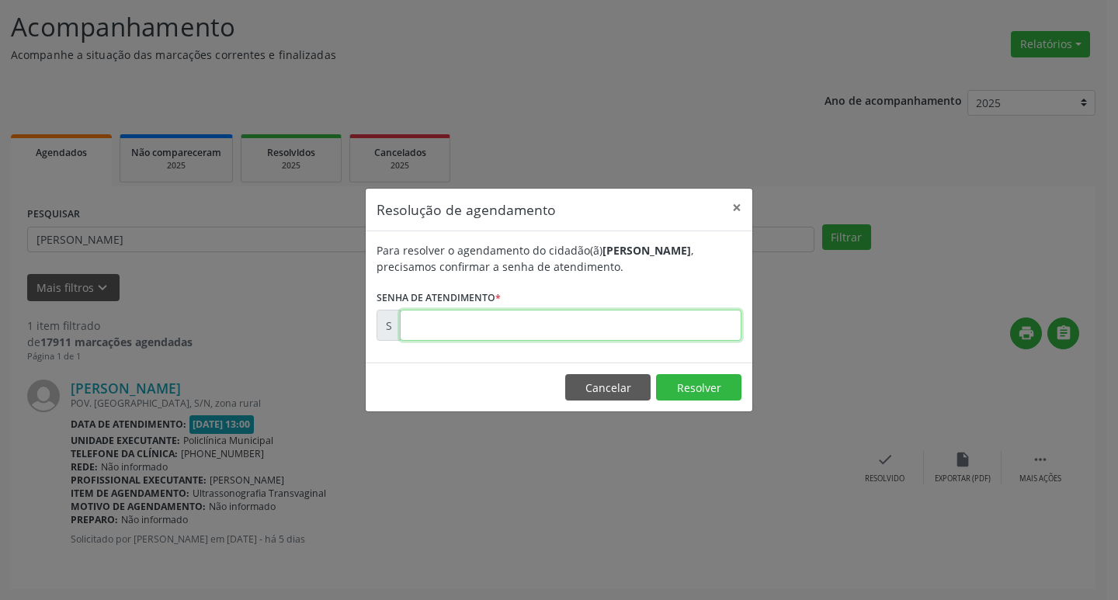
click at [621, 326] on input "text" at bounding box center [571, 325] width 342 height 31
type input "00176702"
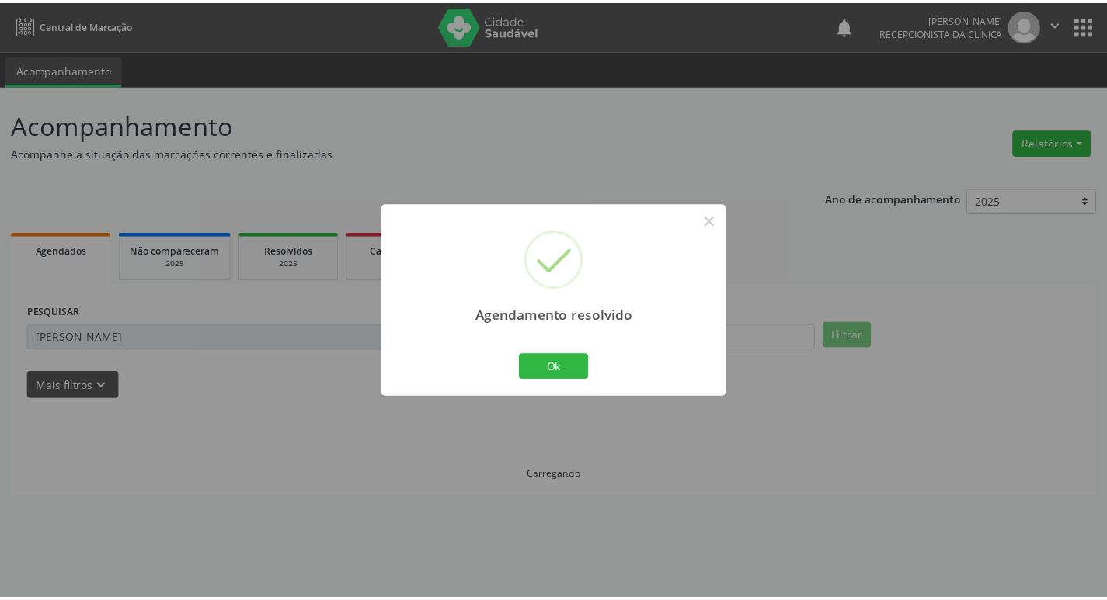
scroll to position [0, 0]
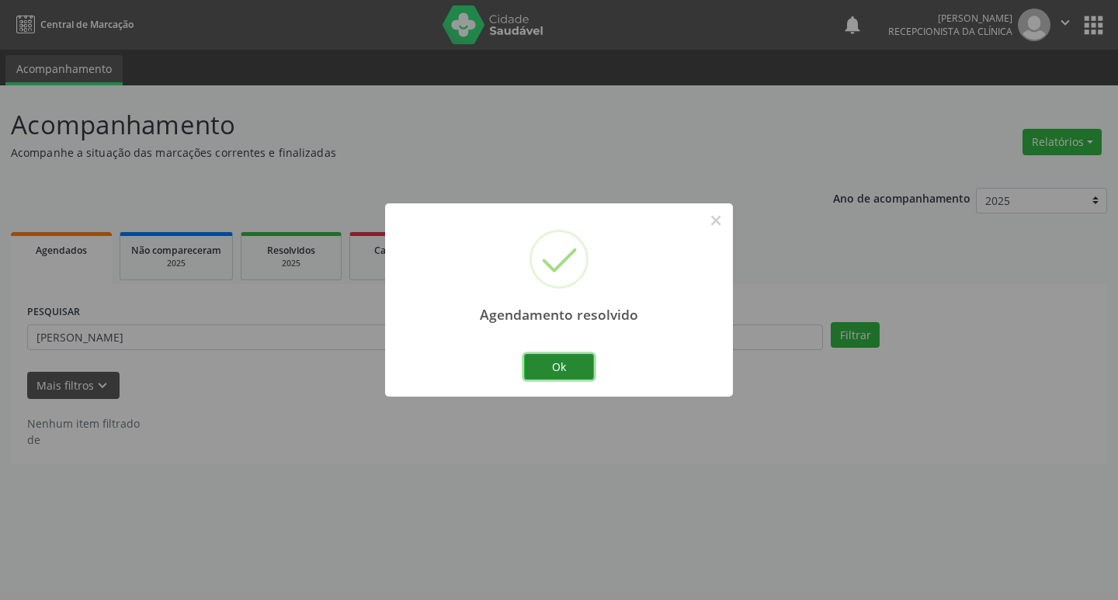
click at [572, 369] on button "Ok" at bounding box center [559, 367] width 70 height 26
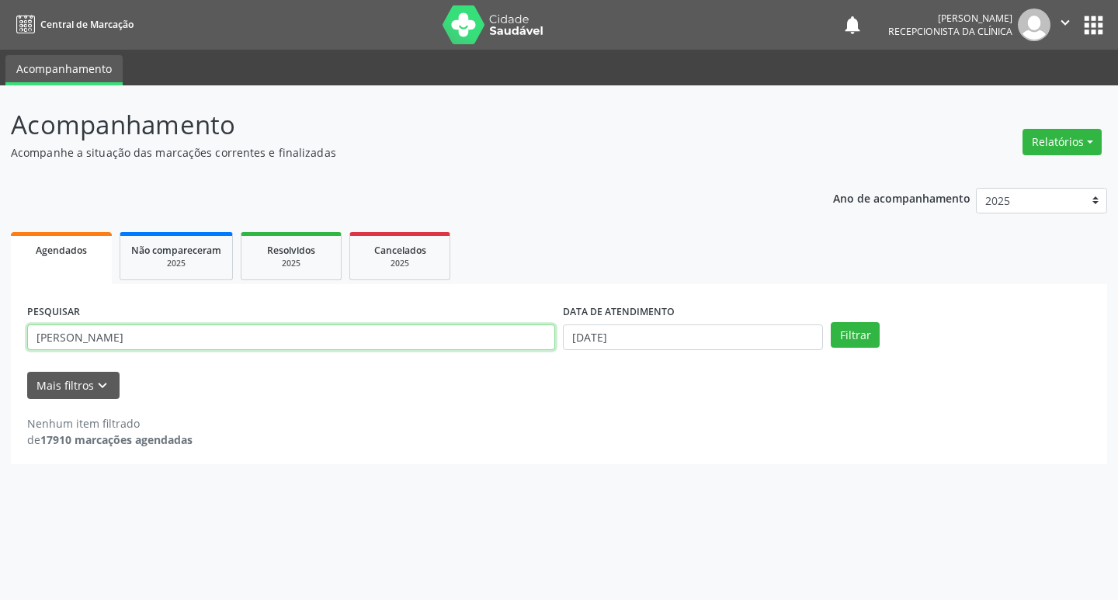
click at [222, 339] on input "[PERSON_NAME]" at bounding box center [291, 338] width 528 height 26
type input "j"
type input "nilma"
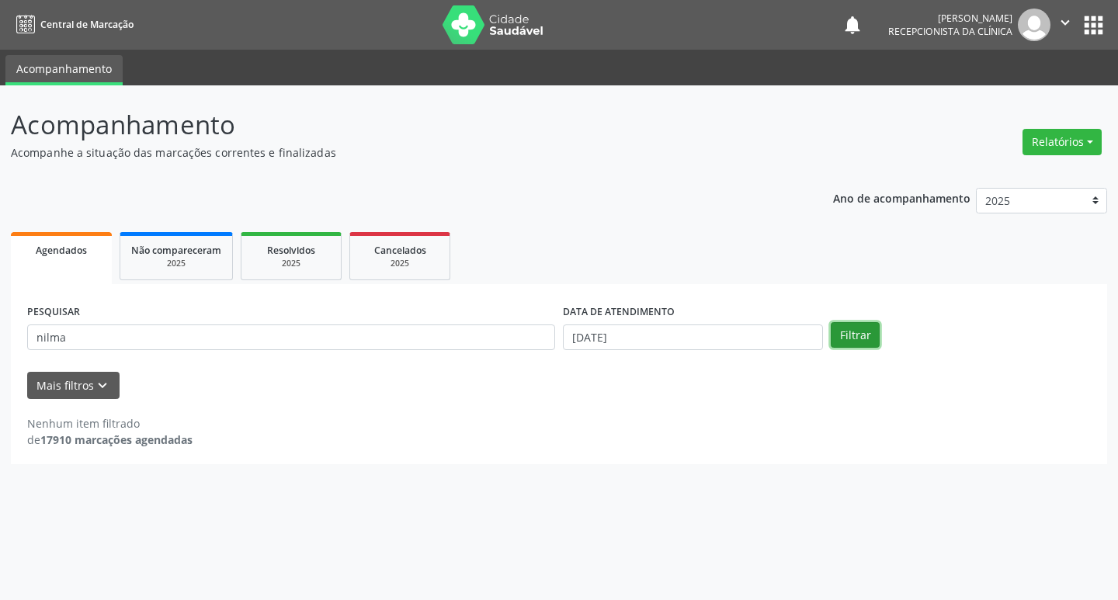
click at [850, 337] on button "Filtrar" at bounding box center [855, 335] width 49 height 26
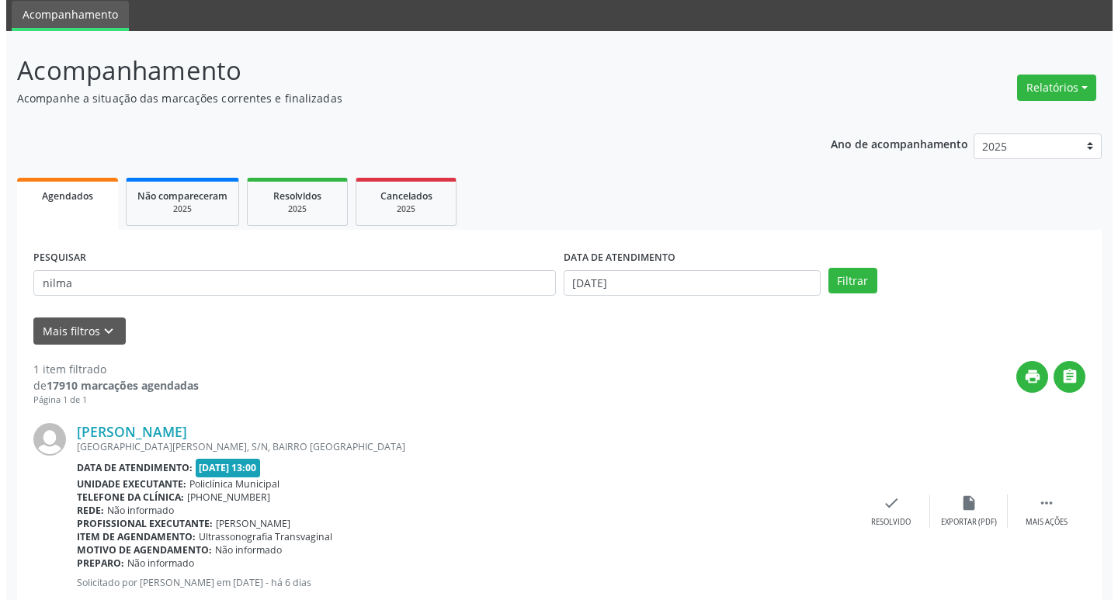
scroll to position [98, 0]
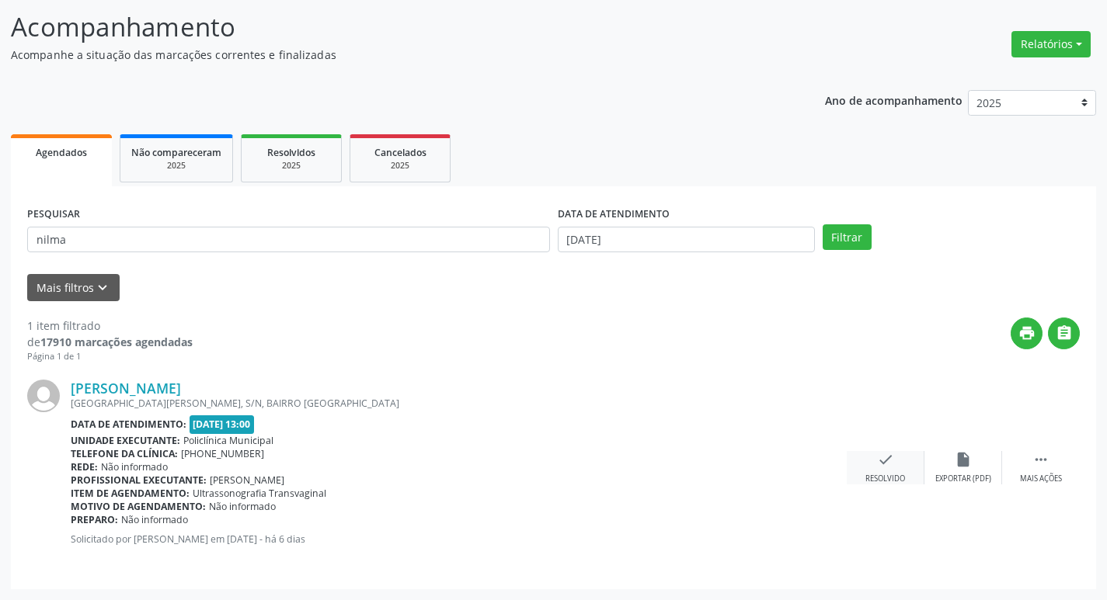
click at [884, 473] on div "check Resolvido" at bounding box center [885, 467] width 78 height 33
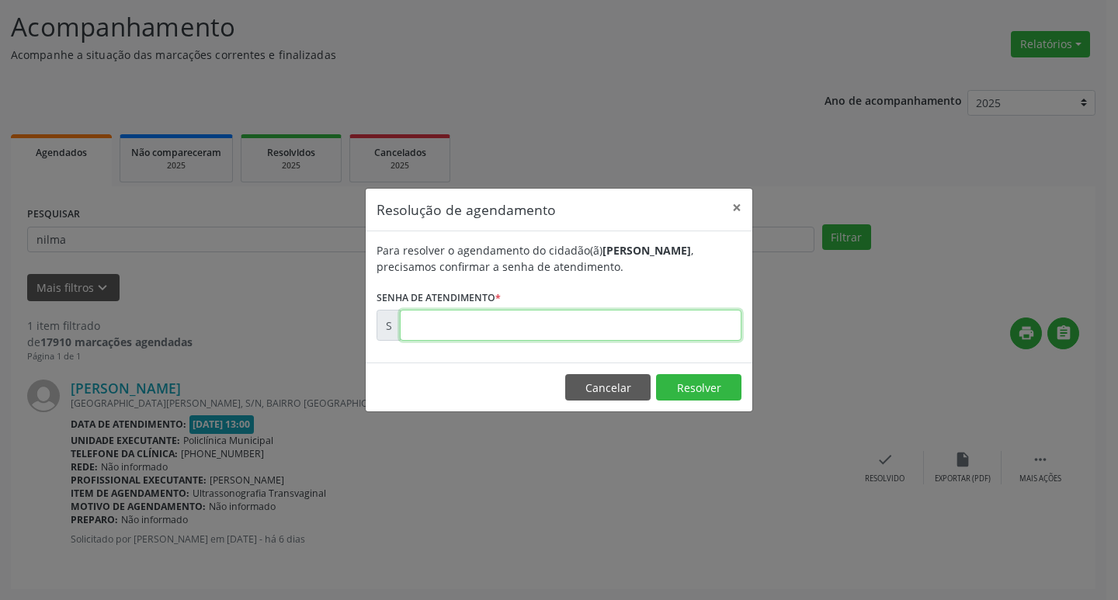
click at [649, 328] on input "text" at bounding box center [571, 325] width 342 height 31
type input "00176503"
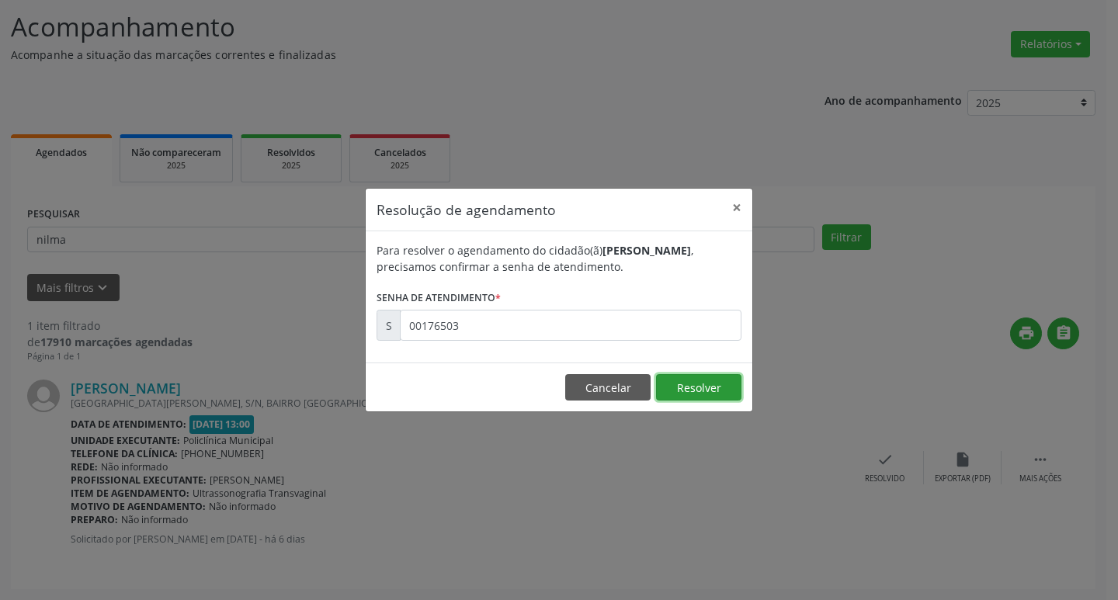
click at [726, 391] on button "Resolver" at bounding box center [698, 387] width 85 height 26
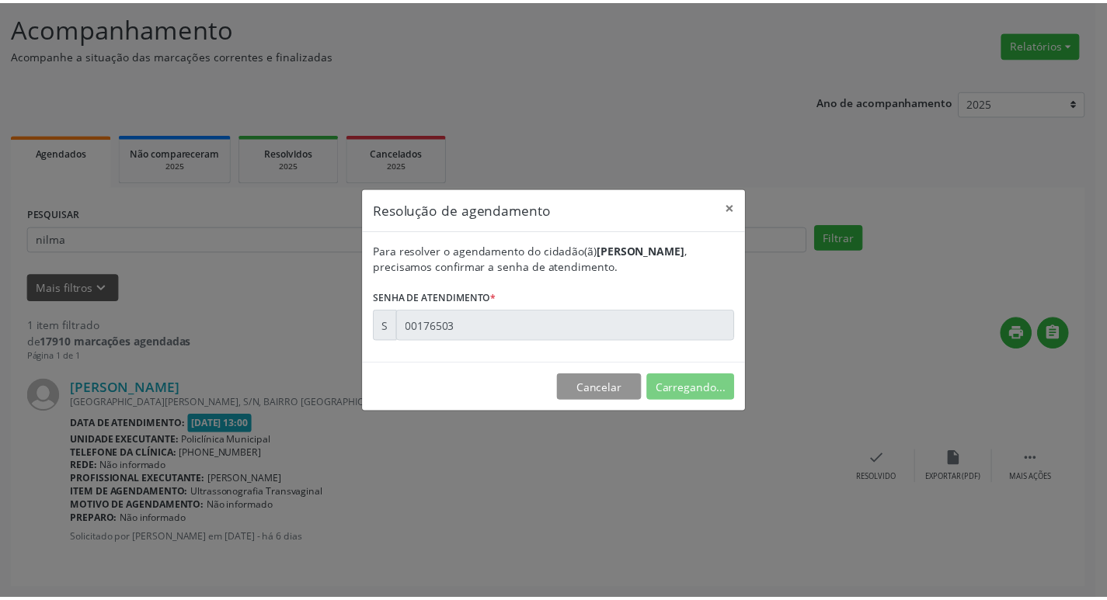
scroll to position [0, 0]
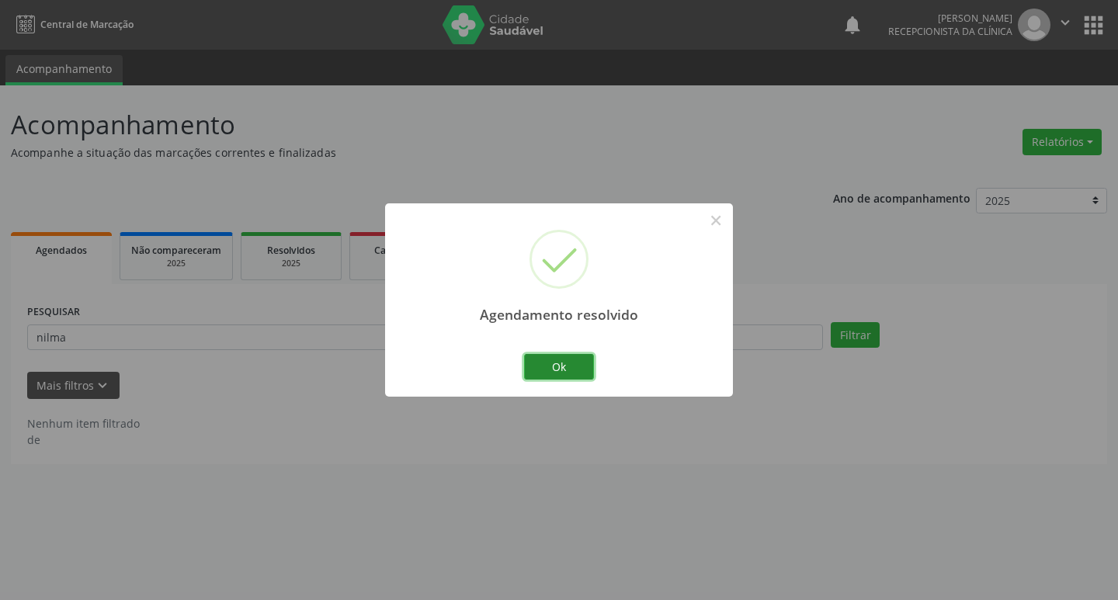
click at [561, 370] on button "Ok" at bounding box center [559, 367] width 70 height 26
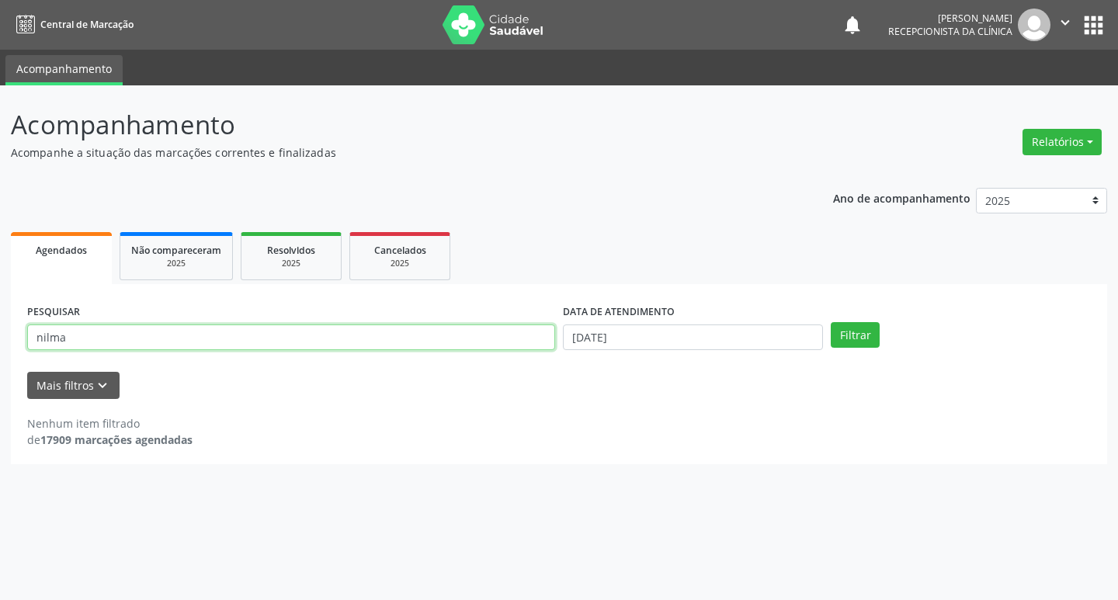
click at [229, 335] on input "nilma" at bounding box center [291, 338] width 528 height 26
type input "n"
type input "jenifer"
click at [871, 340] on button "Filtrar" at bounding box center [855, 335] width 49 height 26
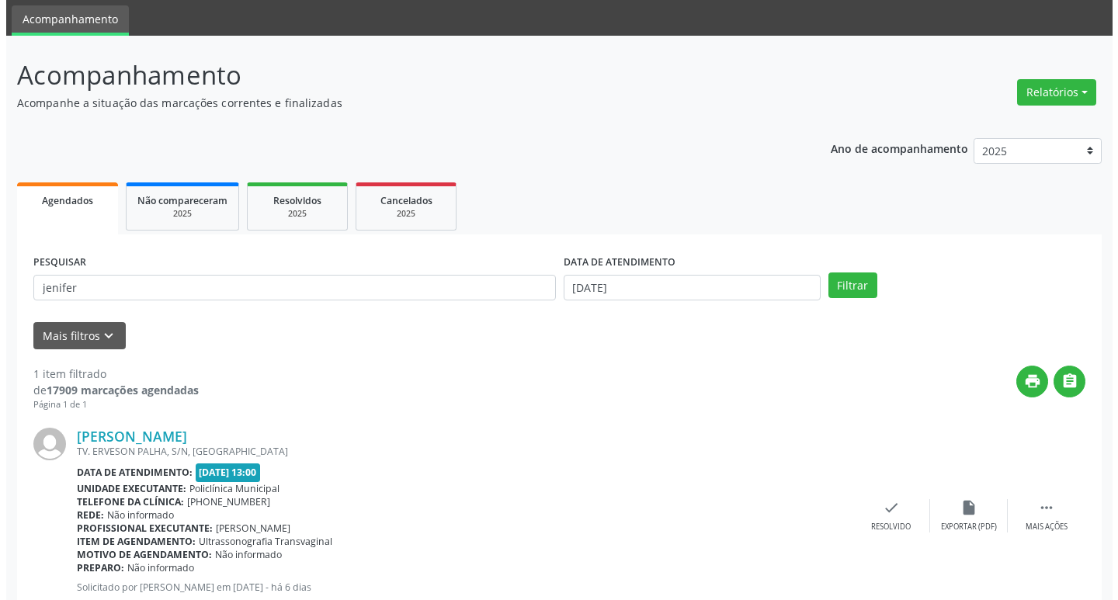
scroll to position [98, 0]
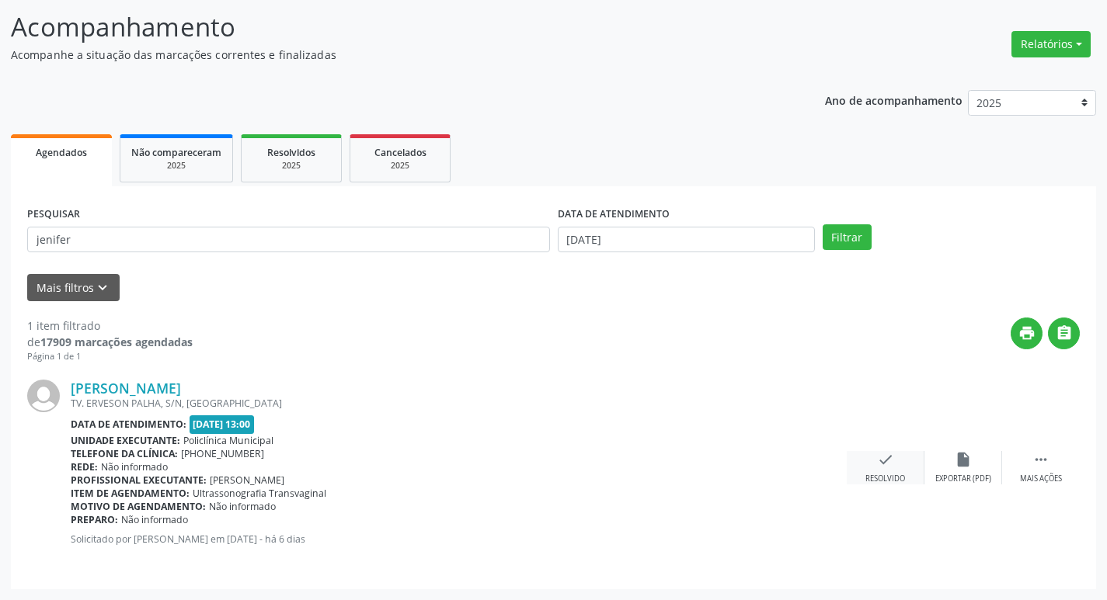
click at [869, 467] on div "check Resolvido" at bounding box center [885, 467] width 78 height 33
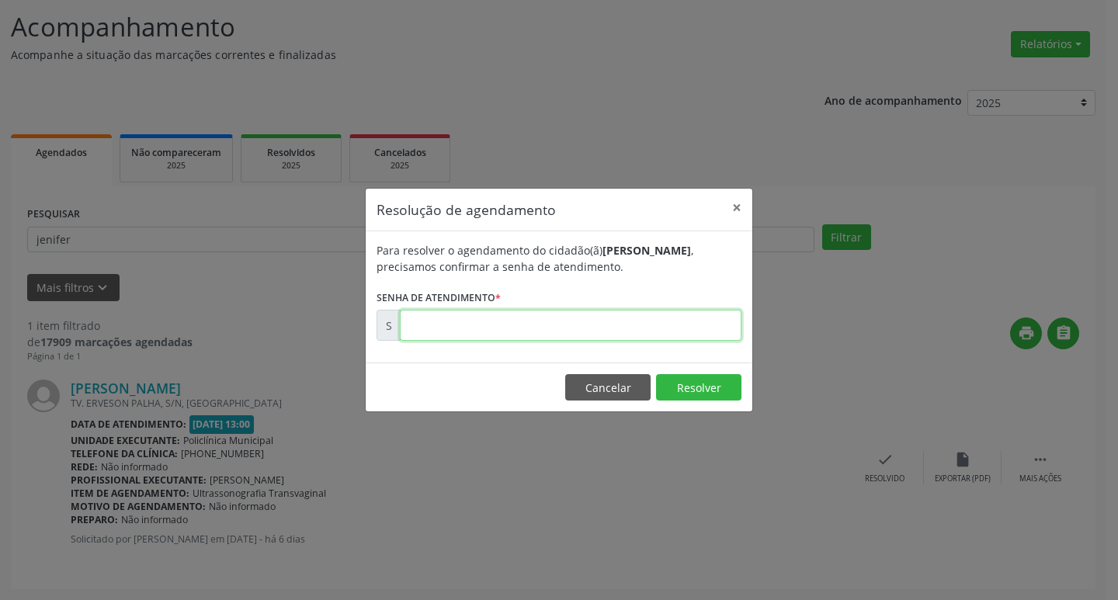
click at [674, 331] on input "text" at bounding box center [571, 325] width 342 height 31
type input "00176502"
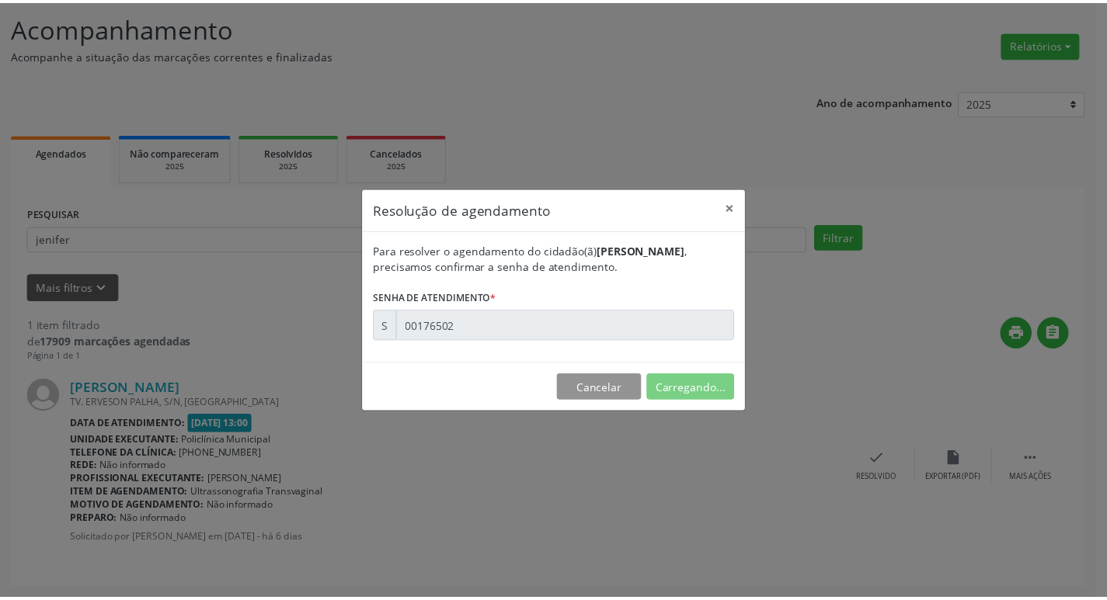
scroll to position [0, 0]
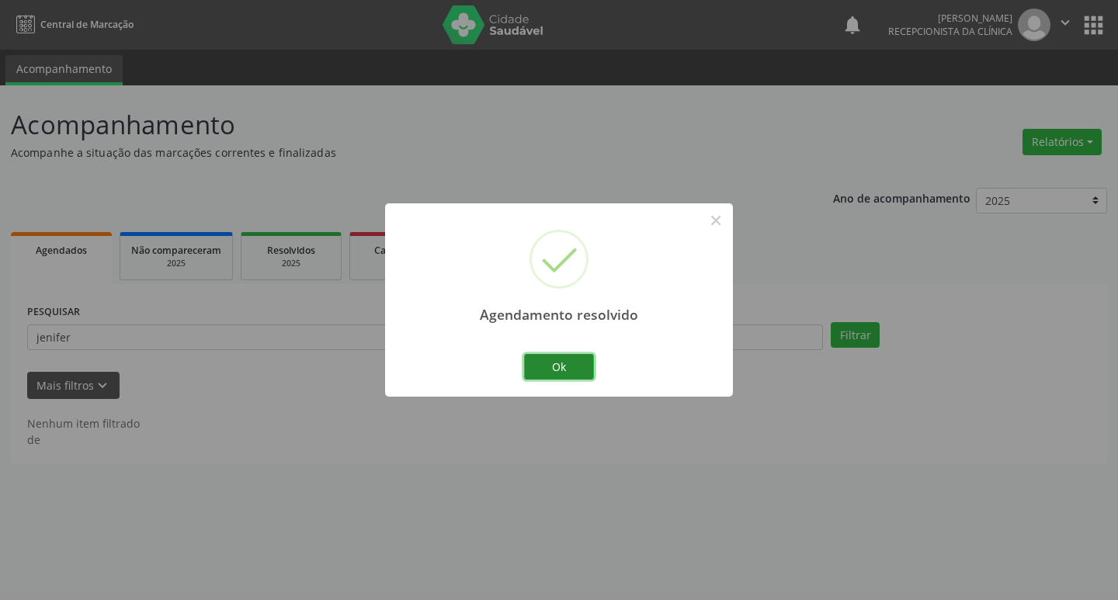
click at [572, 367] on button "Ok" at bounding box center [559, 367] width 70 height 26
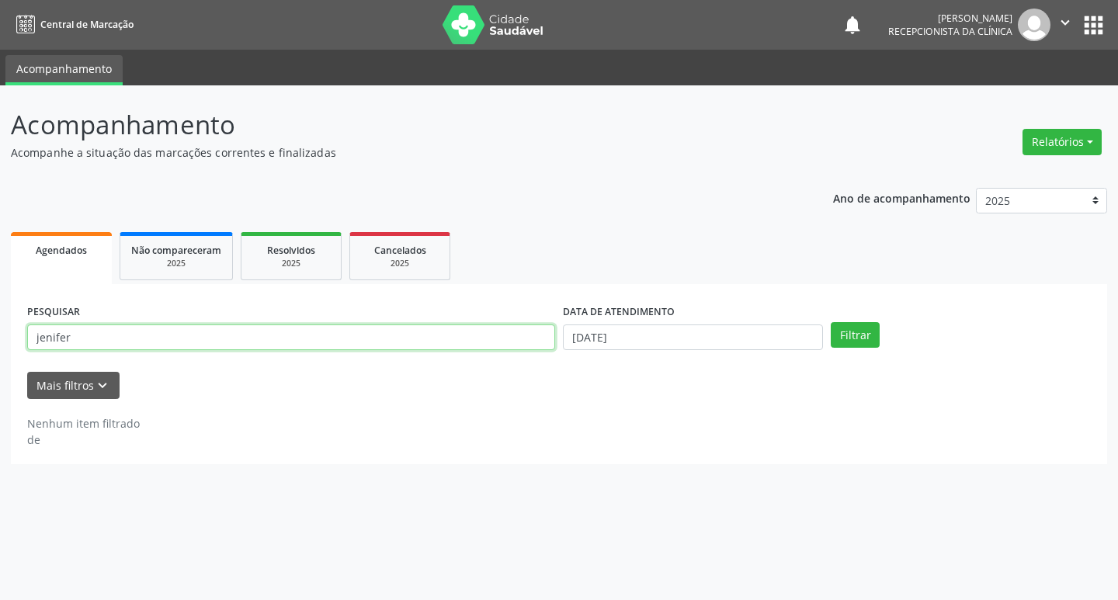
click at [169, 342] on input "jenifer" at bounding box center [291, 338] width 528 height 26
type input "j"
type input "josiena"
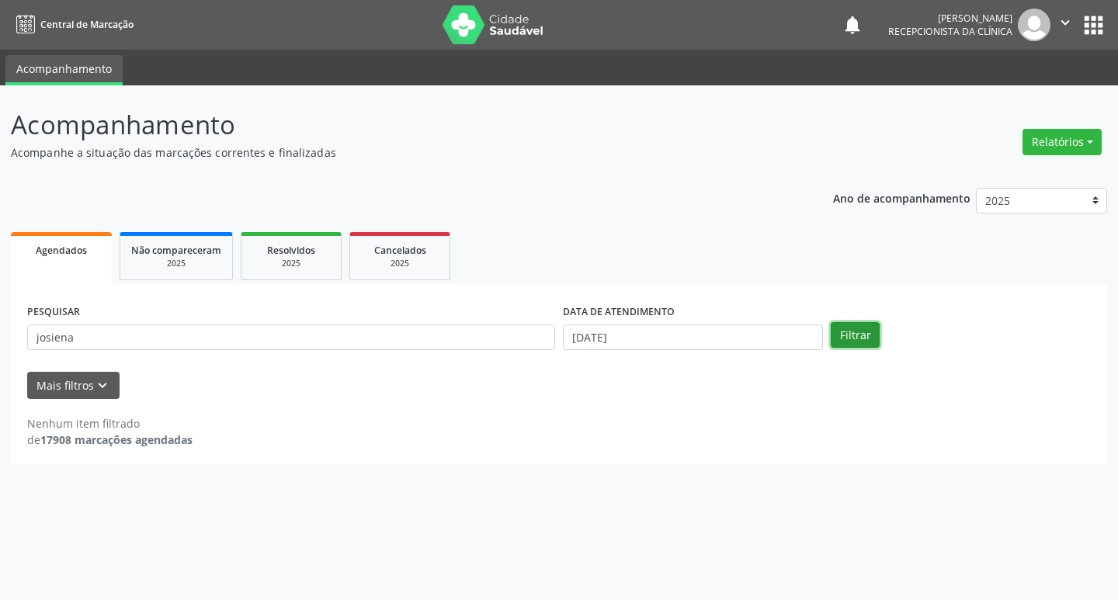
click at [874, 338] on button "Filtrar" at bounding box center [855, 335] width 49 height 26
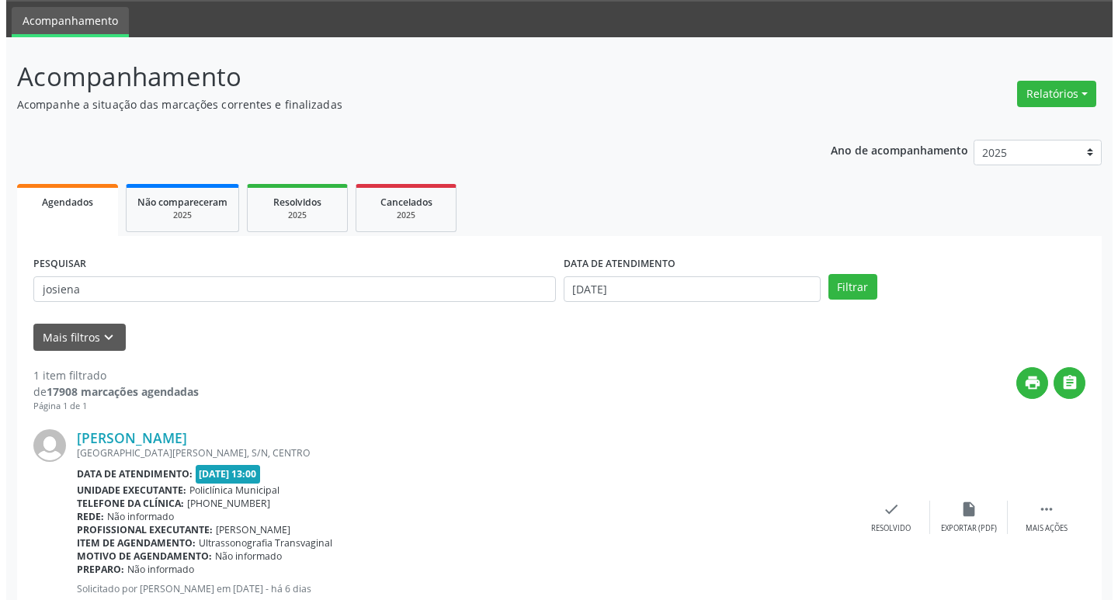
scroll to position [98, 0]
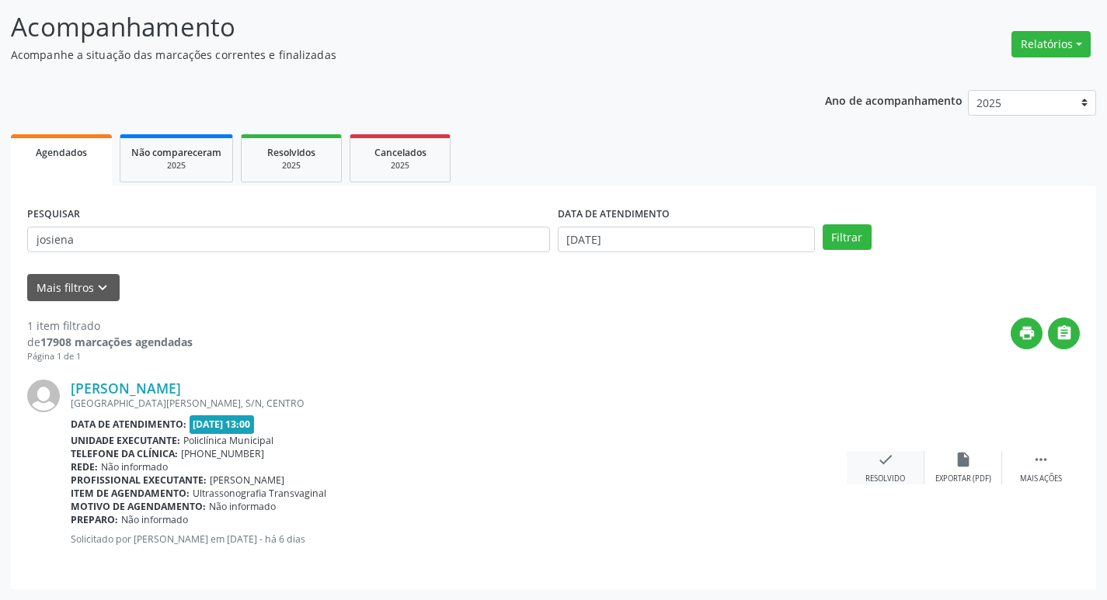
click at [869, 478] on div "Resolvido" at bounding box center [885, 479] width 40 height 11
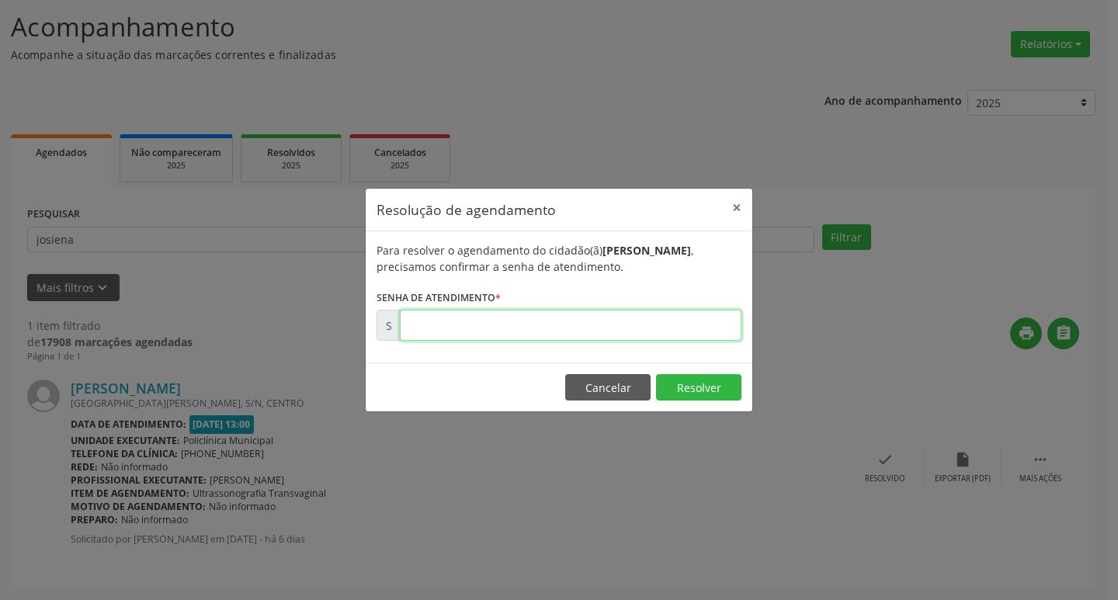
click at [633, 323] on input "text" at bounding box center [571, 325] width 342 height 31
type input "00176518"
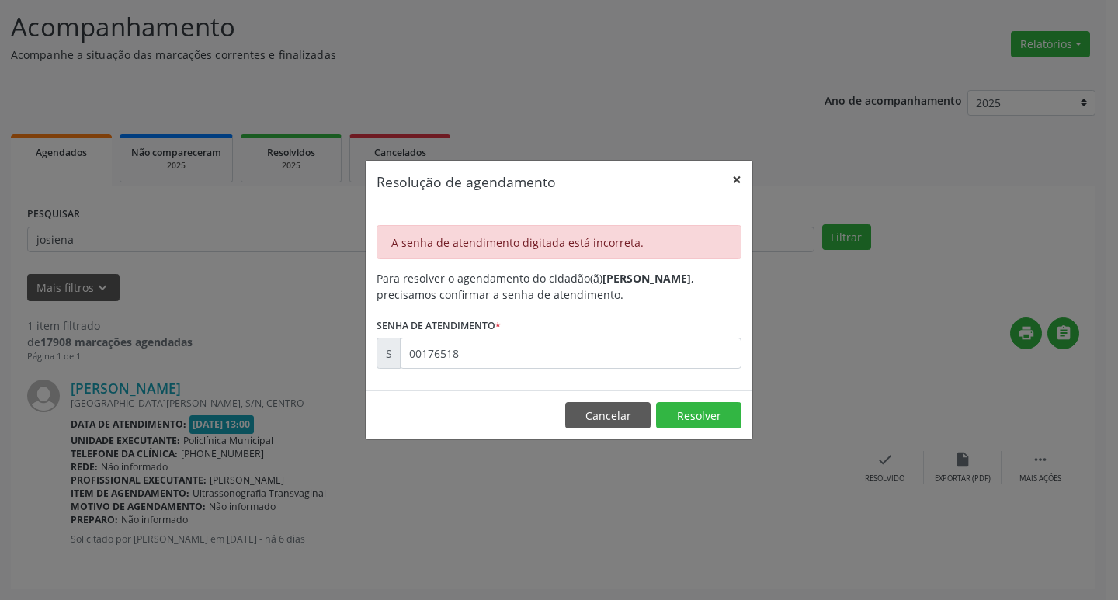
click at [747, 181] on button "×" at bounding box center [736, 180] width 31 height 38
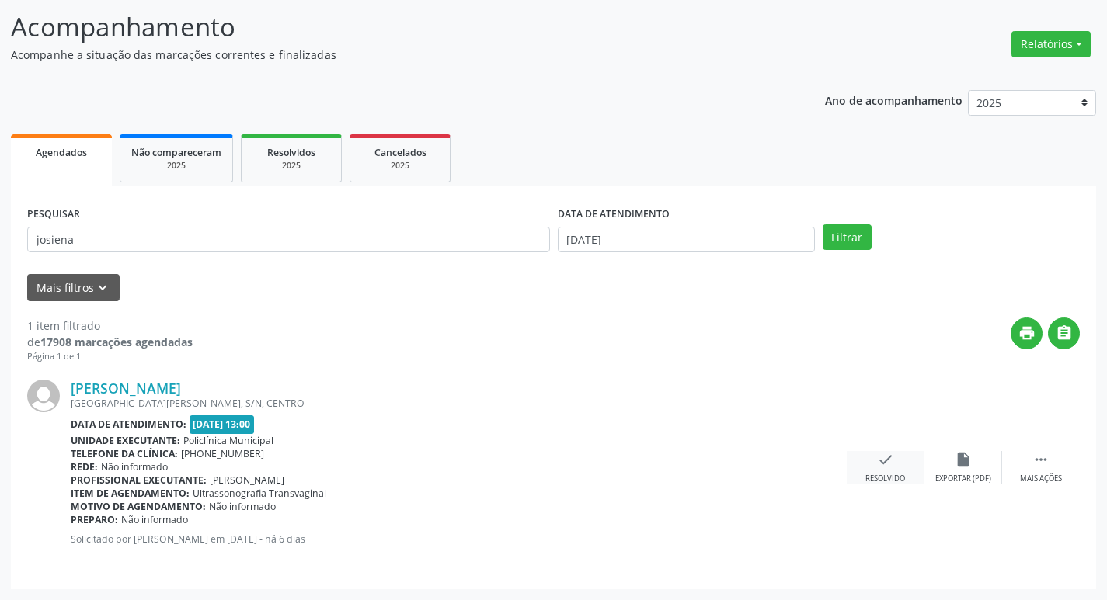
click at [900, 473] on div "check Resolvido" at bounding box center [885, 467] width 78 height 33
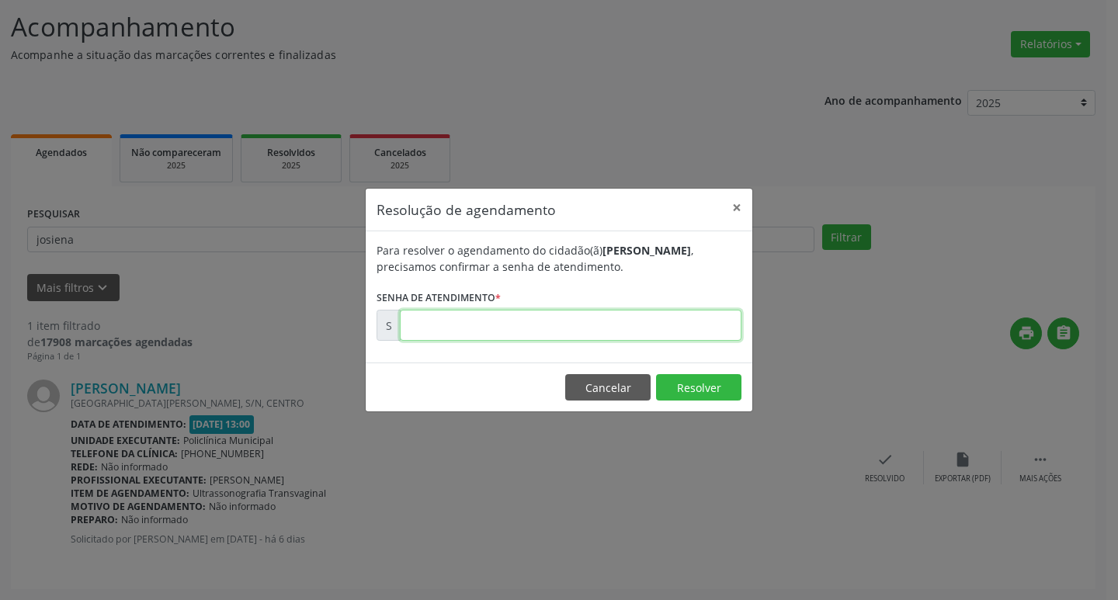
click at [683, 326] on input "text" at bounding box center [571, 325] width 342 height 31
type input "00176510"
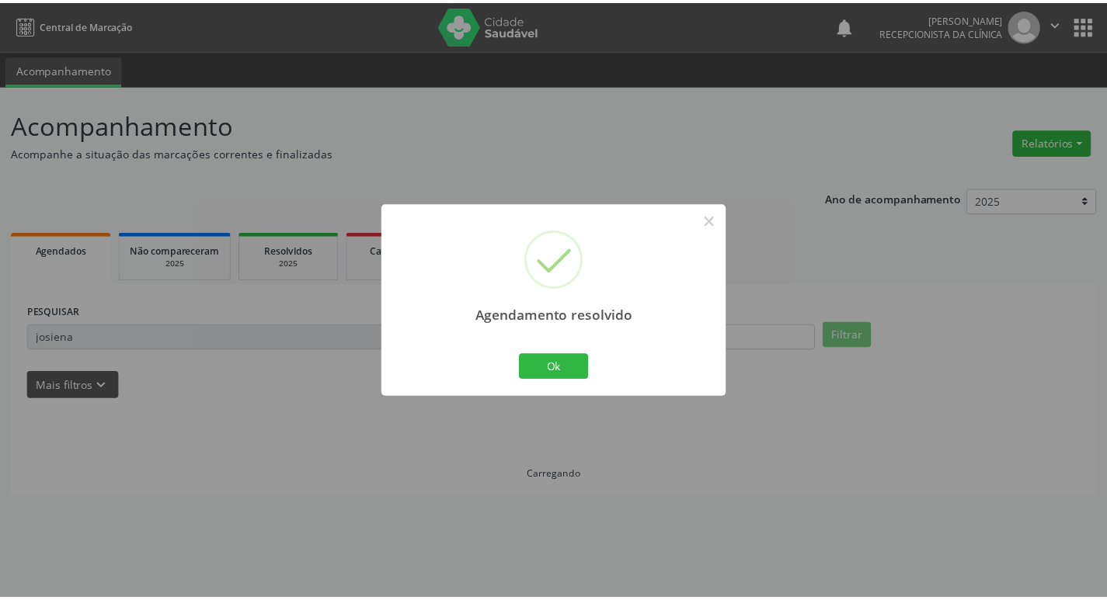
scroll to position [0, 0]
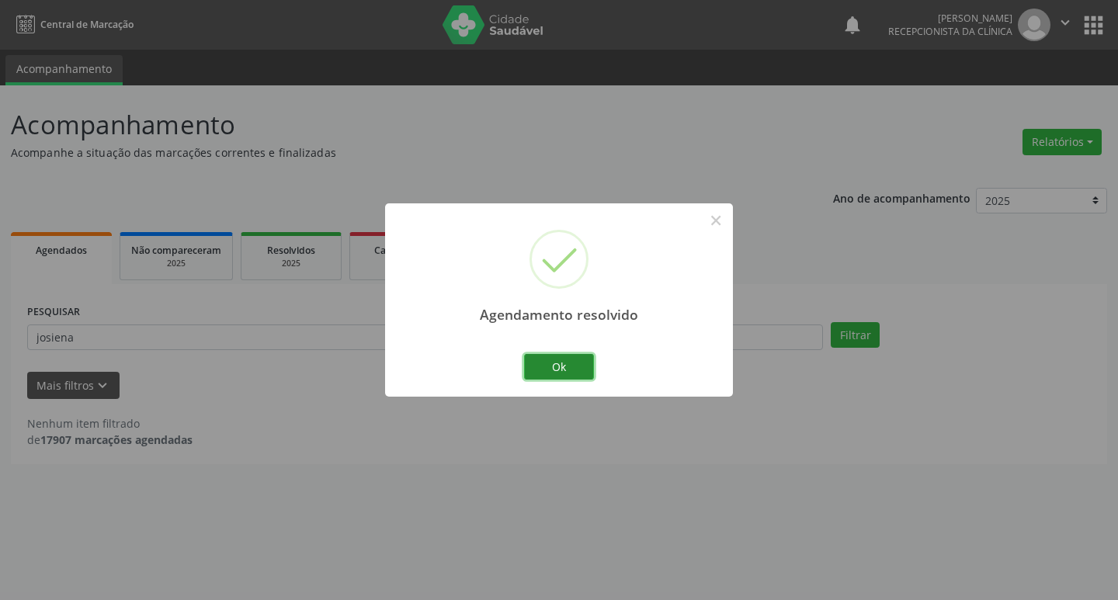
click at [582, 367] on button "Ok" at bounding box center [559, 367] width 70 height 26
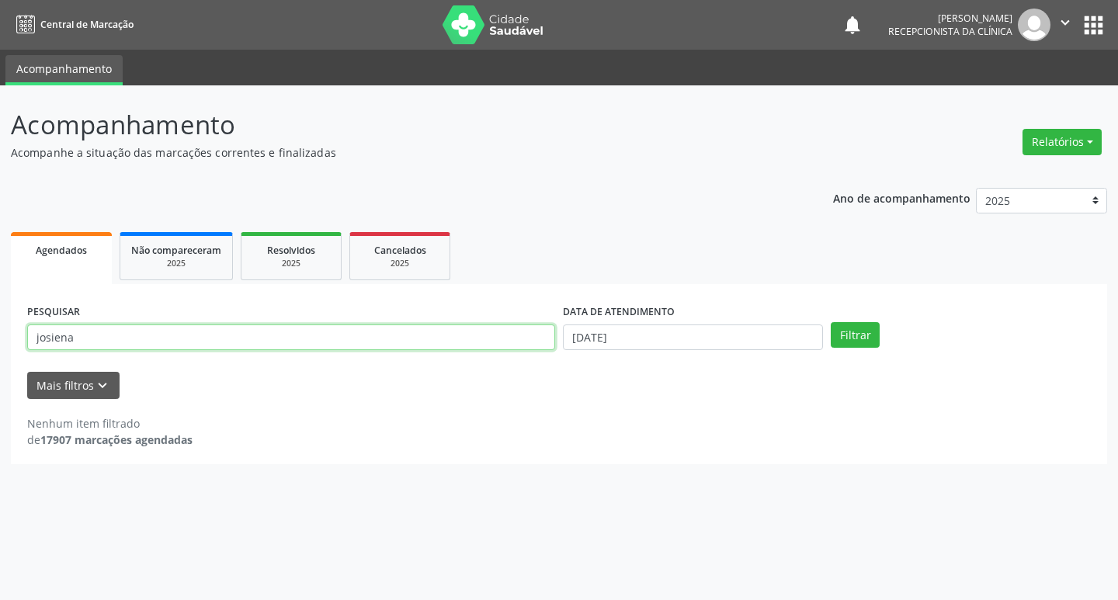
click at [210, 338] on input "josiena" at bounding box center [291, 338] width 528 height 26
type input "j"
type input "joelma"
click at [850, 335] on button "Filtrar" at bounding box center [855, 335] width 49 height 26
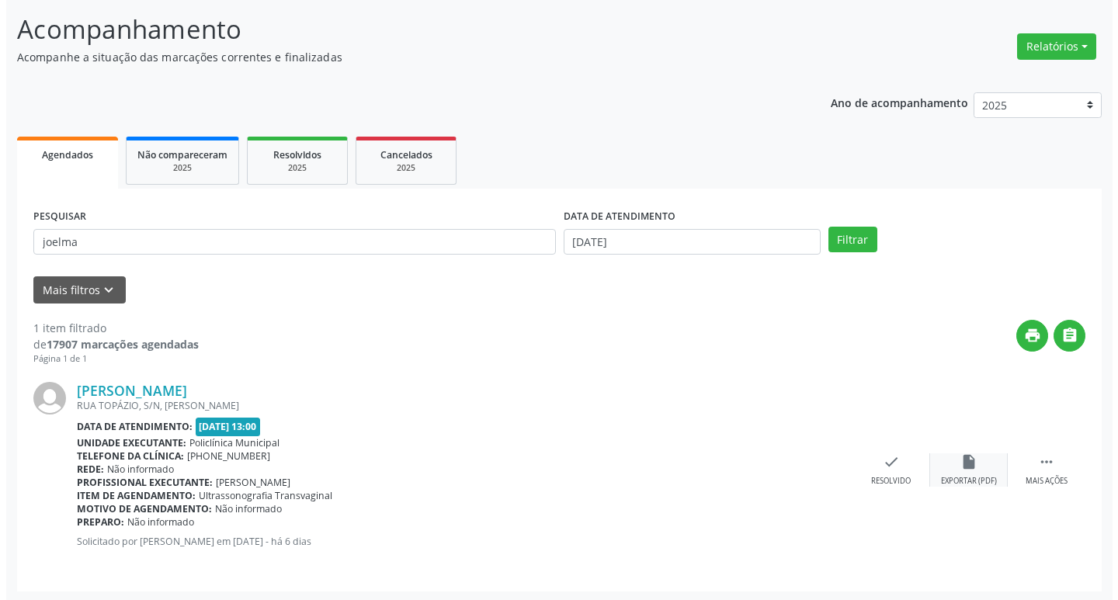
scroll to position [98, 0]
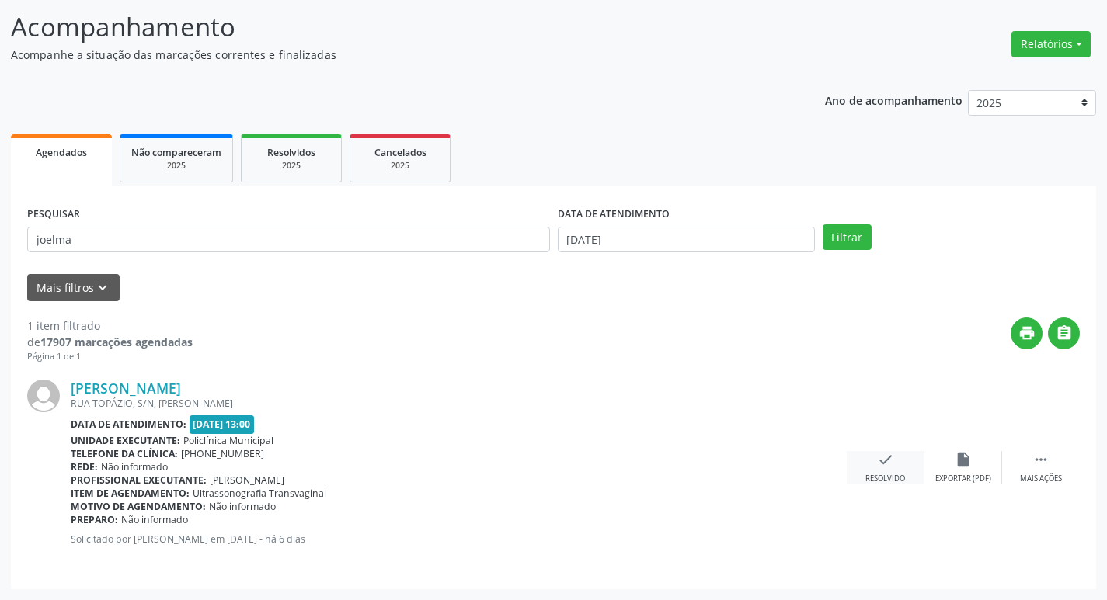
click at [902, 469] on div "check Resolvido" at bounding box center [885, 467] width 78 height 33
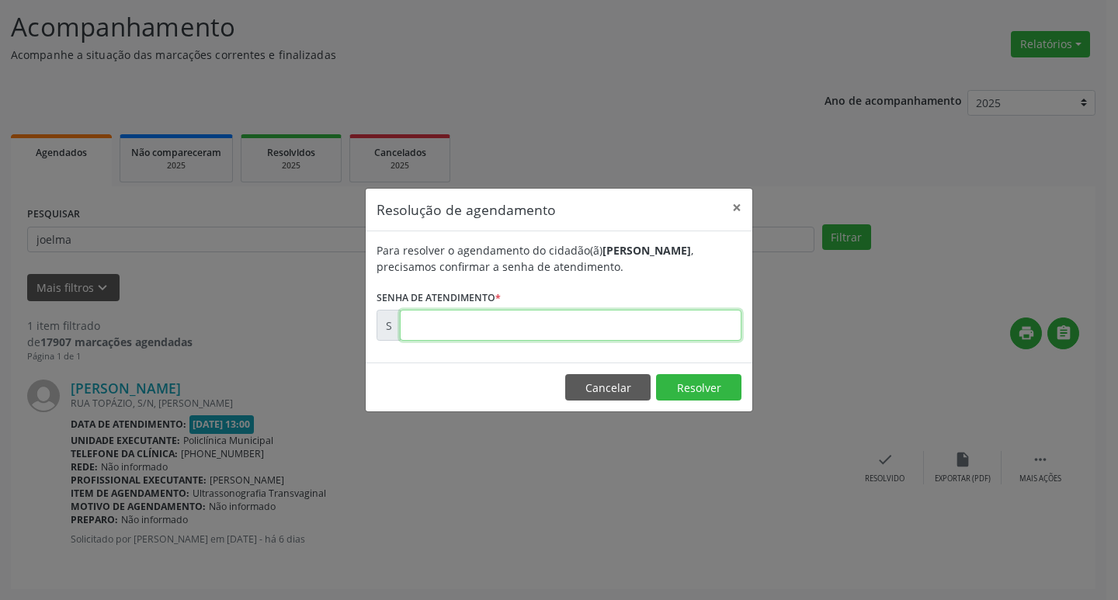
click at [554, 325] on input "text" at bounding box center [571, 325] width 342 height 31
type input "00176501"
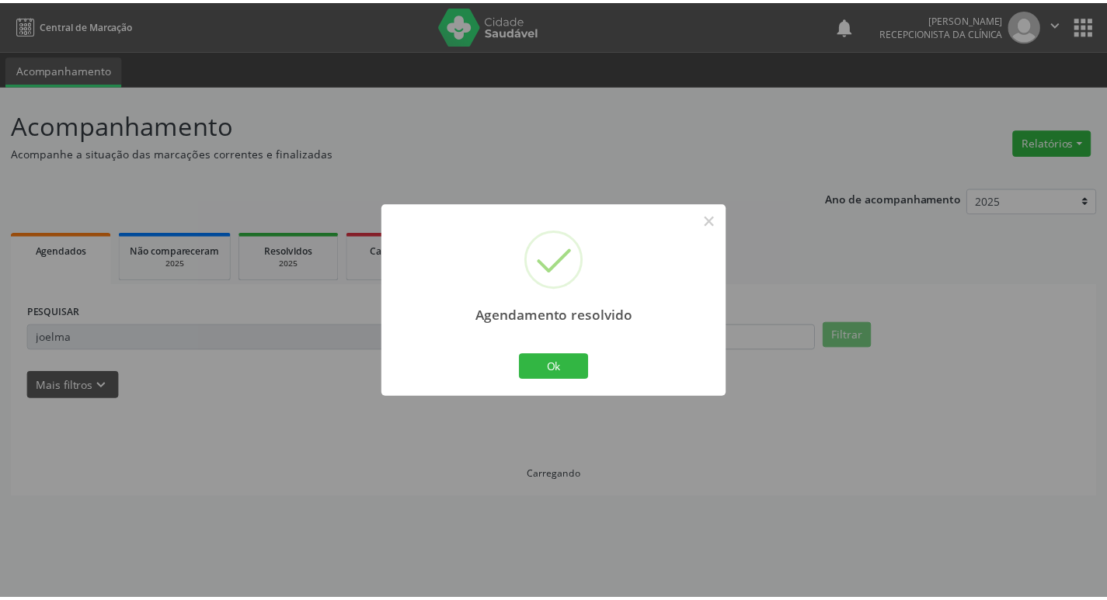
scroll to position [0, 0]
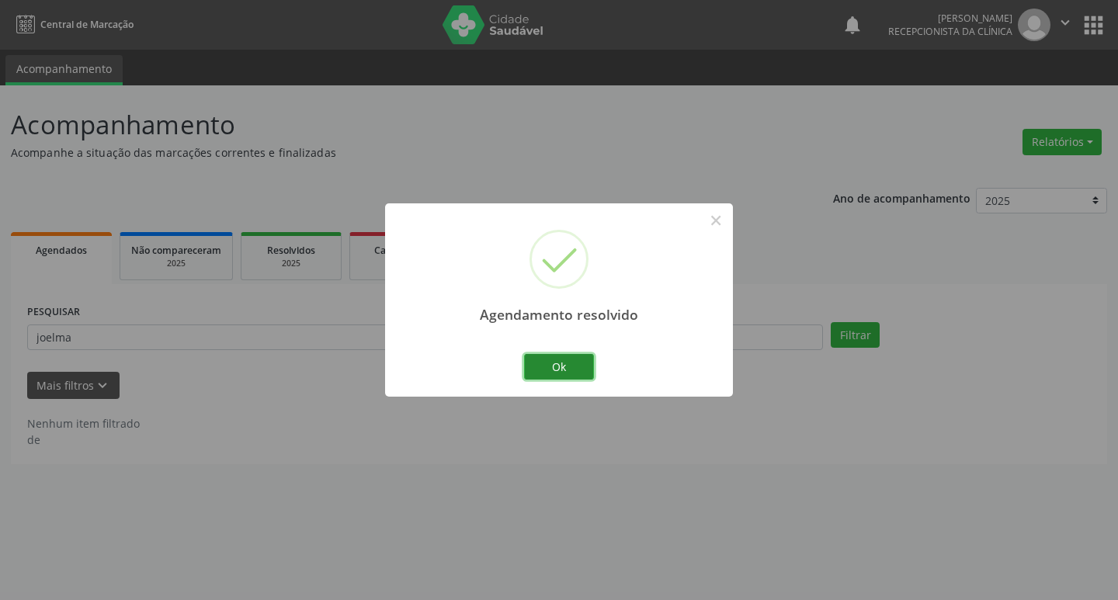
click at [554, 364] on button "Ok" at bounding box center [559, 367] width 70 height 26
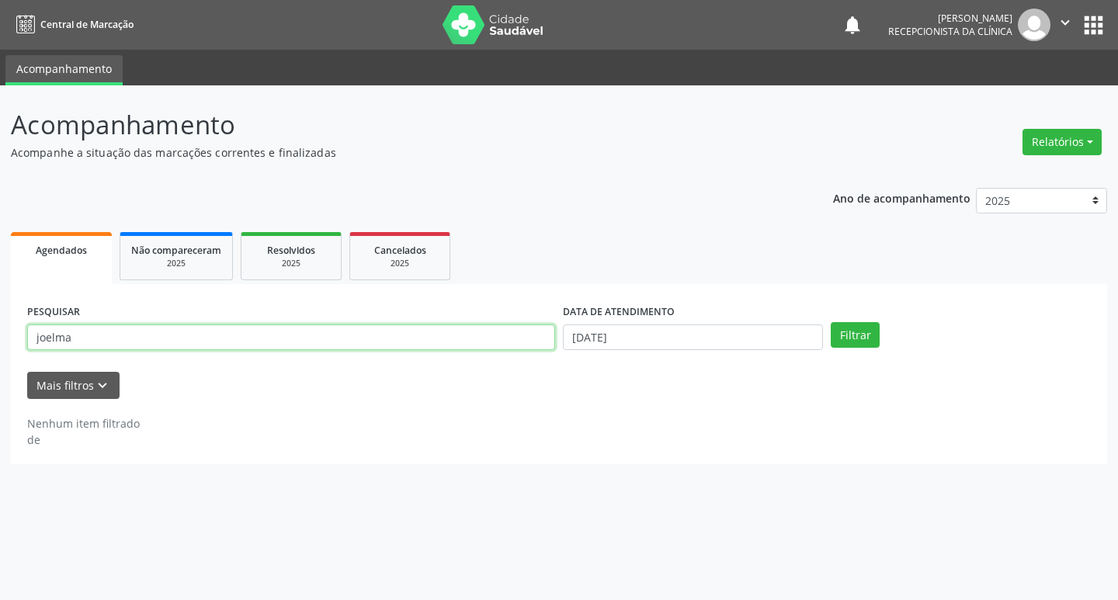
click at [242, 339] on input "joelma" at bounding box center [291, 338] width 528 height 26
type input "j"
type input "kaylane"
click at [831, 322] on button "Filtrar" at bounding box center [855, 335] width 49 height 26
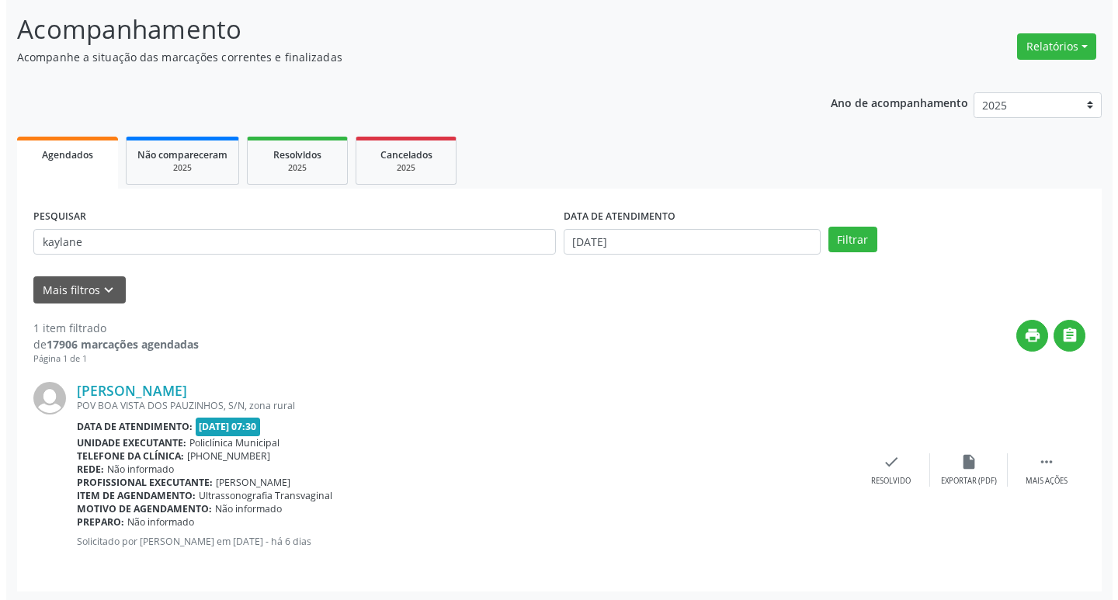
scroll to position [98, 0]
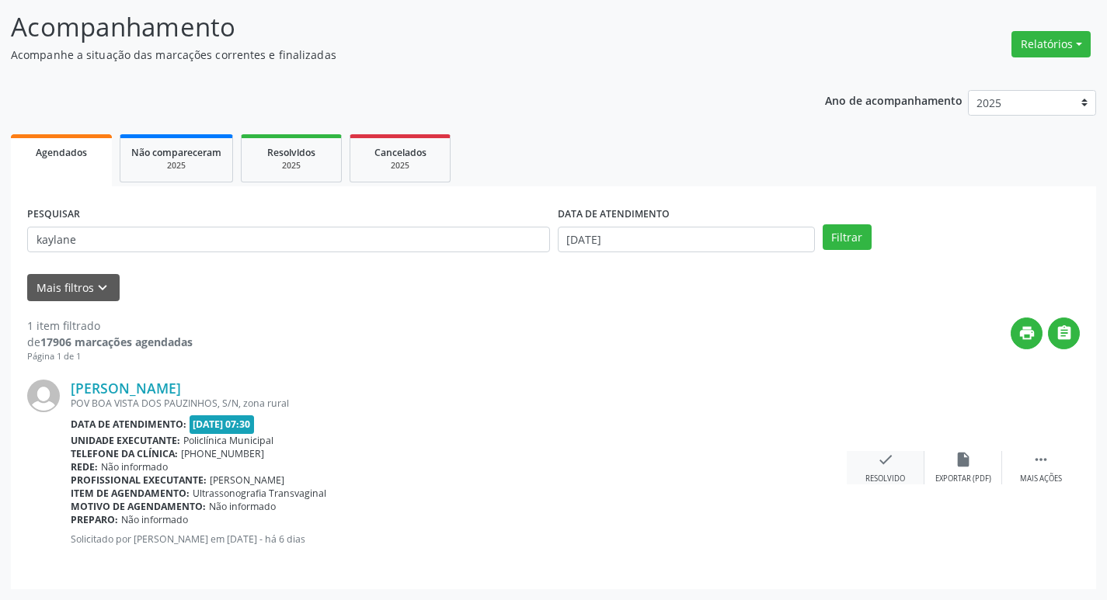
click at [881, 459] on icon "check" at bounding box center [885, 459] width 17 height 17
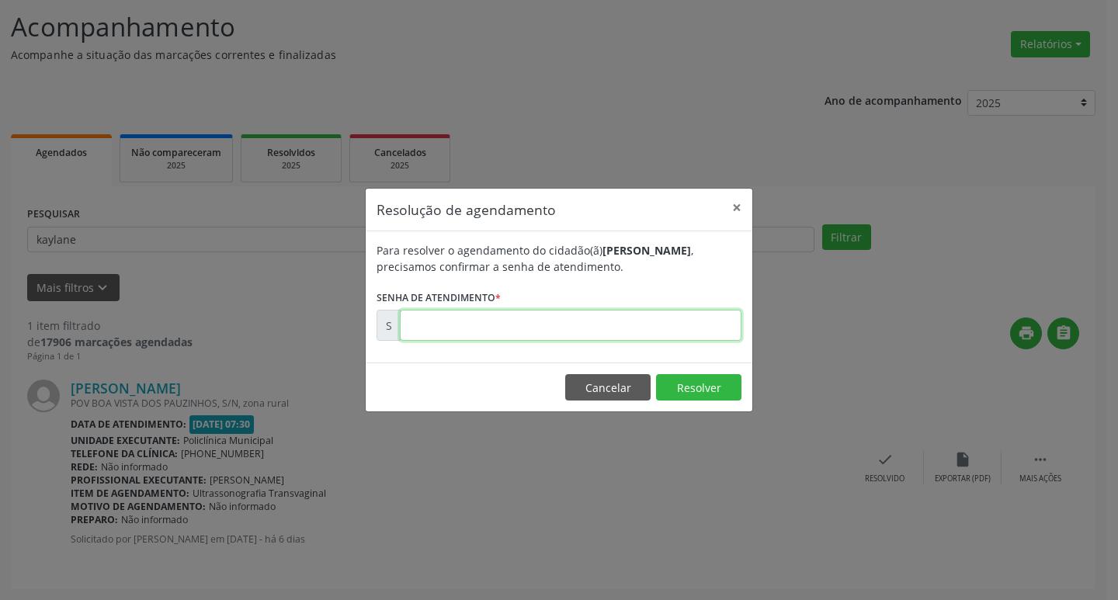
drag, startPoint x: 670, startPoint y: 325, endPoint x: 680, endPoint y: 321, distance: 11.1
click at [672, 324] on input "text" at bounding box center [571, 325] width 342 height 31
type input "00176478"
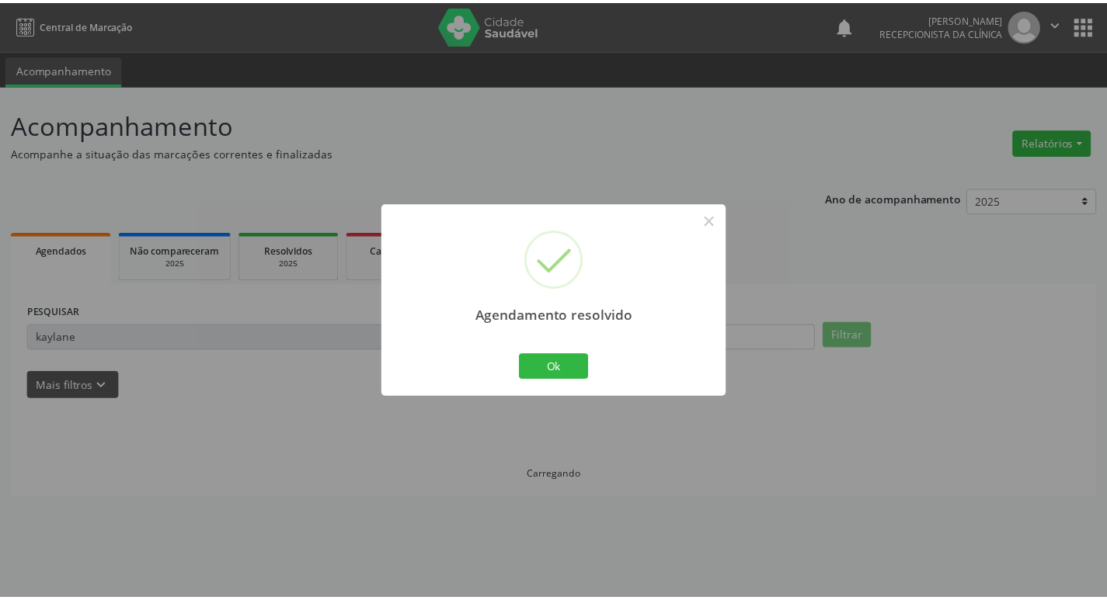
scroll to position [0, 0]
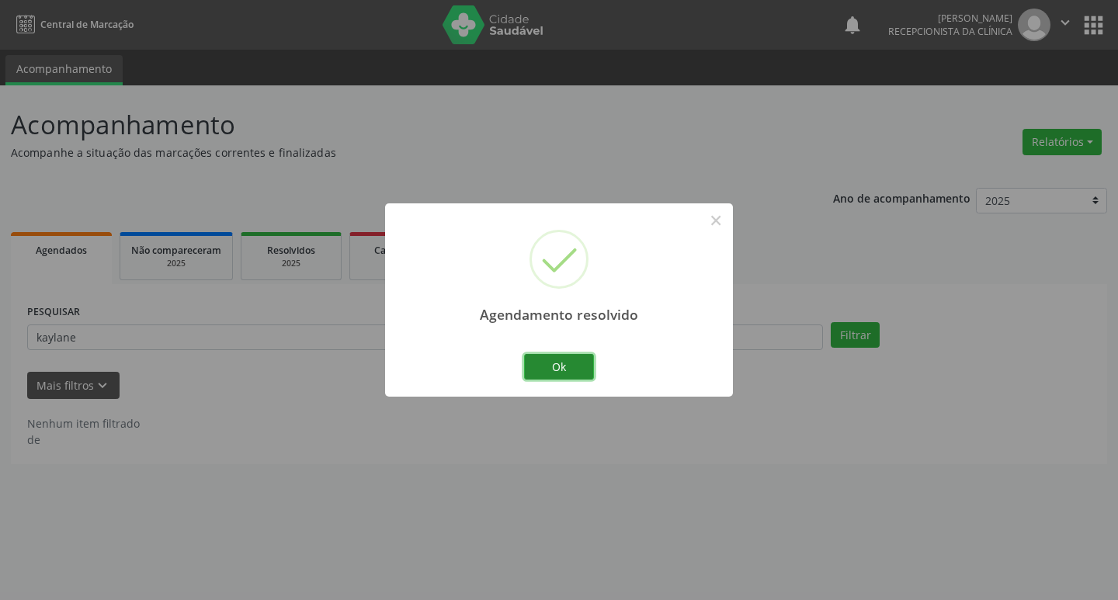
click at [555, 371] on button "Ok" at bounding box center [559, 367] width 70 height 26
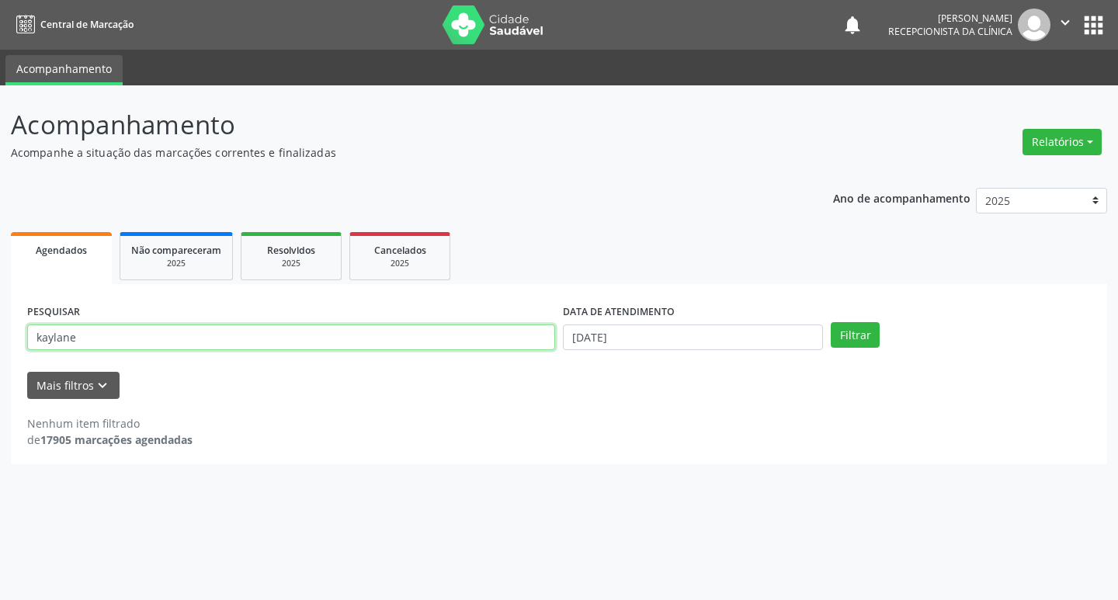
click at [371, 333] on input "kaylane" at bounding box center [291, 338] width 528 height 26
type input "k"
type input "solange"
click at [837, 342] on button "Filtrar" at bounding box center [855, 335] width 49 height 26
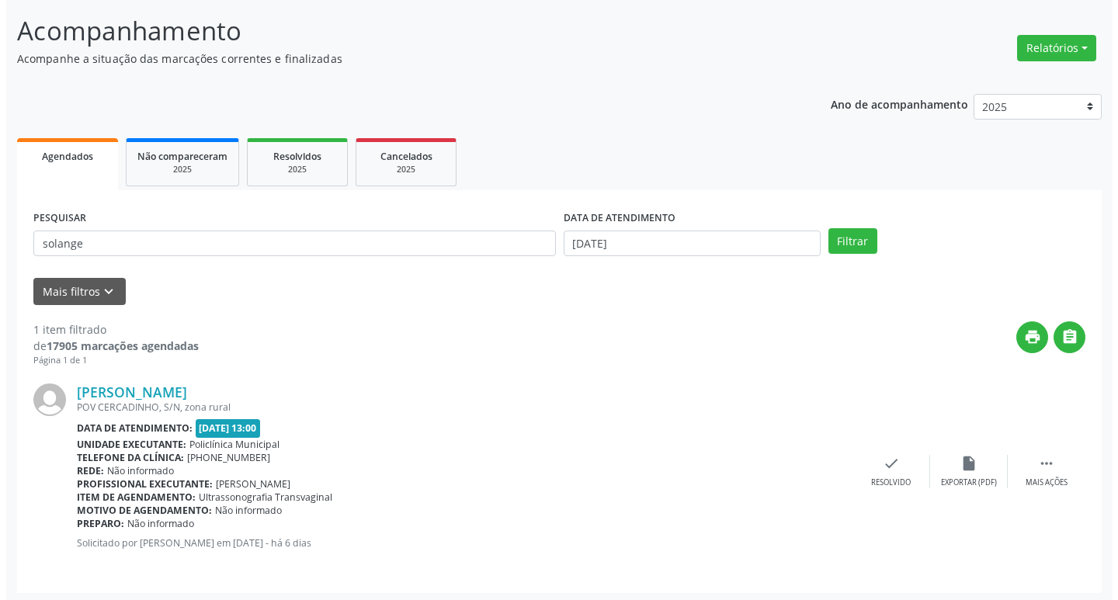
scroll to position [98, 0]
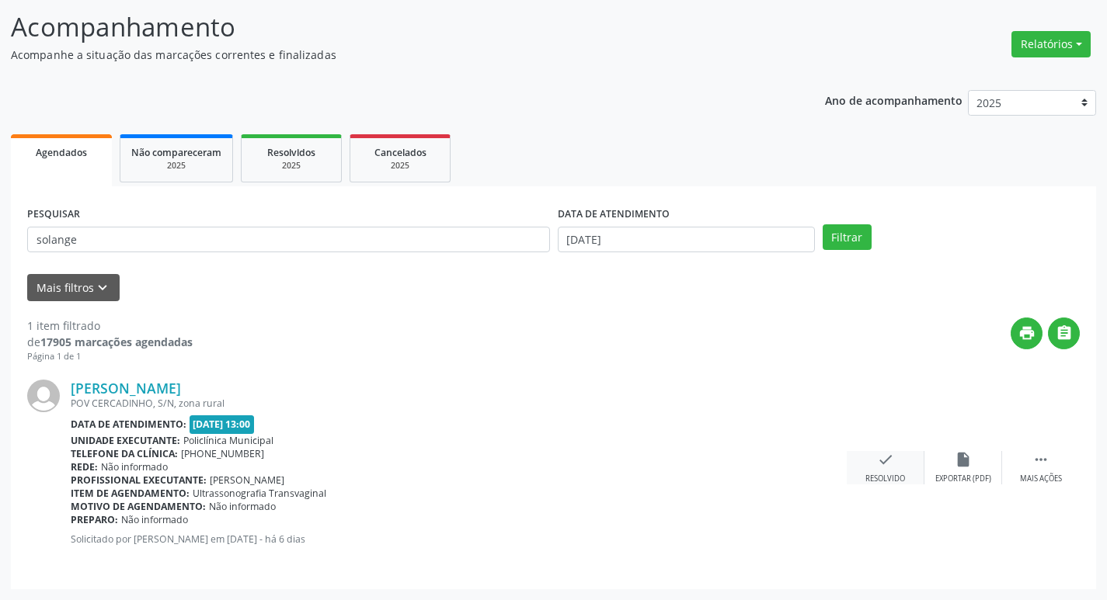
click at [901, 478] on div "Resolvido" at bounding box center [885, 479] width 40 height 11
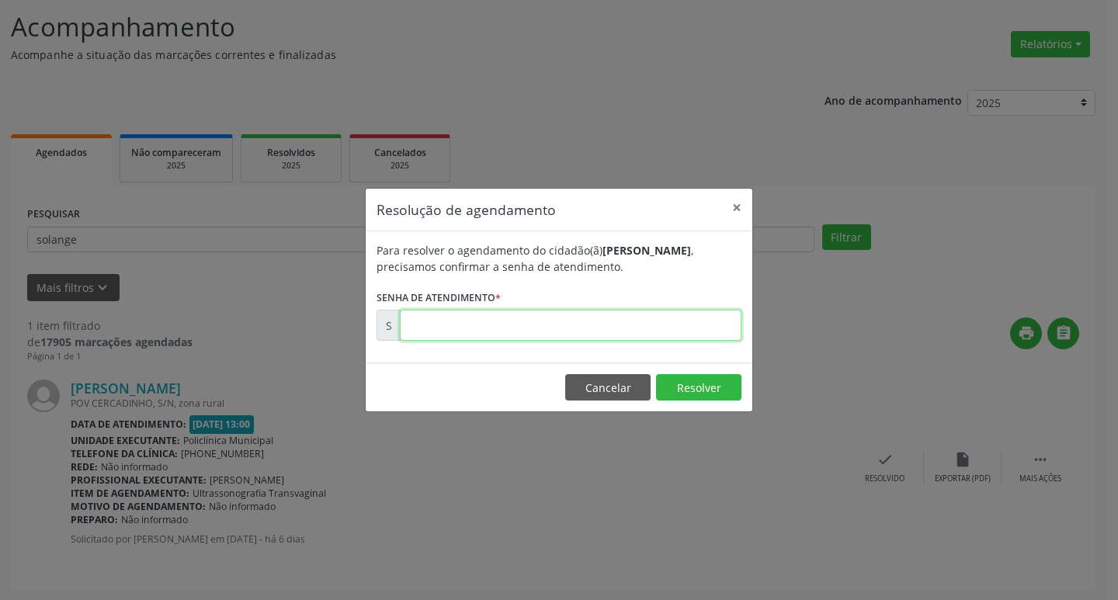
click at [698, 319] on input "text" at bounding box center [571, 325] width 342 height 31
type input "00176507"
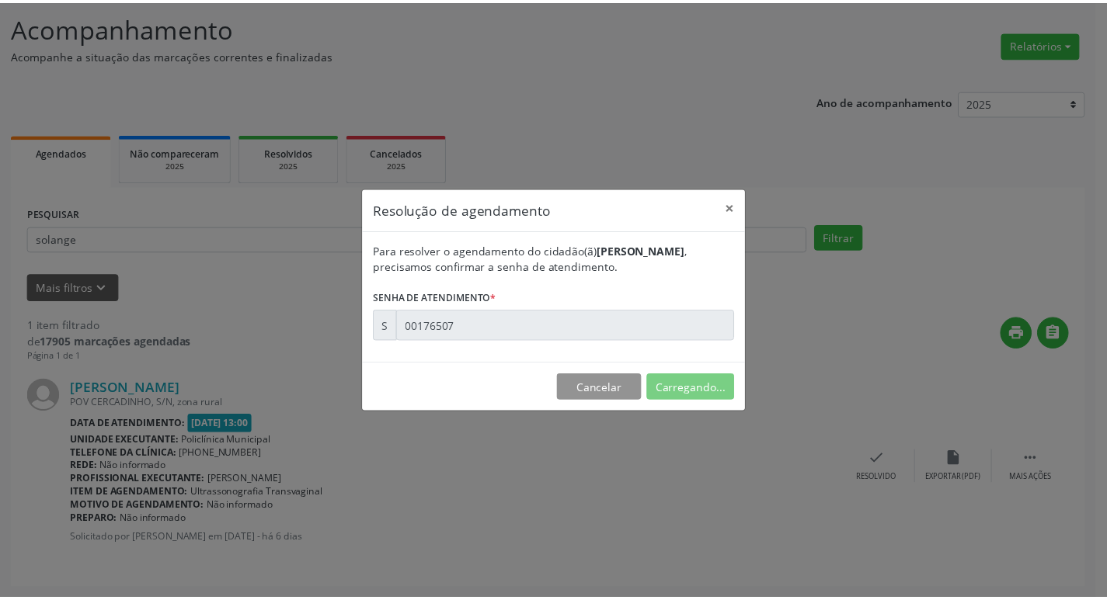
scroll to position [0, 0]
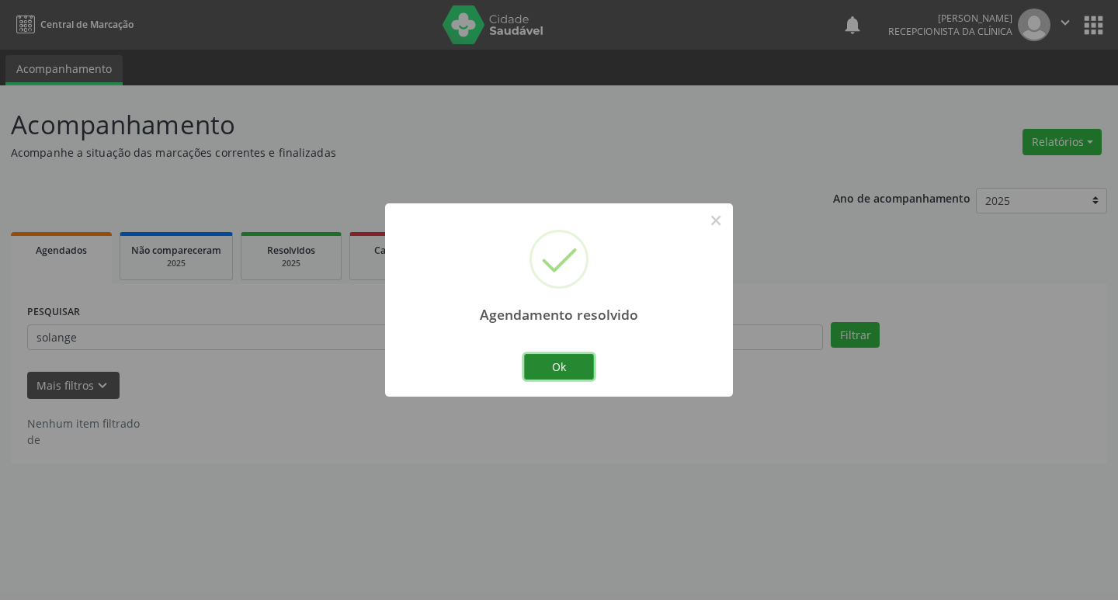
click at [577, 366] on button "Ok" at bounding box center [559, 367] width 70 height 26
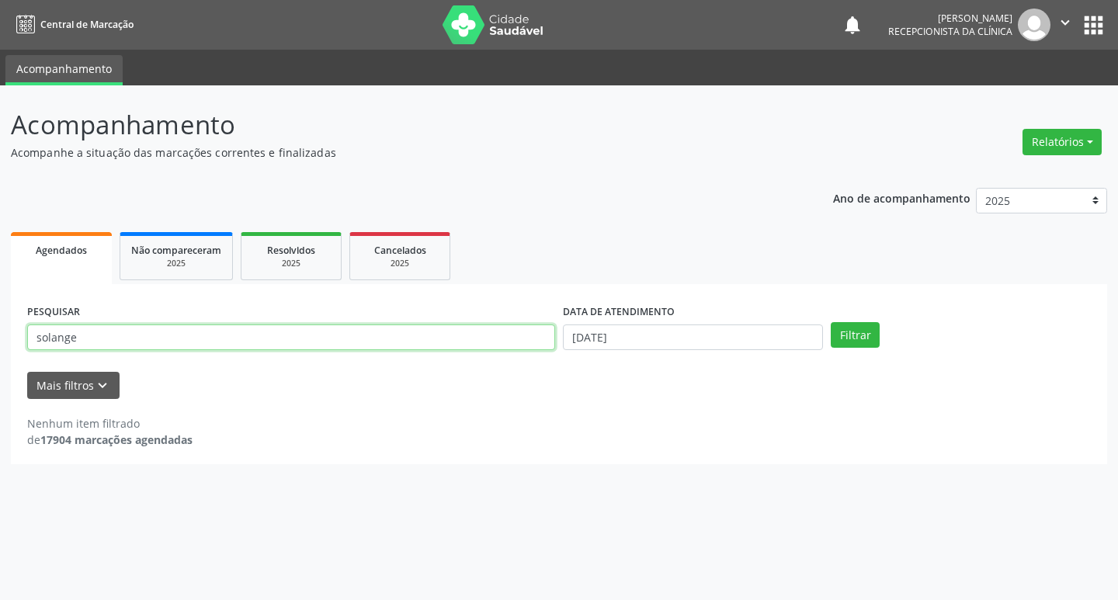
click at [233, 343] on input "solange" at bounding box center [291, 338] width 528 height 26
type input "s"
type input "luciene"
click at [831, 322] on button "Filtrar" at bounding box center [855, 335] width 49 height 26
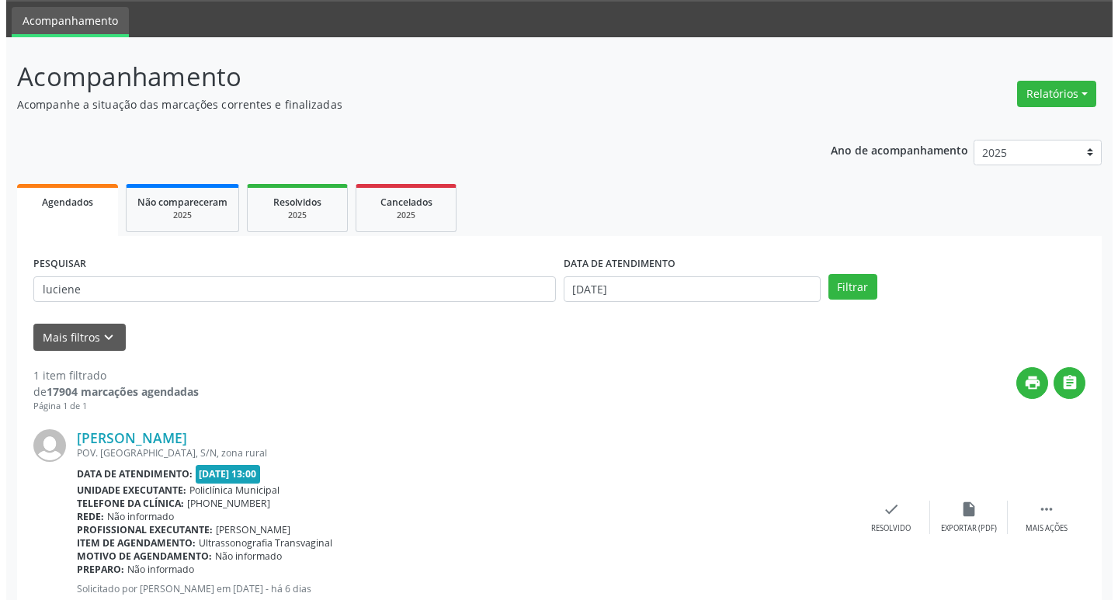
scroll to position [98, 0]
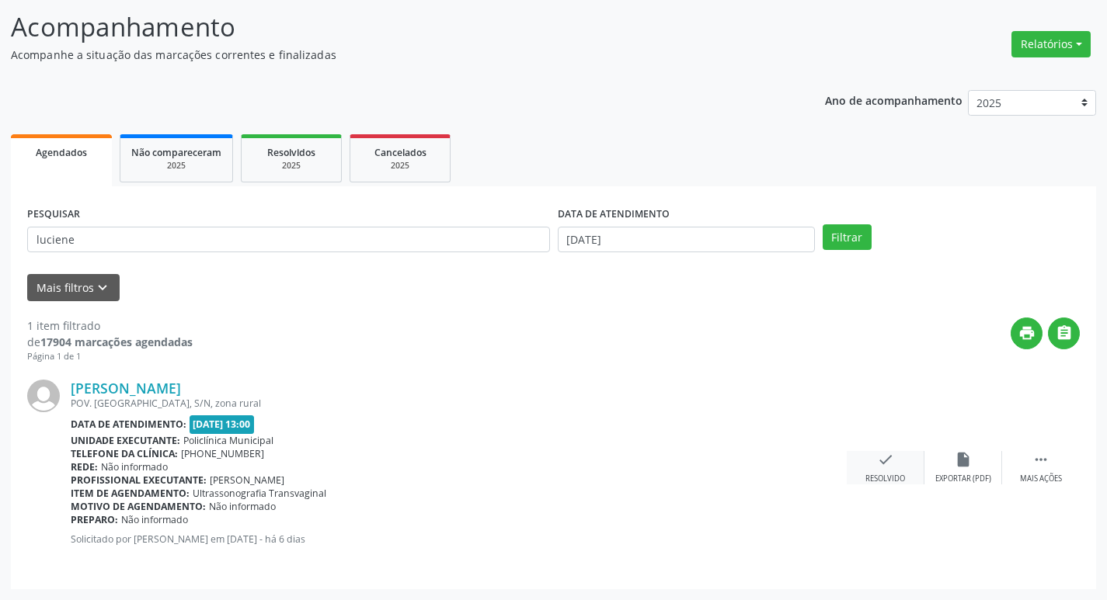
click at [898, 472] on div "check Resolvido" at bounding box center [885, 467] width 78 height 33
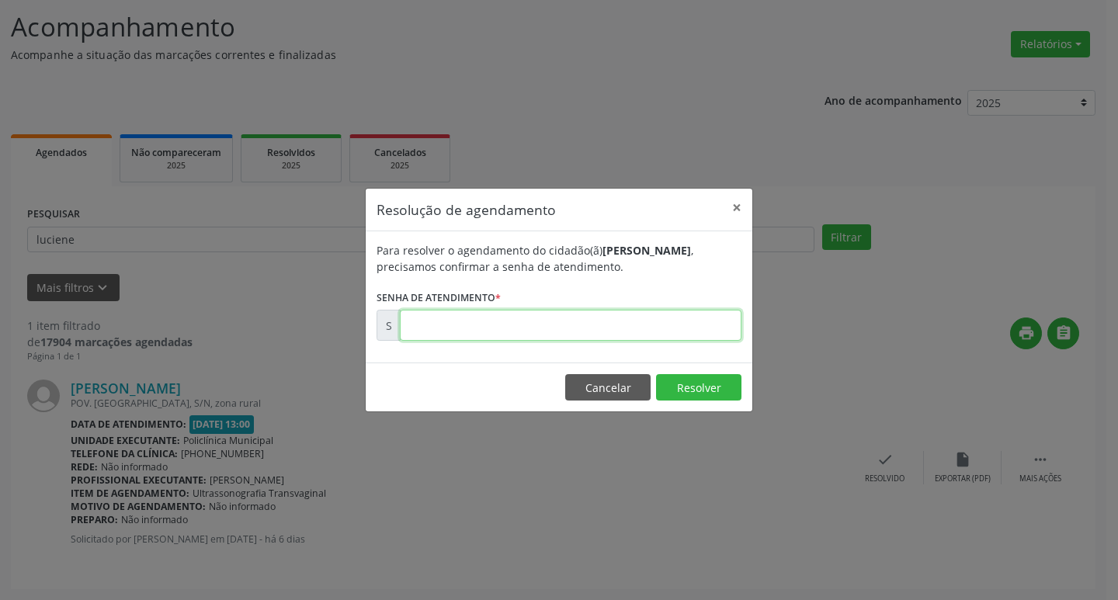
click at [715, 329] on input "text" at bounding box center [571, 325] width 342 height 31
type input "00176497"
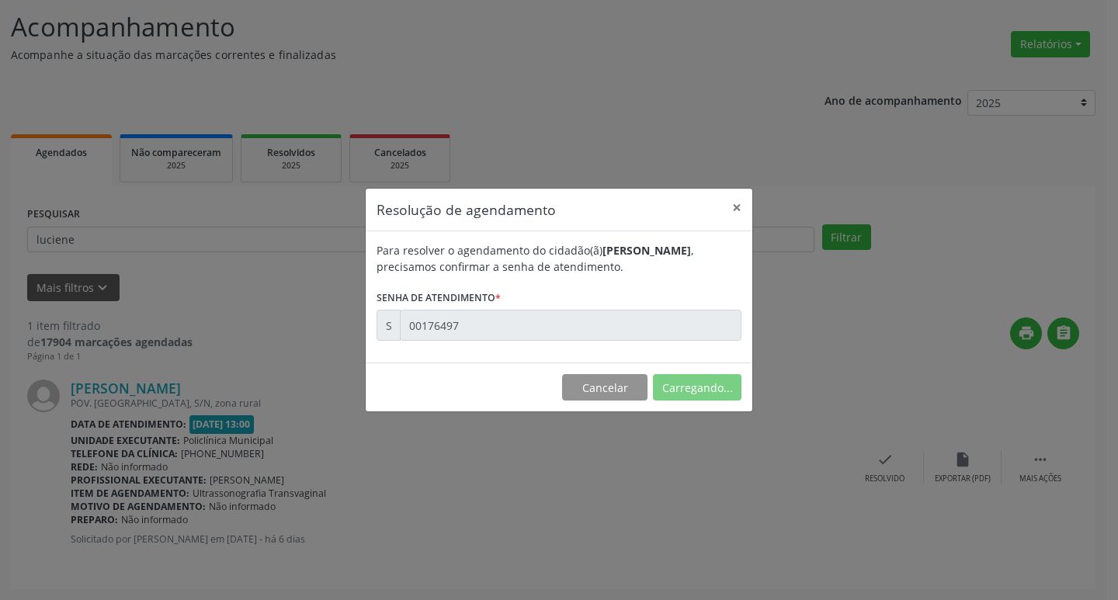
scroll to position [0, 0]
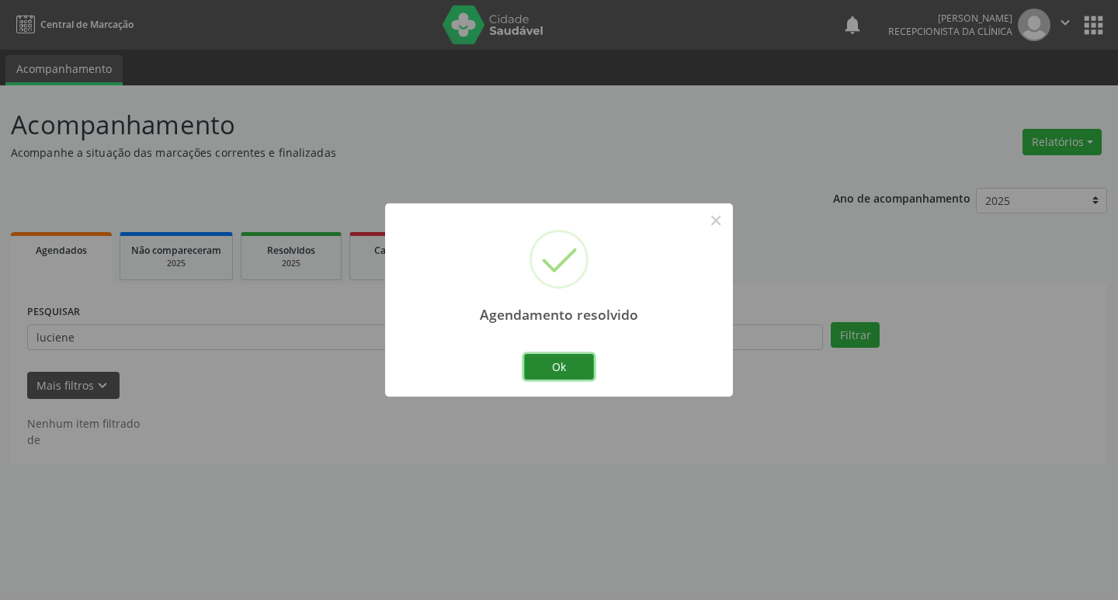
click at [578, 368] on button "Ok" at bounding box center [559, 367] width 70 height 26
